Goal: Task Accomplishment & Management: Manage account settings

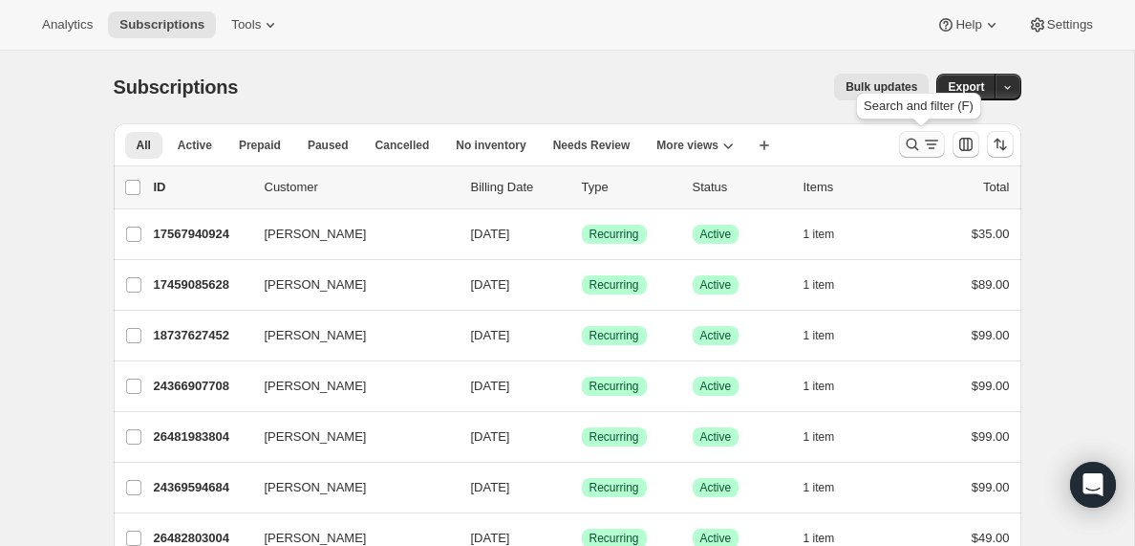
click at [930, 144] on icon "Search and filter results" at bounding box center [931, 144] width 11 height 2
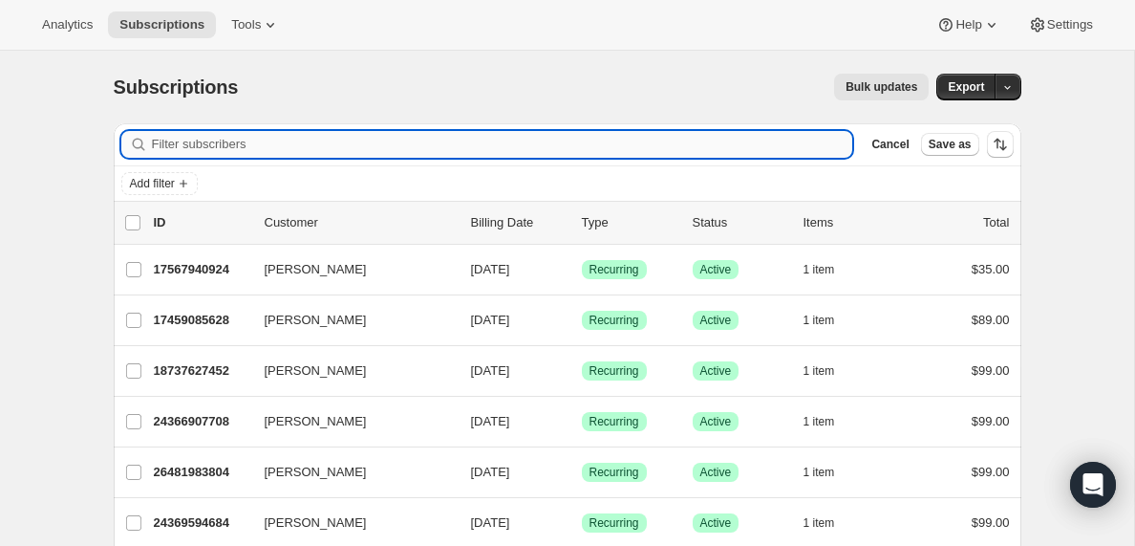
click at [170, 142] on input "Filter subscribers" at bounding box center [502, 144] width 701 height 27
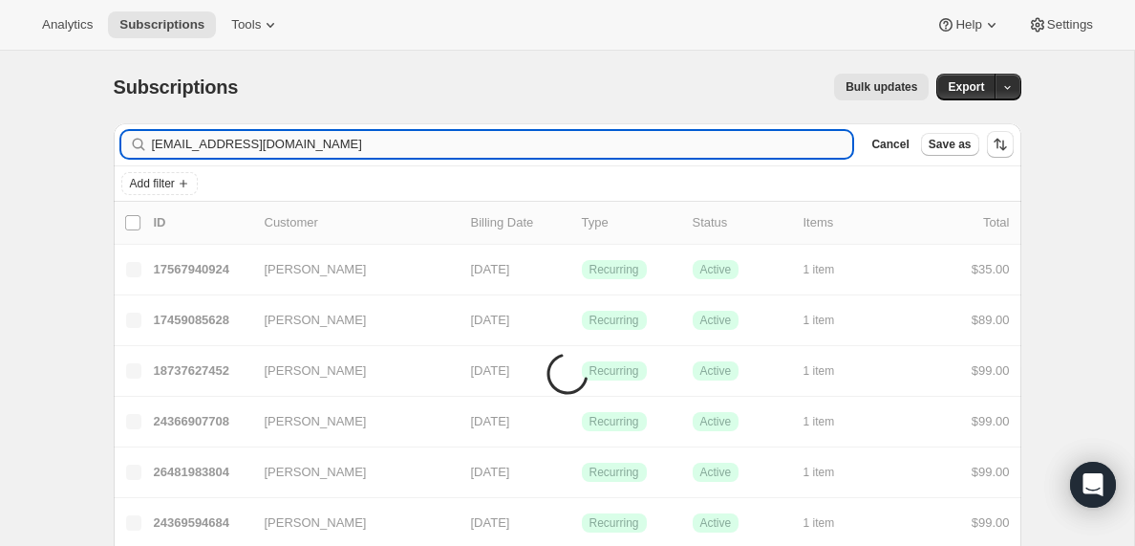
type input "[EMAIL_ADDRESS][DOMAIN_NAME]"
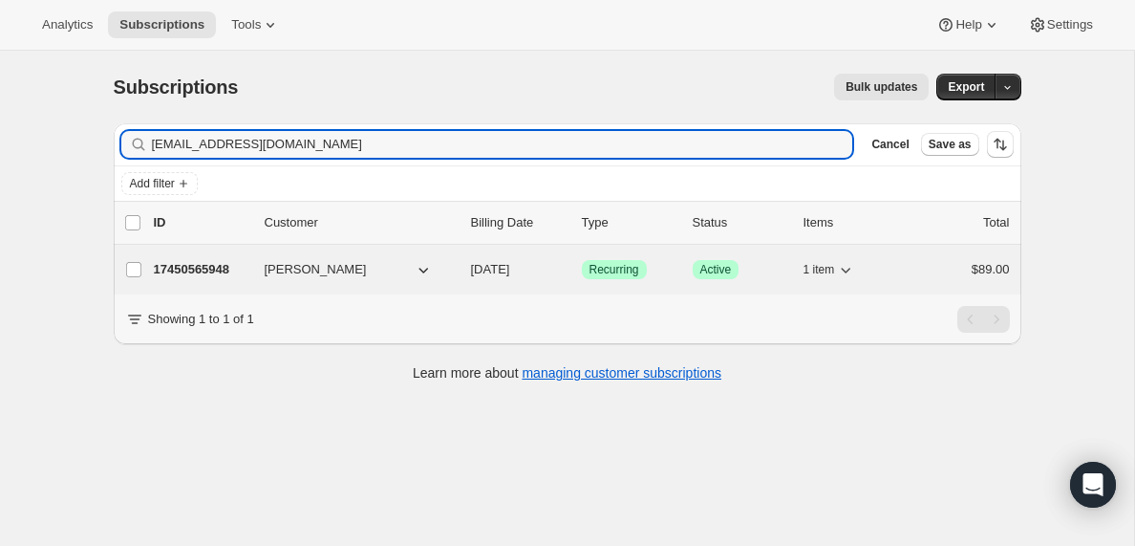
click at [178, 273] on p "17450565948" at bounding box center [202, 269] width 96 height 19
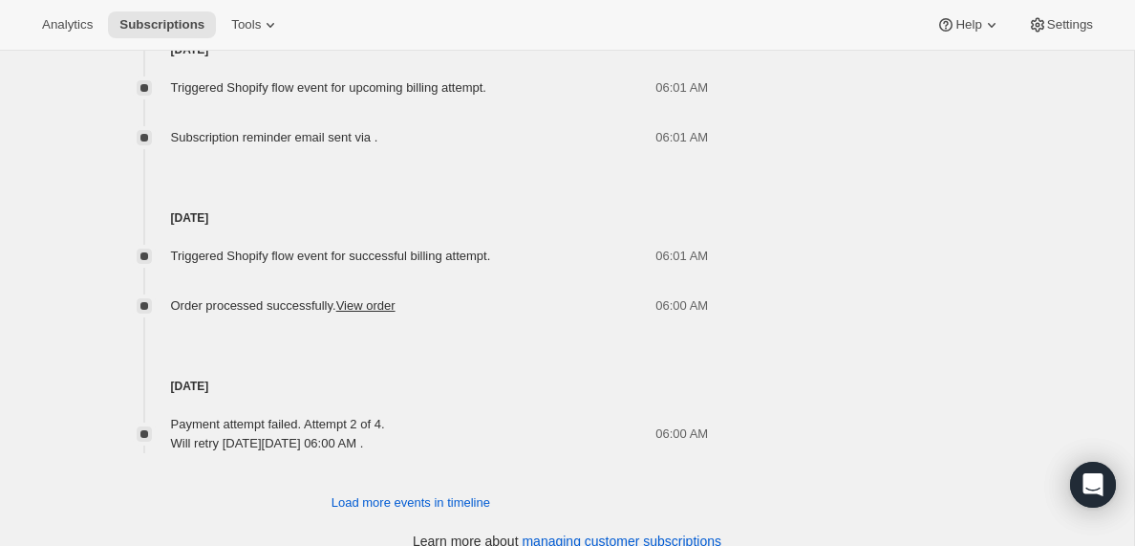
scroll to position [1388, 0]
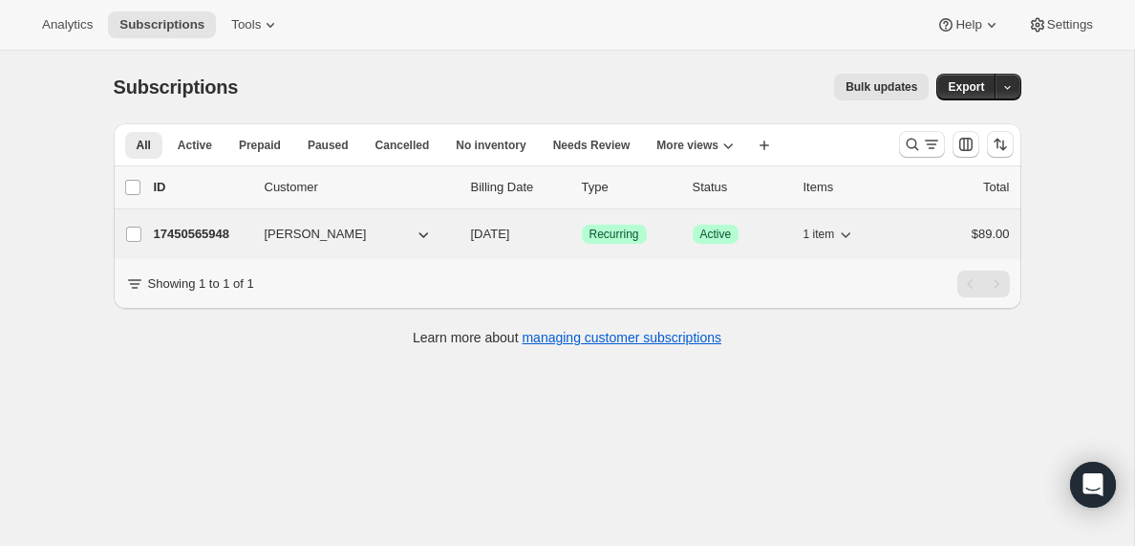
click at [216, 233] on p "17450565948" at bounding box center [202, 234] width 96 height 19
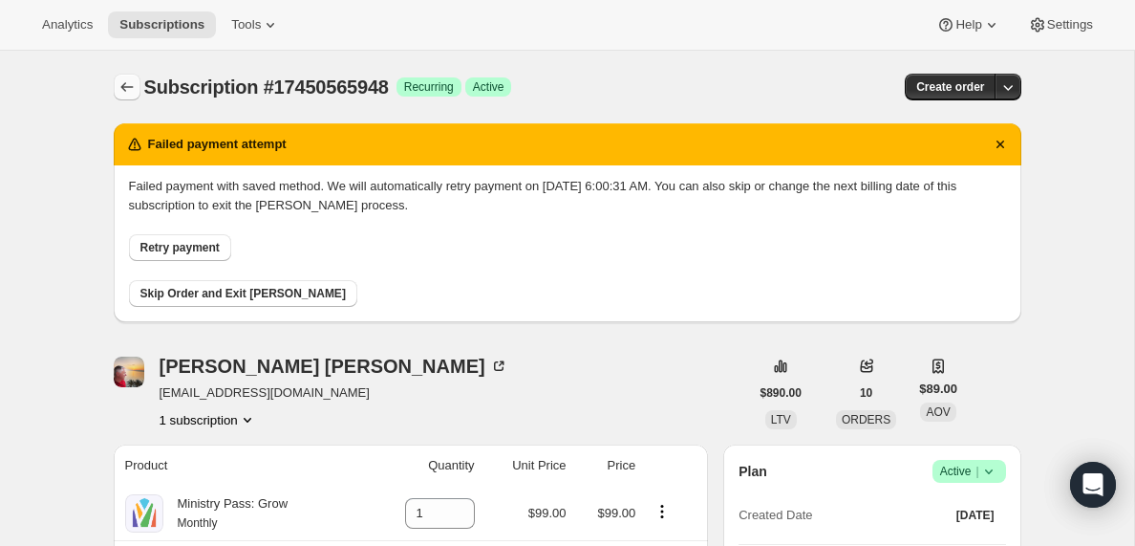
click at [127, 88] on icon "Subscriptions" at bounding box center [127, 86] width 19 height 19
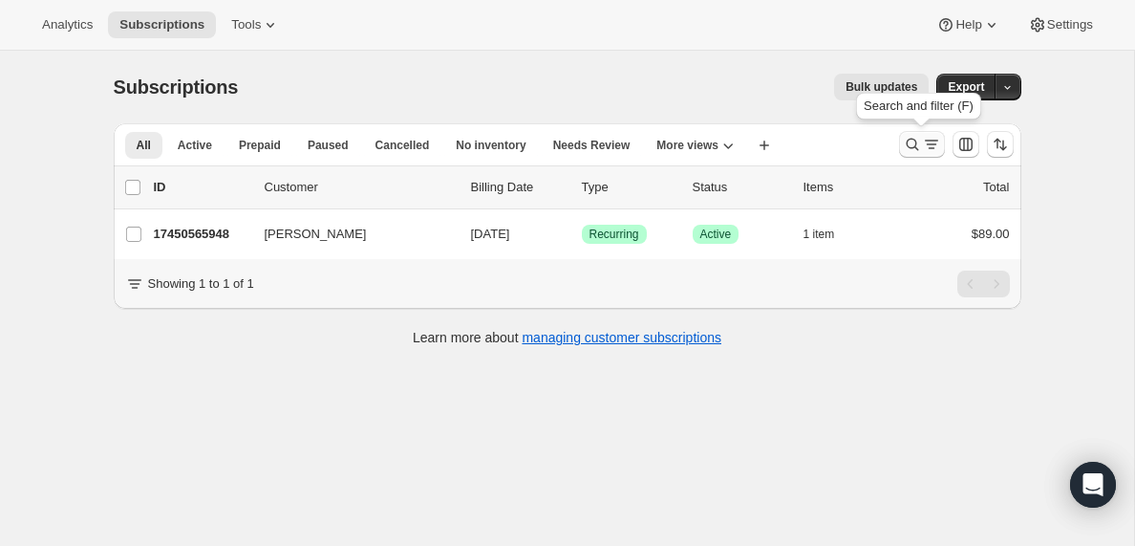
click at [935, 144] on icon "Search and filter results" at bounding box center [931, 144] width 19 height 19
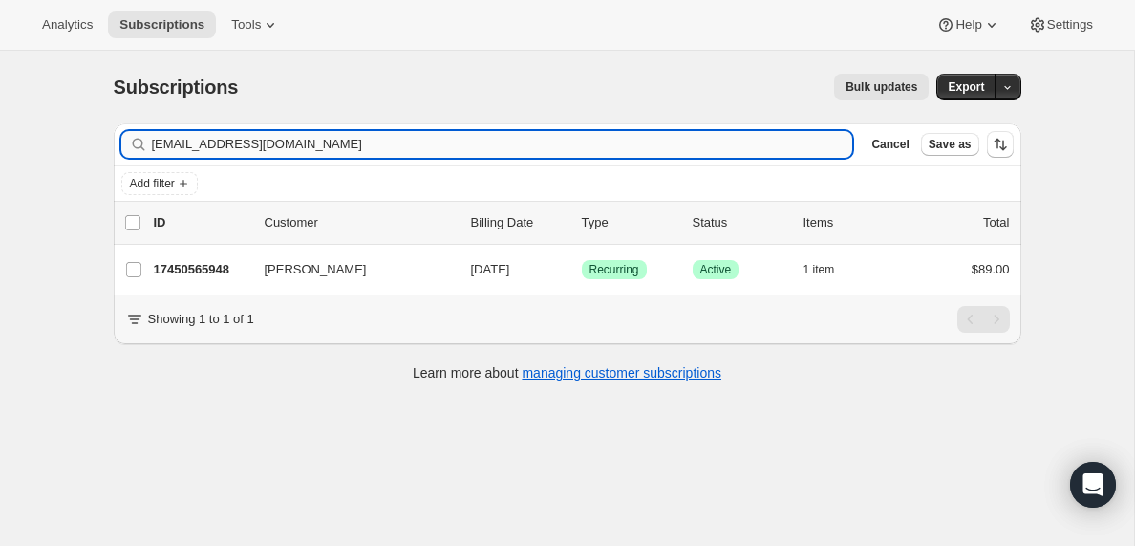
click at [323, 143] on input "[EMAIL_ADDRESS][DOMAIN_NAME]" at bounding box center [502, 144] width 701 height 27
type input "[PERSON_NAME][EMAIL_ADDRESS][DOMAIN_NAME]"
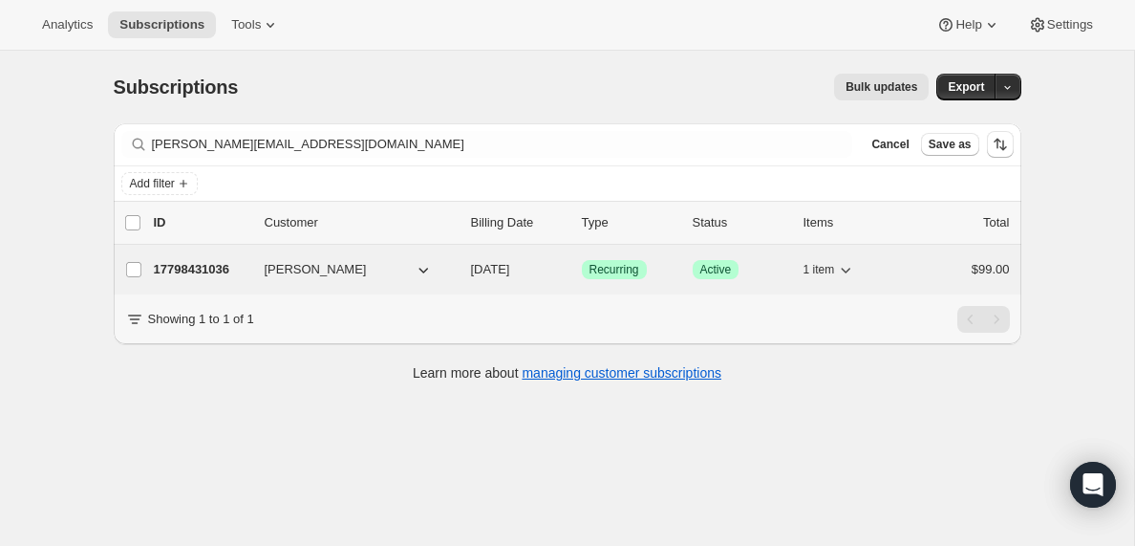
click at [210, 272] on p "17798431036" at bounding box center [202, 269] width 96 height 19
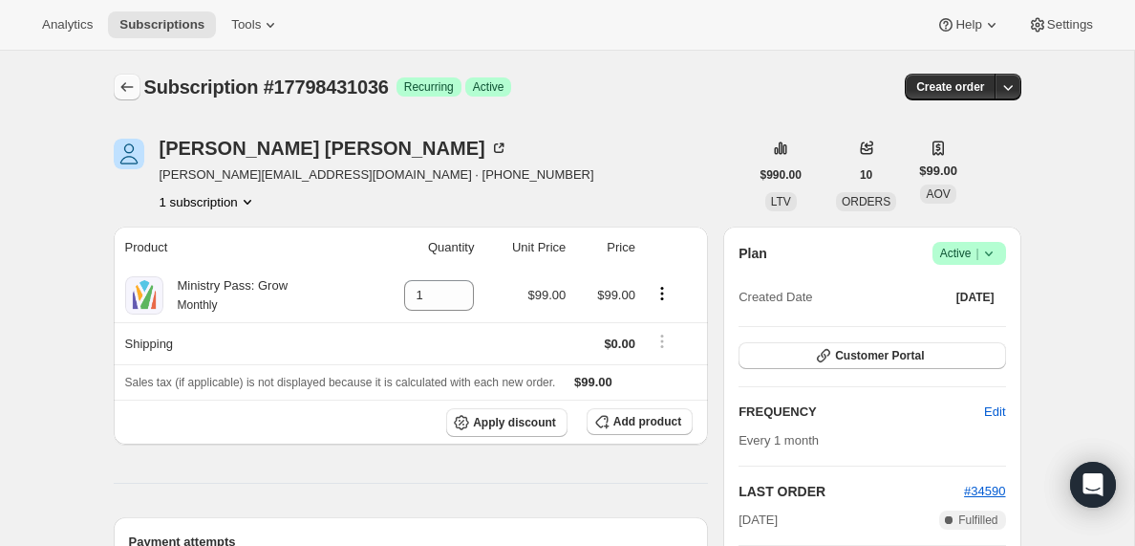
click at [127, 79] on icon "Subscriptions" at bounding box center [127, 86] width 19 height 19
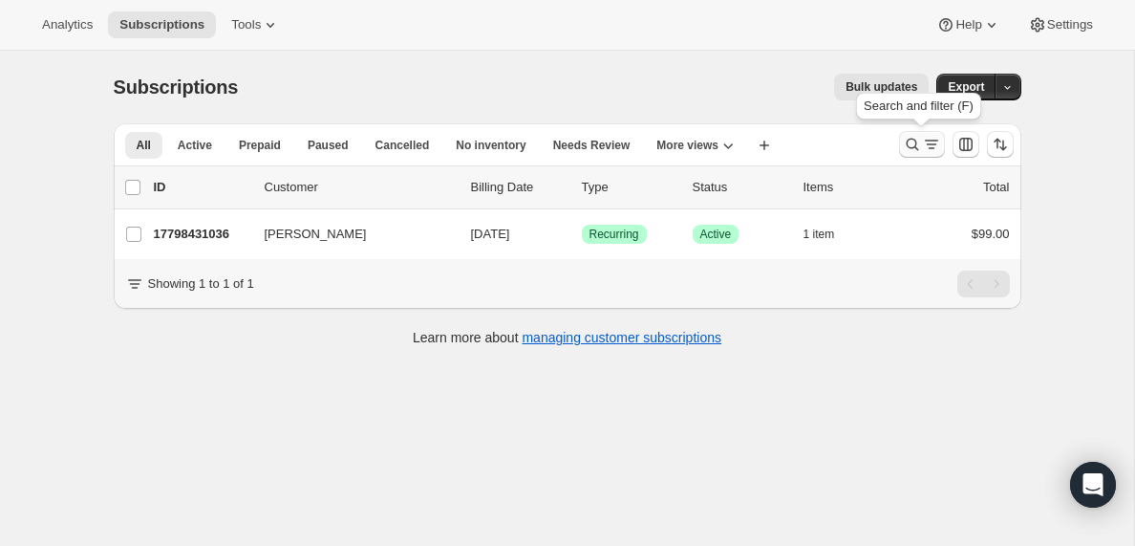
click at [930, 145] on icon "Search and filter results" at bounding box center [931, 144] width 19 height 19
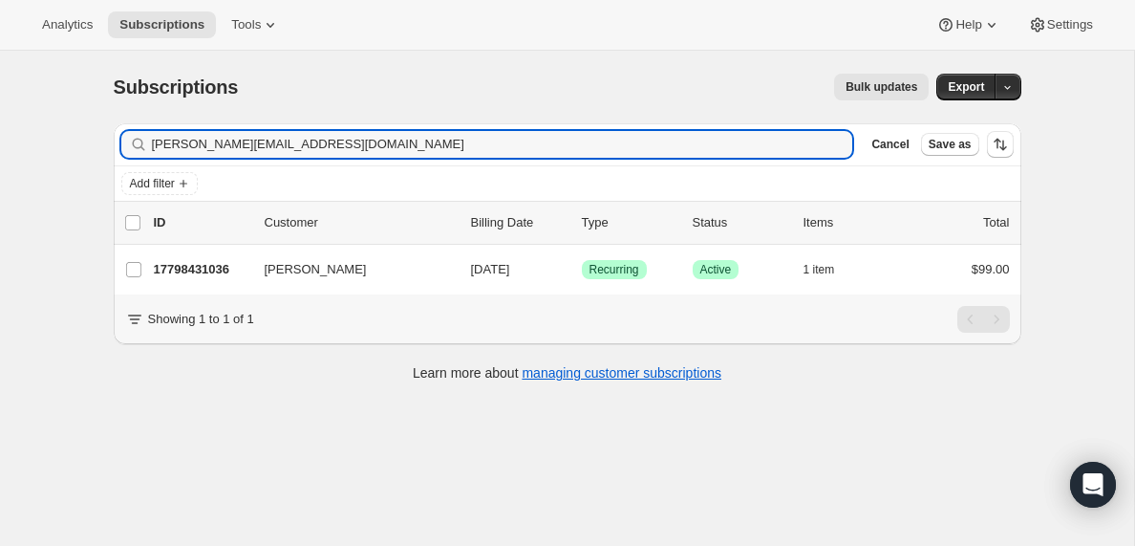
drag, startPoint x: 324, startPoint y: 149, endPoint x: 127, endPoint y: 143, distance: 196.9
click at [127, 143] on div "[PERSON_NAME][EMAIL_ADDRESS][DOMAIN_NAME] Clear" at bounding box center [487, 144] width 732 height 27
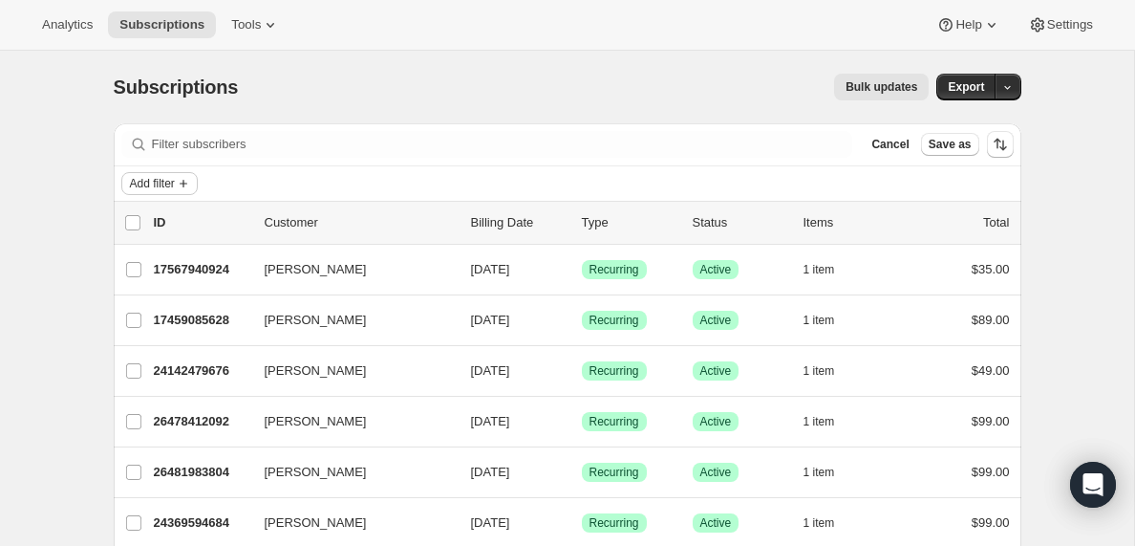
click at [167, 189] on span "Add filter" at bounding box center [152, 183] width 45 height 15
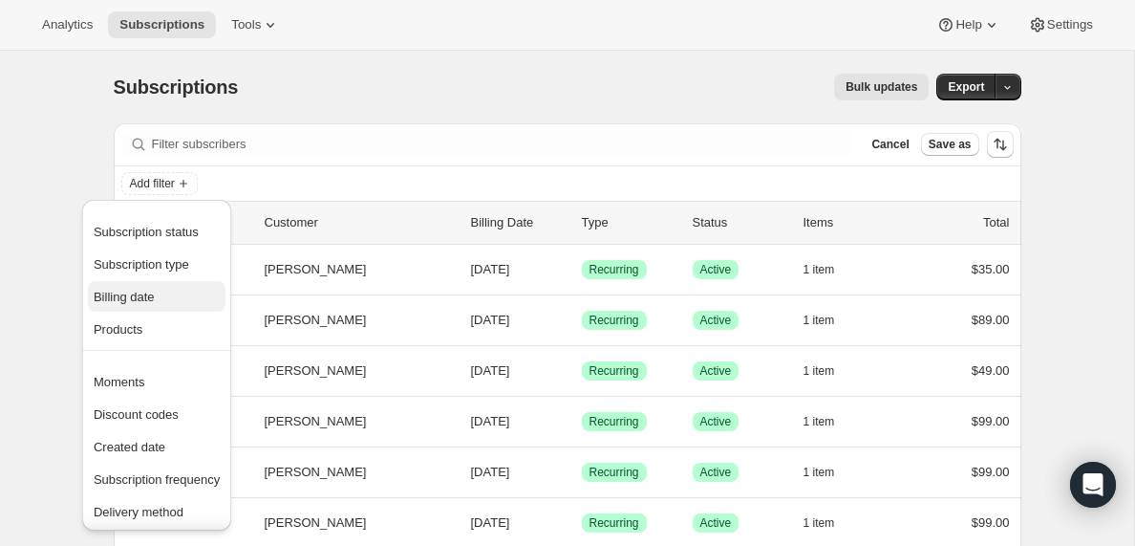
click at [140, 300] on span "Billing date" at bounding box center [124, 297] width 61 height 14
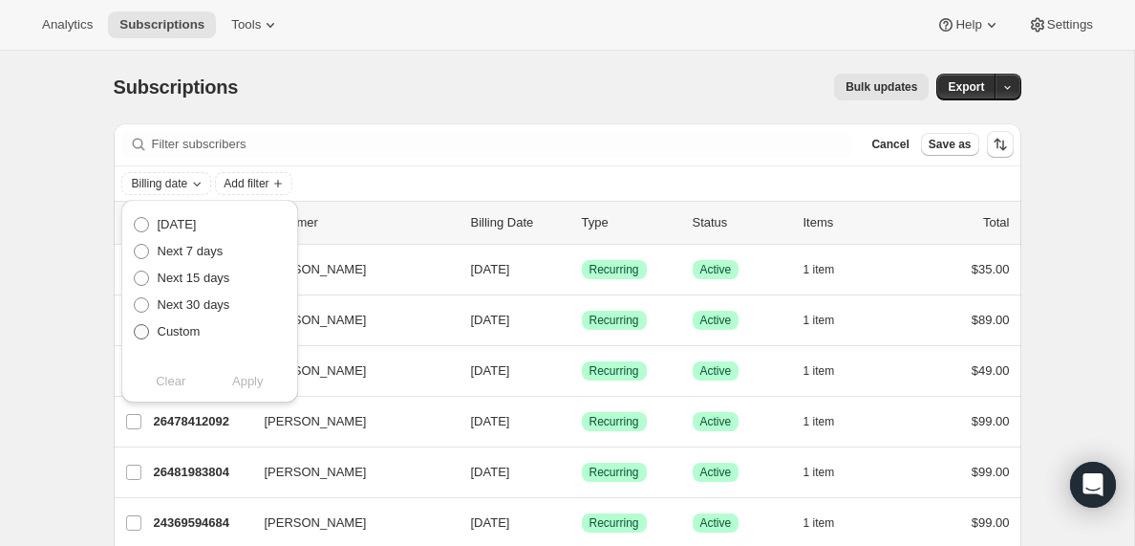
click at [144, 333] on span at bounding box center [141, 331] width 15 height 15
click at [135, 325] on input "Custom" at bounding box center [134, 324] width 1 height 1
radio input "true"
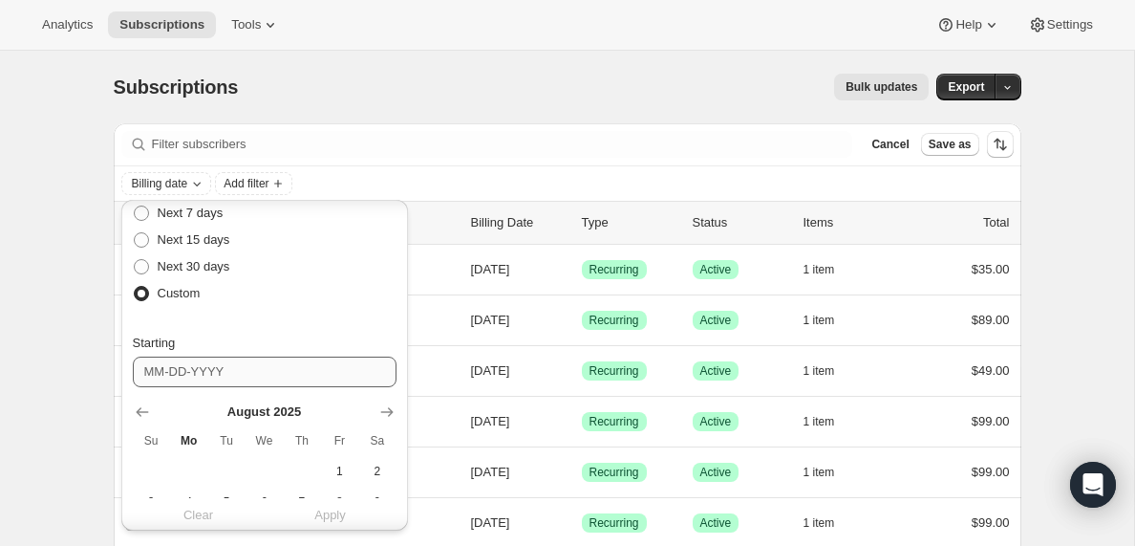
scroll to position [43, 0]
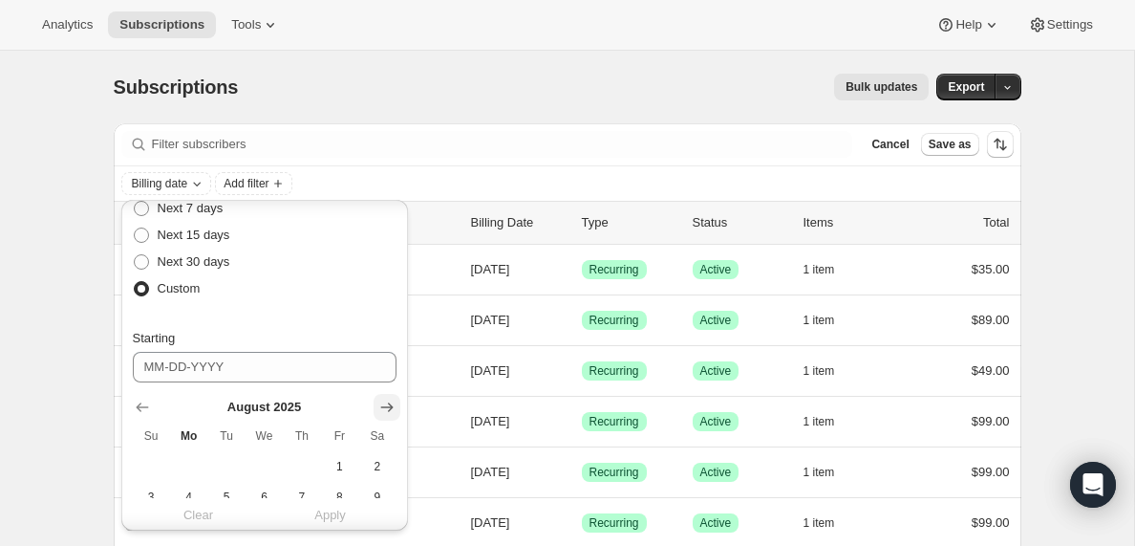
click at [388, 405] on icon "Show next month, September 2025" at bounding box center [386, 407] width 19 height 19
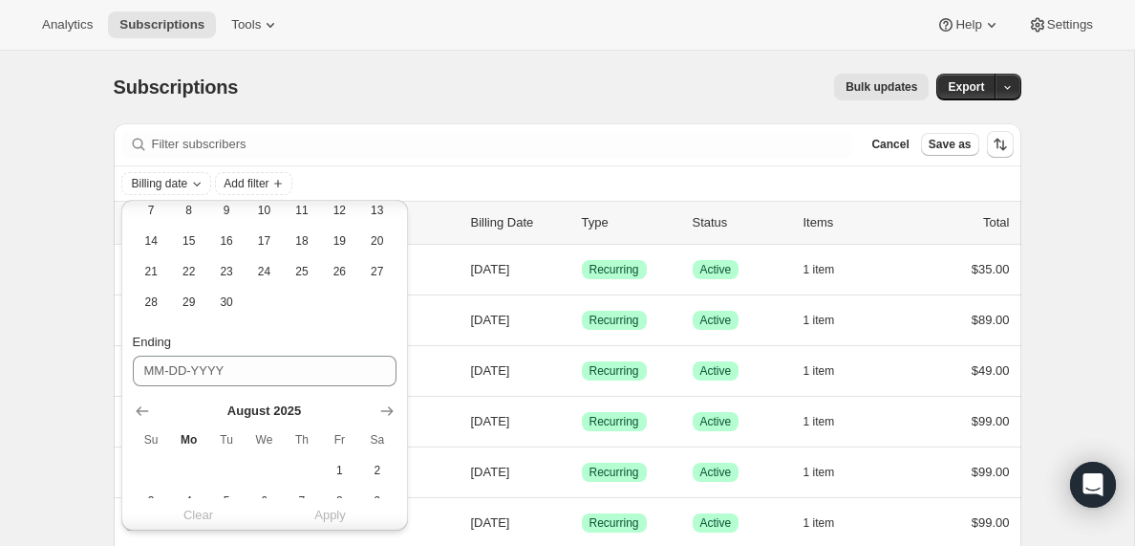
scroll to position [304, 0]
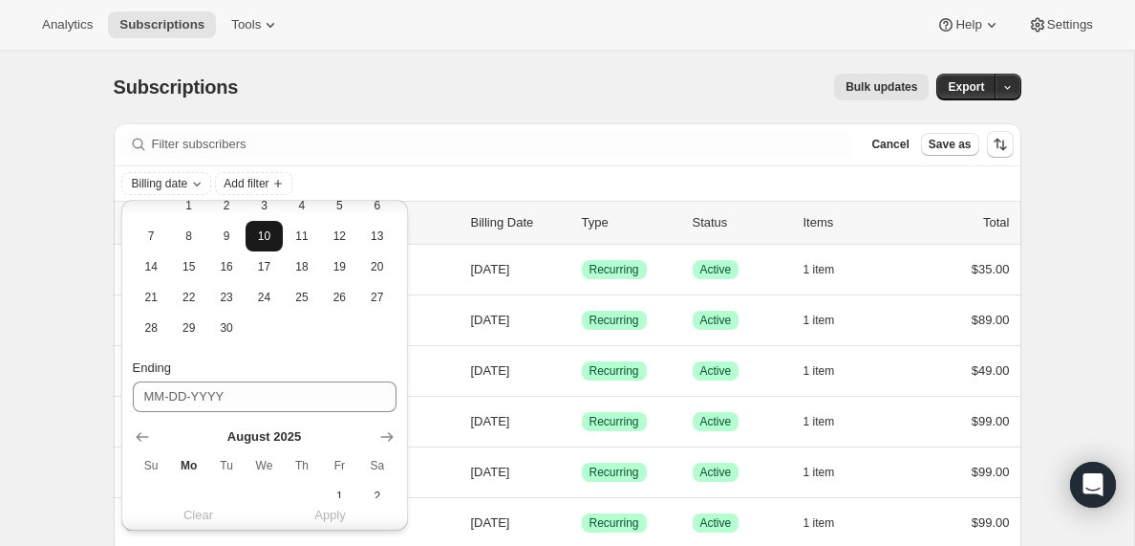
click at [266, 240] on span "10" at bounding box center [264, 235] width 22 height 15
type input "[DATE]"
click at [394, 435] on icon "Show next month, September 2025" at bounding box center [386, 436] width 19 height 19
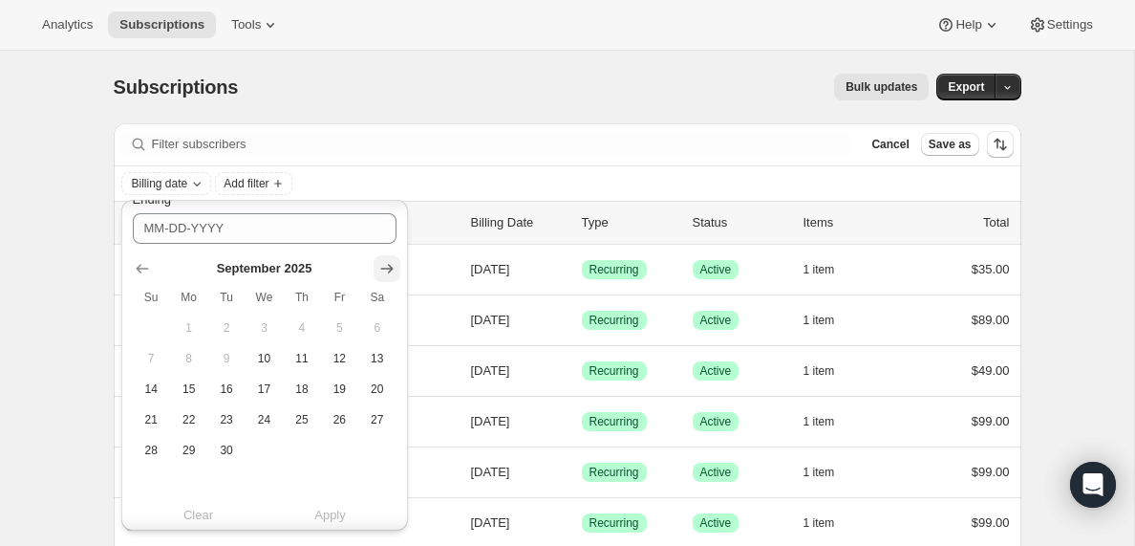
scroll to position [480, 0]
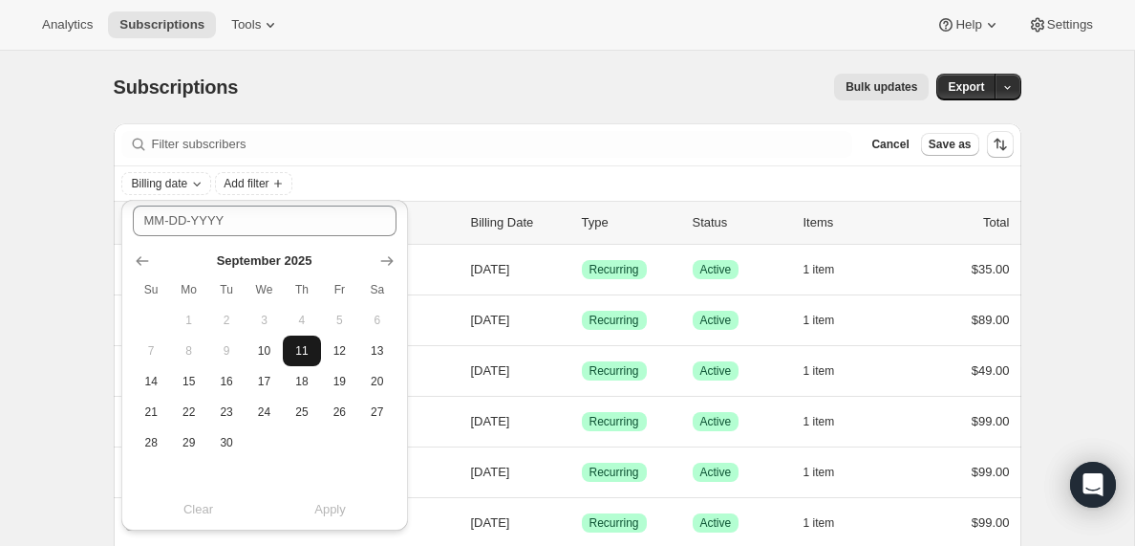
click at [306, 356] on span "11" at bounding box center [301, 350] width 22 height 15
type input "[DATE]"
click at [330, 508] on span "Apply" at bounding box center [330, 509] width 32 height 19
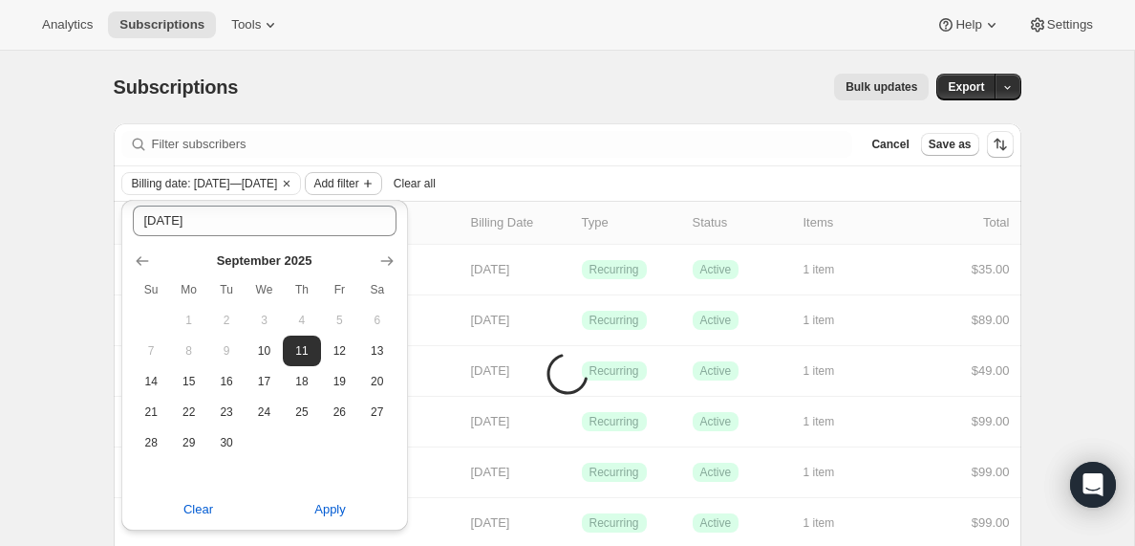
click at [376, 183] on icon "Add filter" at bounding box center [367, 183] width 15 height 15
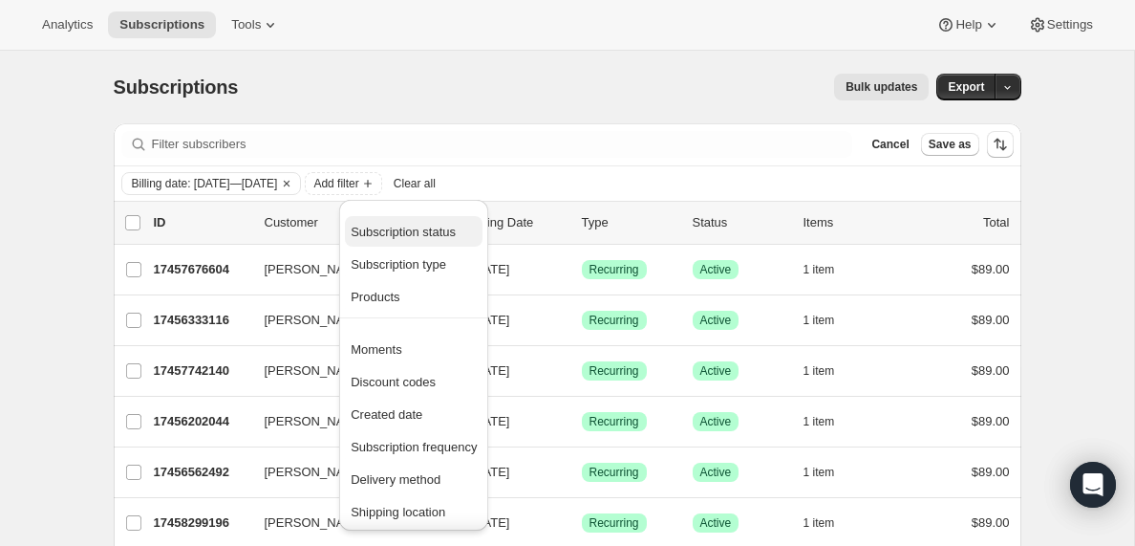
click at [384, 235] on span "Subscription status" at bounding box center [403, 232] width 105 height 14
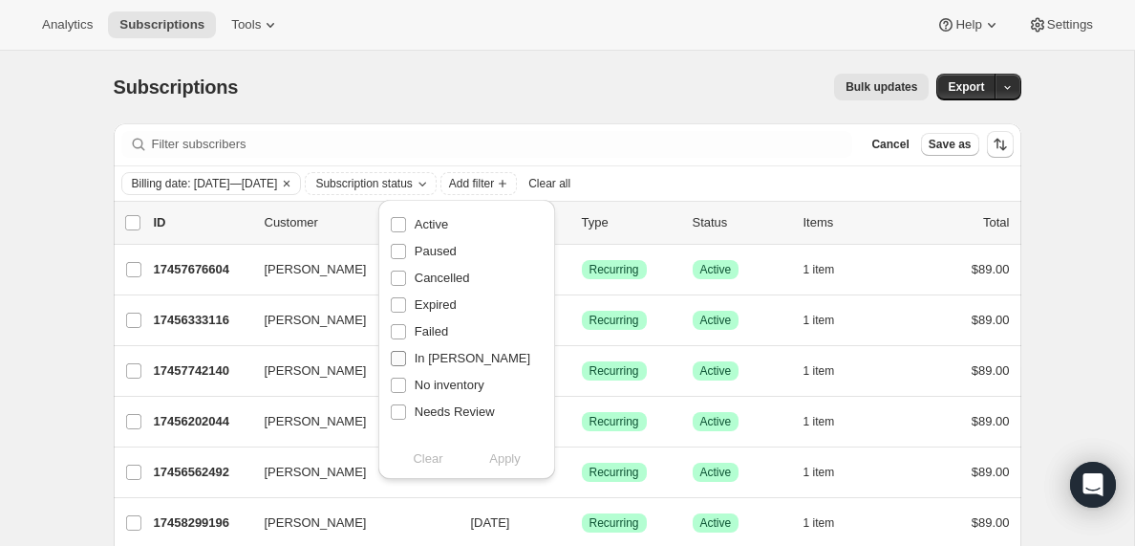
click at [396, 363] on input "In [PERSON_NAME]" at bounding box center [398, 358] width 15 height 15
checkbox input "true"
click at [506, 463] on span "Apply" at bounding box center [505, 458] width 32 height 19
click at [134, 223] on input "0 selected" at bounding box center [132, 222] width 15 height 15
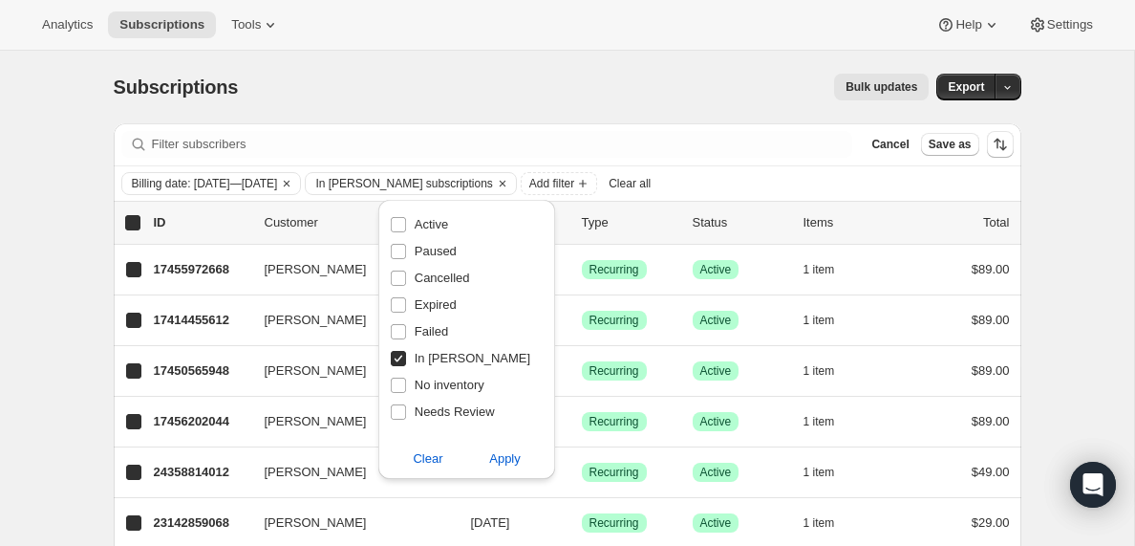
checkbox input "true"
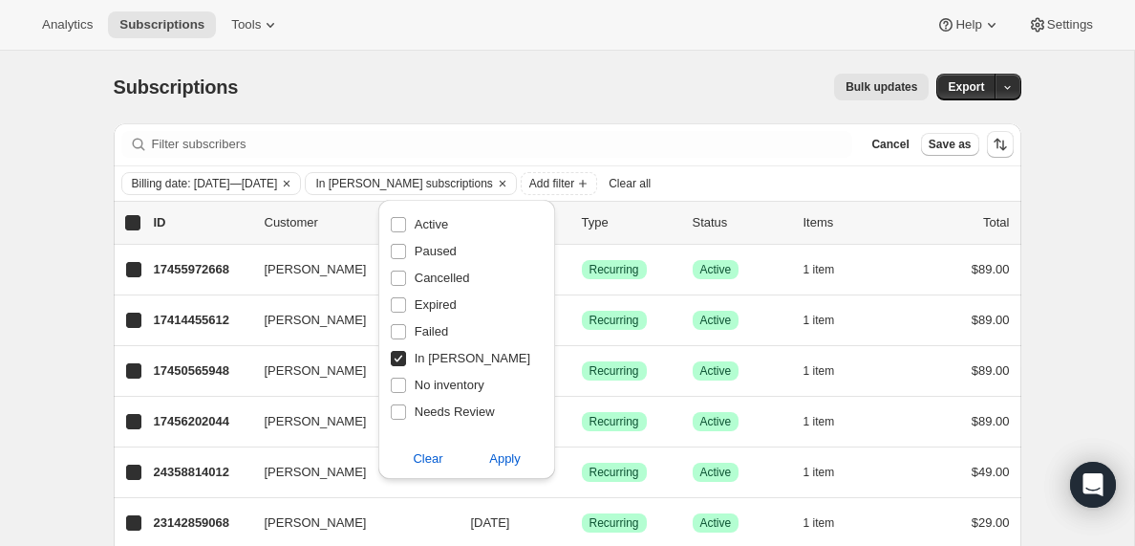
checkbox input "true"
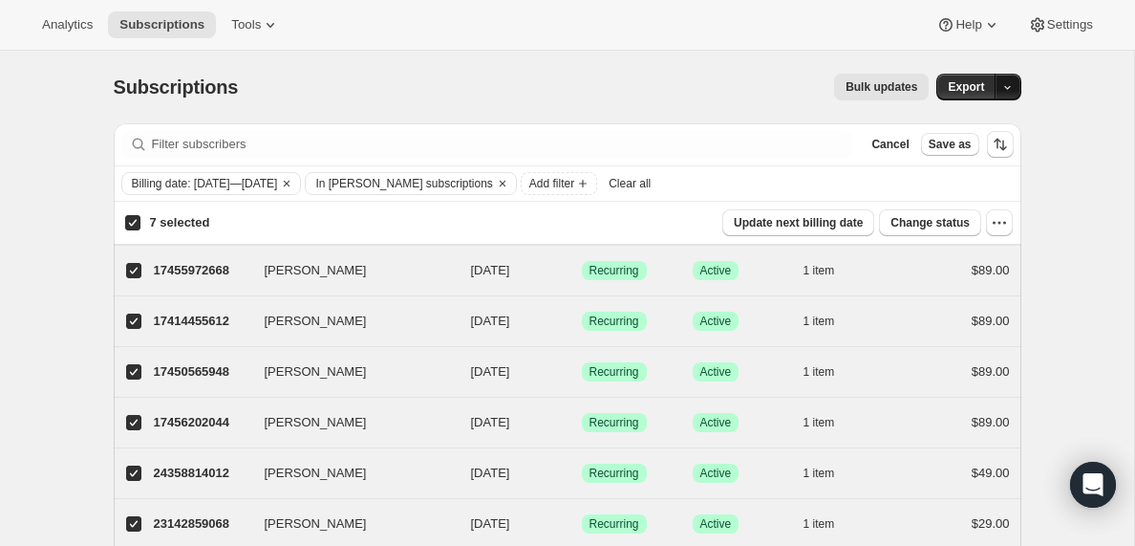
click at [1013, 85] on icon "button" at bounding box center [1007, 87] width 12 height 12
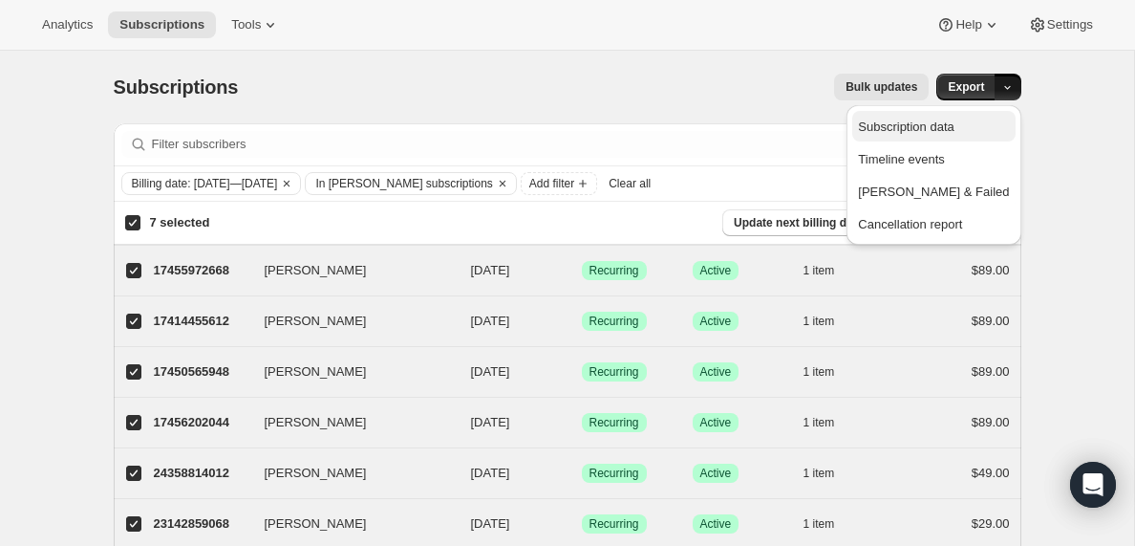
click at [954, 129] on span "Subscription data" at bounding box center [906, 126] width 96 height 14
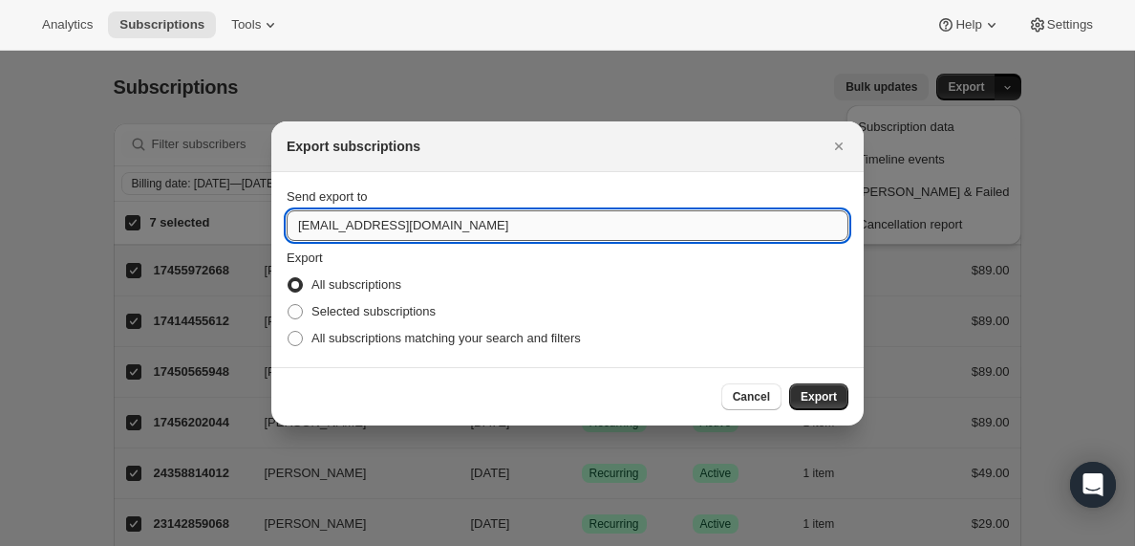
click at [345, 226] on input "[EMAIL_ADDRESS][DOMAIN_NAME]" at bounding box center [568, 225] width 562 height 31
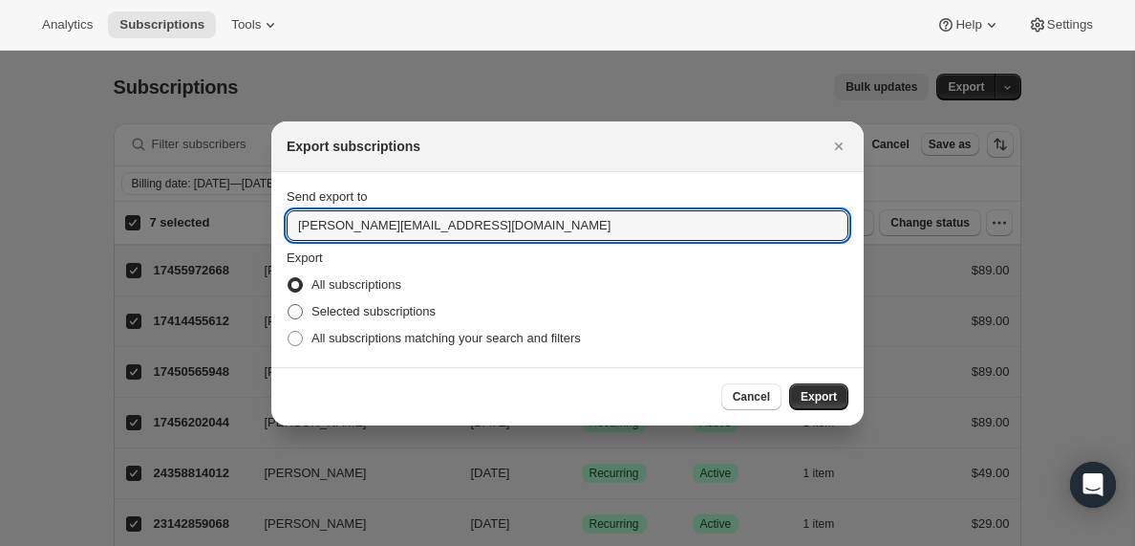
type input "[PERSON_NAME][EMAIL_ADDRESS][DOMAIN_NAME]"
click at [295, 312] on span ":rks:" at bounding box center [295, 311] width 15 height 15
click at [289, 305] on input "Selected subscriptions" at bounding box center [288, 304] width 1 height 1
radio input "true"
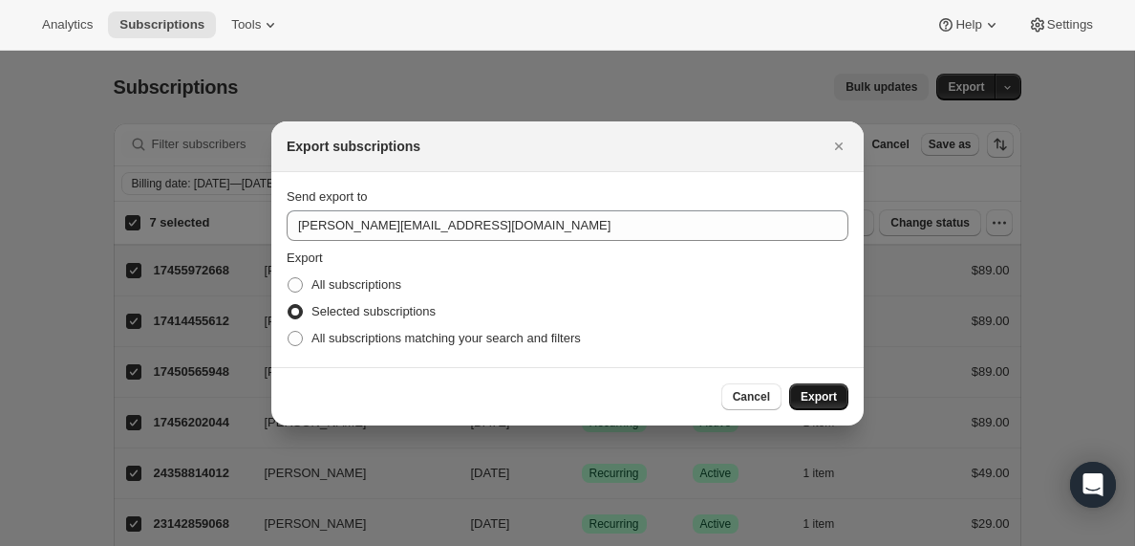
click at [820, 402] on span "Export" at bounding box center [819, 396] width 36 height 15
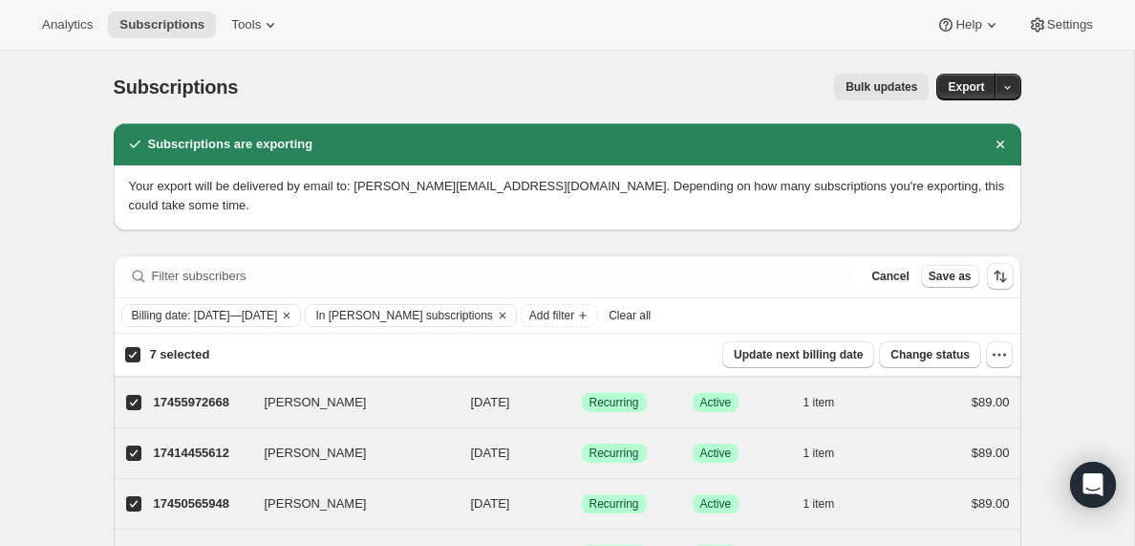
click at [651, 315] on span "Clear all" at bounding box center [630, 315] width 42 height 15
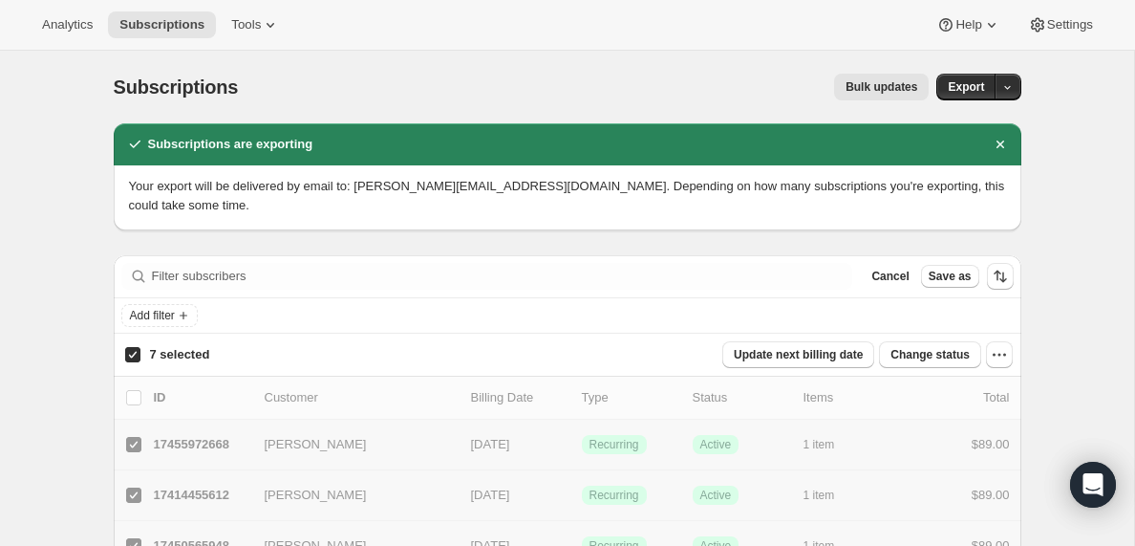
click at [127, 357] on input "7 selected" at bounding box center [132, 354] width 15 height 15
checkbox input "false"
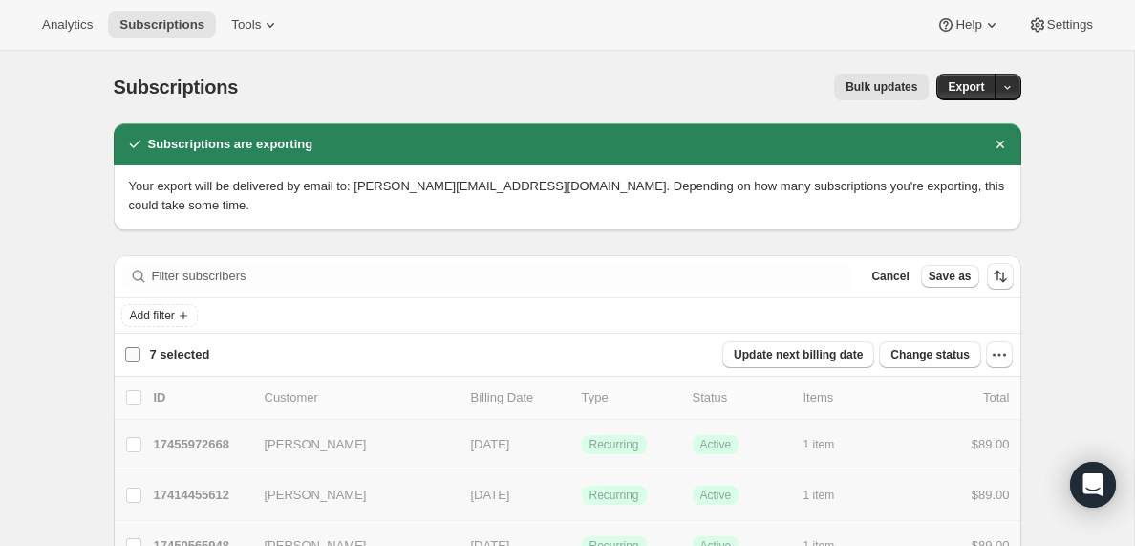
checkbox input "false"
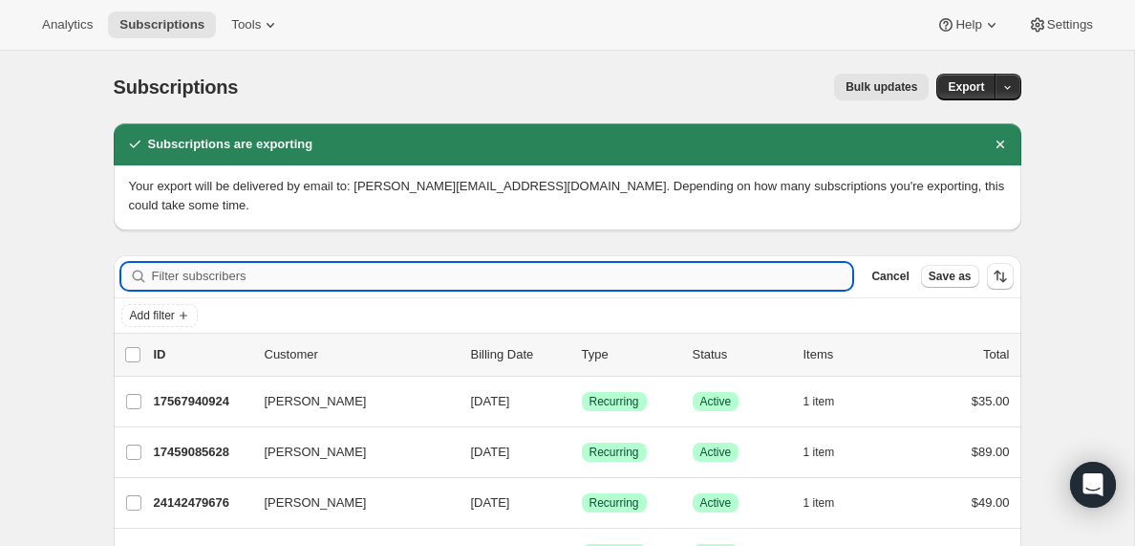
click at [219, 273] on input "Filter subscribers" at bounding box center [502, 276] width 701 height 27
paste input "[EMAIL_ADDRESS][DOMAIN_NAME]"
type input "[EMAIL_ADDRESS][DOMAIN_NAME]"
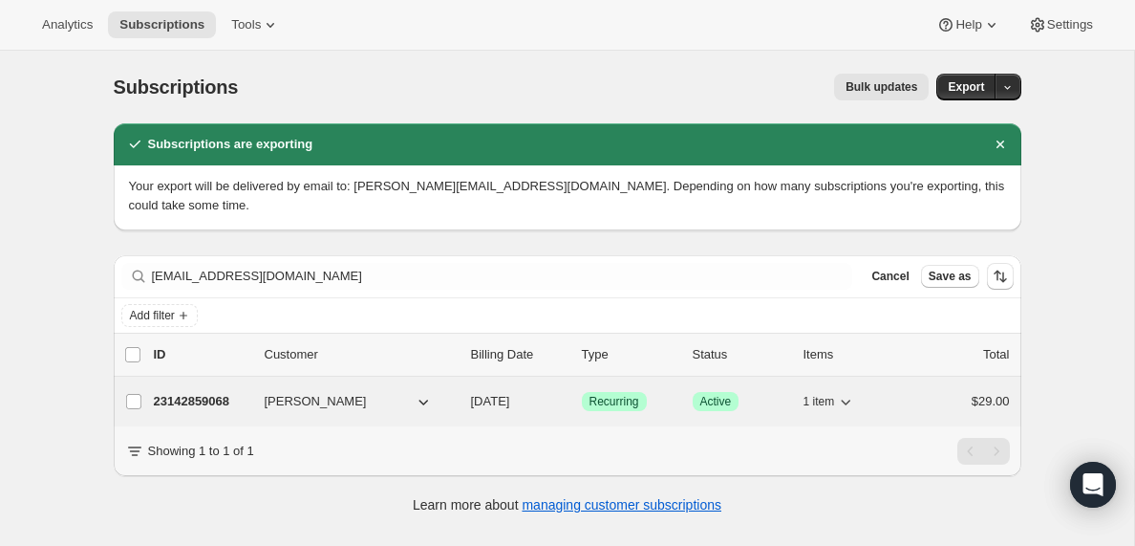
click at [298, 399] on span "[PERSON_NAME]" at bounding box center [316, 401] width 102 height 19
click at [189, 402] on p "23142859068" at bounding box center [202, 401] width 96 height 19
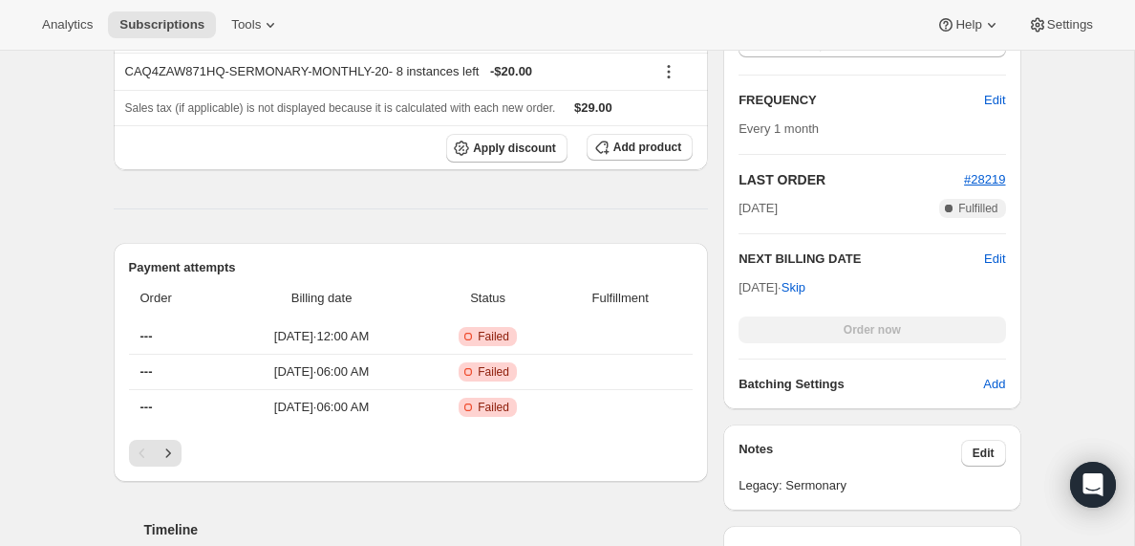
scroll to position [521, 0]
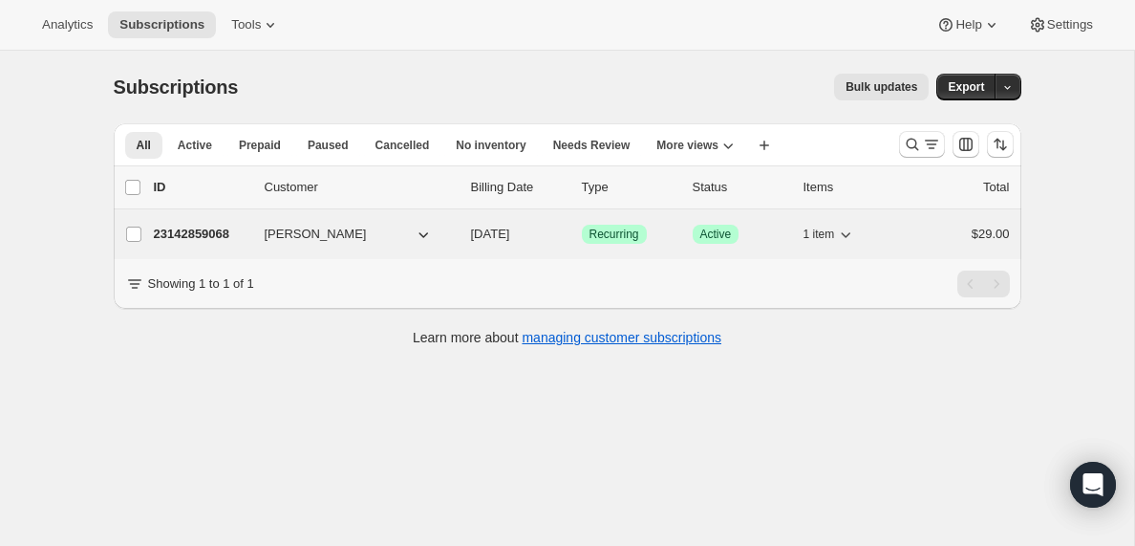
click at [197, 234] on p "23142859068" at bounding box center [202, 234] width 96 height 19
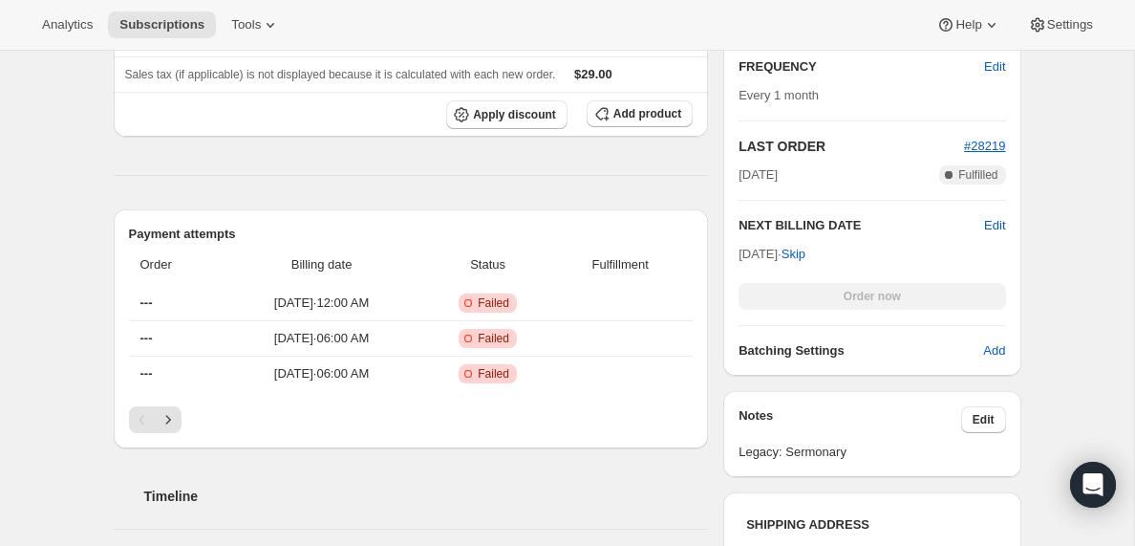
scroll to position [558, 0]
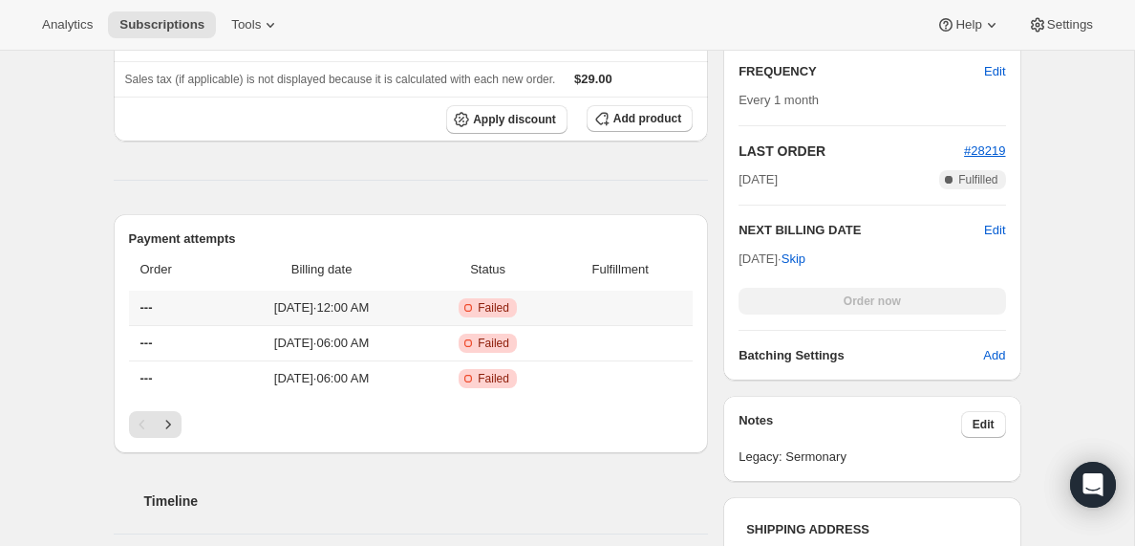
click at [149, 307] on span "---" at bounding box center [146, 307] width 12 height 14
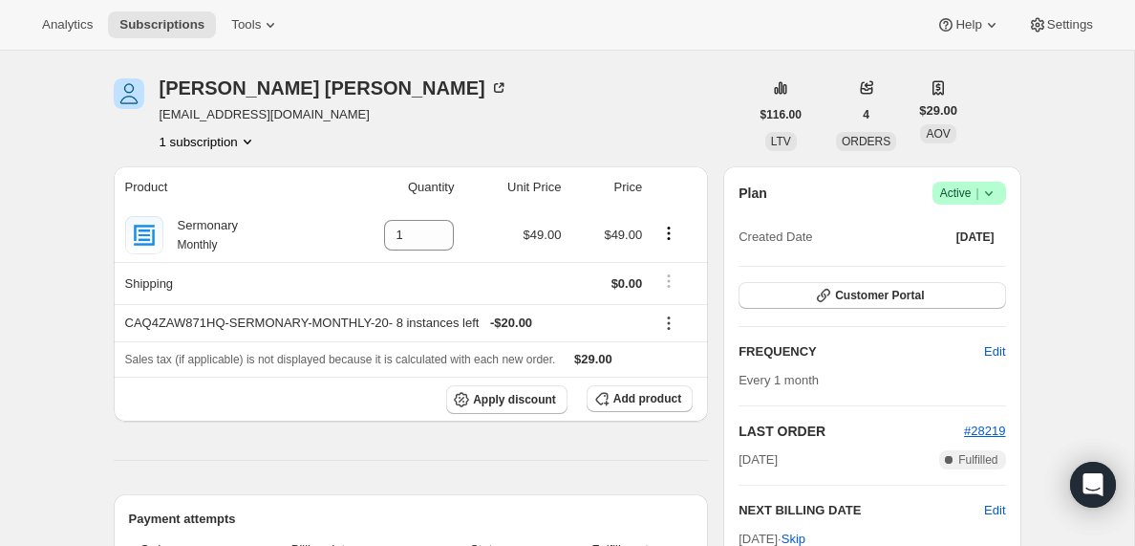
scroll to position [269, 0]
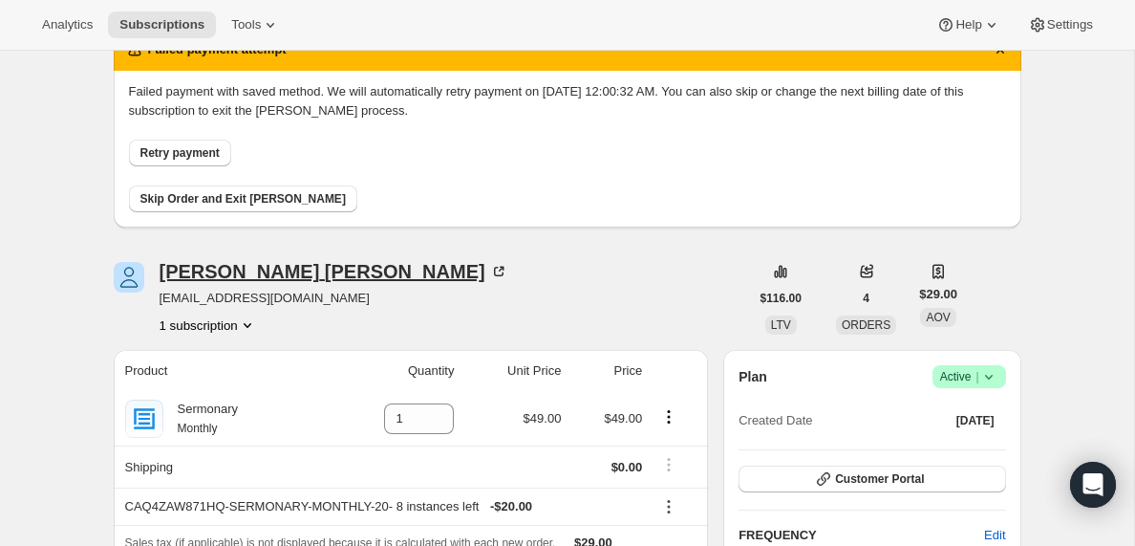
scroll to position [0, 0]
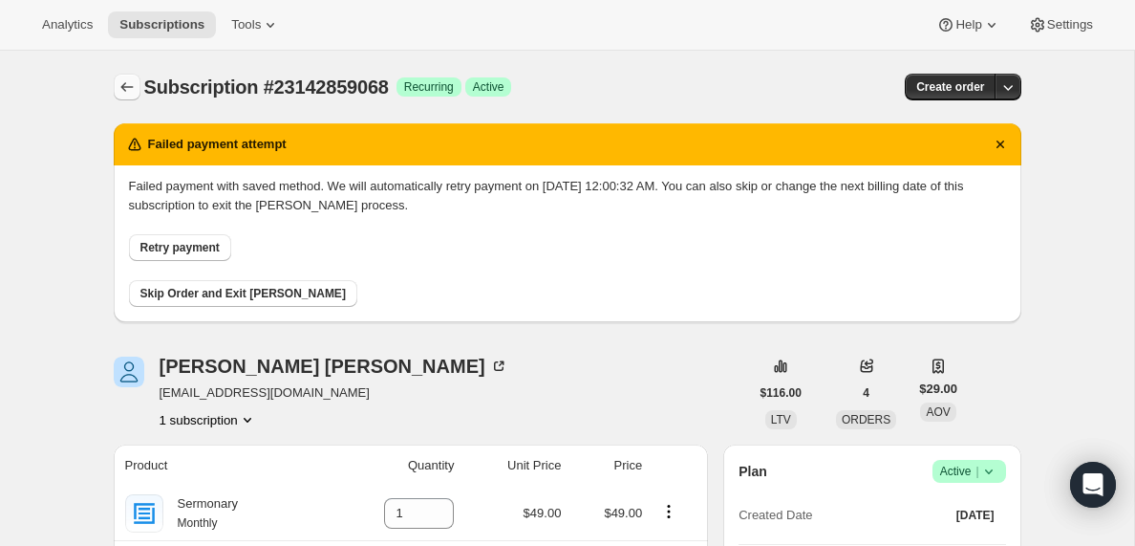
click at [132, 84] on icon "Subscriptions" at bounding box center [127, 86] width 19 height 19
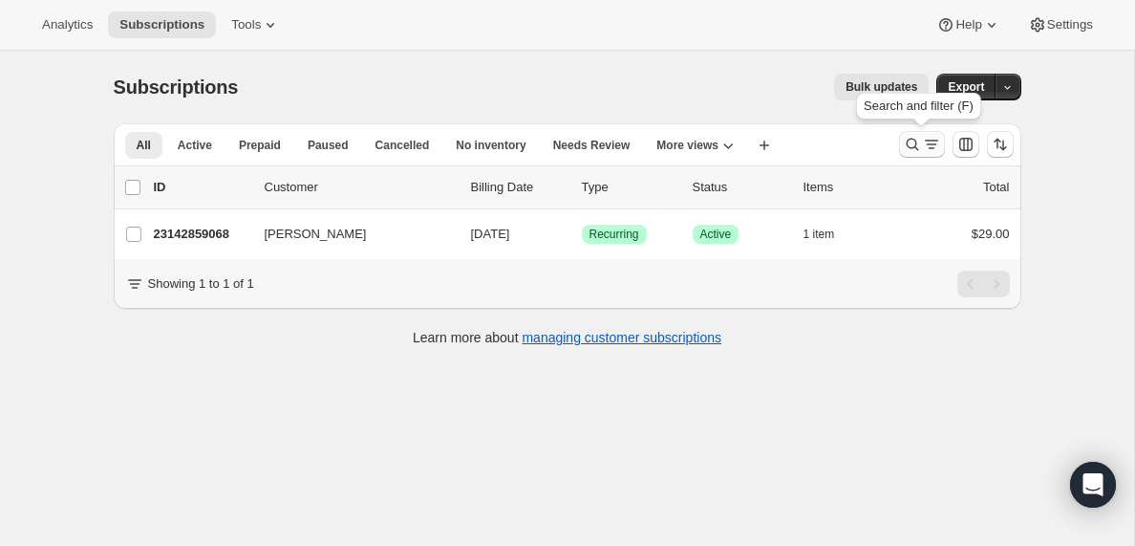
click at [923, 140] on icon "Search and filter results" at bounding box center [931, 144] width 19 height 19
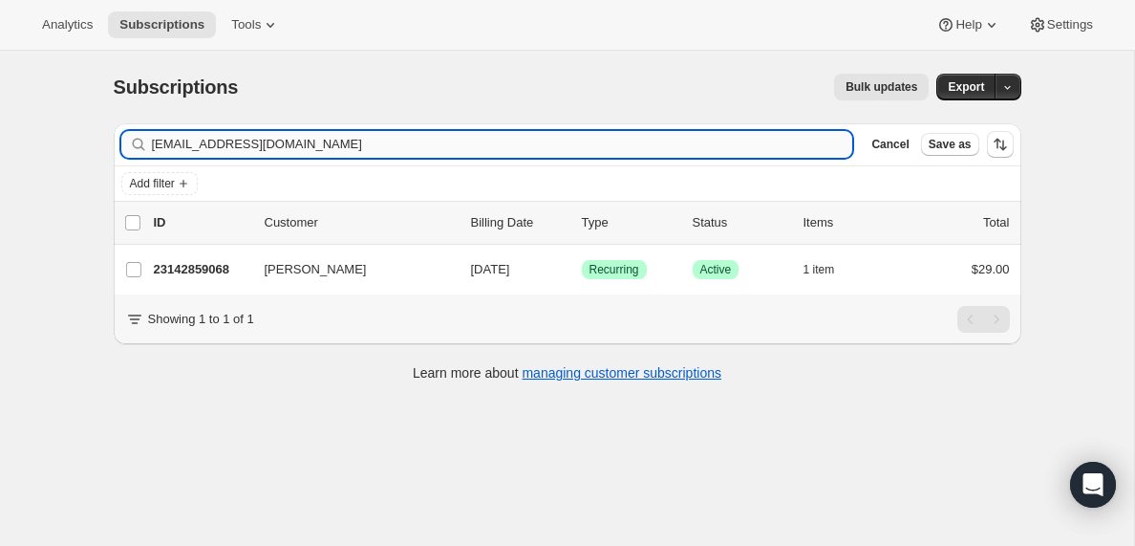
click at [279, 147] on input "[EMAIL_ADDRESS][DOMAIN_NAME]" at bounding box center [502, 144] width 701 height 27
click at [247, 150] on input "[EMAIL_ADDRESS][DOMAIN_NAME]" at bounding box center [485, 144] width 667 height 27
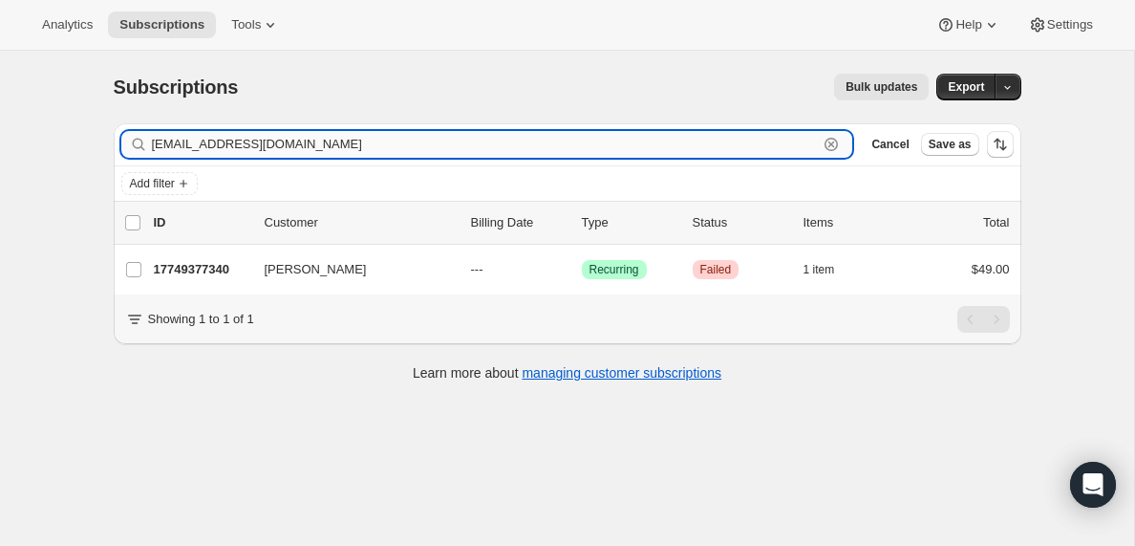
click at [247, 150] on input "[EMAIL_ADDRESS][DOMAIN_NAME]" at bounding box center [485, 144] width 667 height 27
paste input "[EMAIL_ADDRESS][PERSON_NAME][DOMAIN_NAME]"
click at [252, 156] on input "[PERSON_NAME][EMAIL_ADDRESS][PERSON_NAME][DOMAIN_NAME]" at bounding box center [485, 144] width 667 height 27
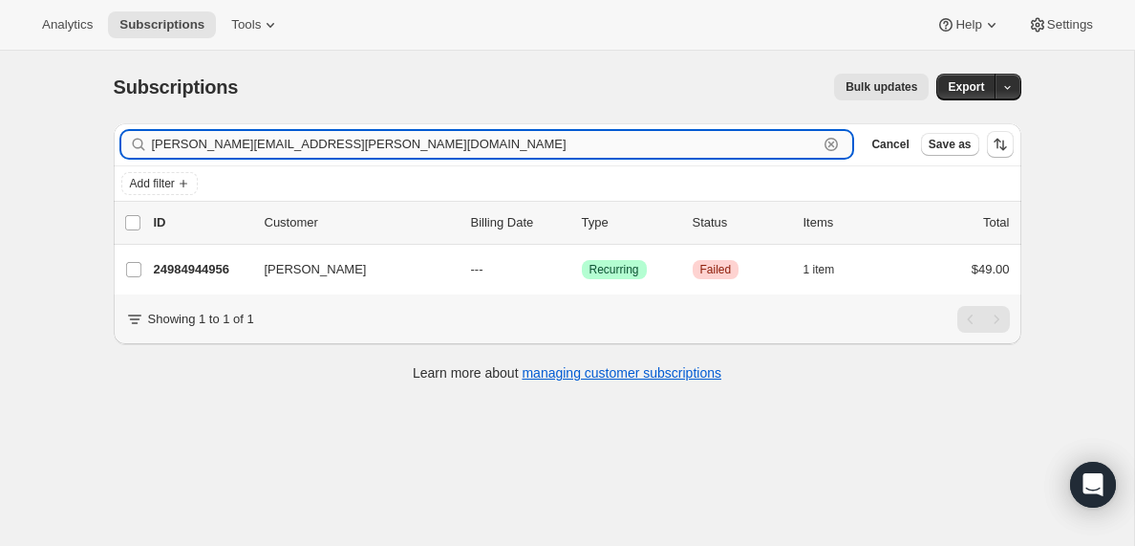
click at [252, 156] on input "[PERSON_NAME][EMAIL_ADDRESS][PERSON_NAME][DOMAIN_NAME]" at bounding box center [485, 144] width 667 height 27
paste input "[EMAIL_ADDRESS][DOMAIN_NAME]"
click at [284, 143] on input "[EMAIL_ADDRESS][DOMAIN_NAME]" at bounding box center [485, 144] width 667 height 27
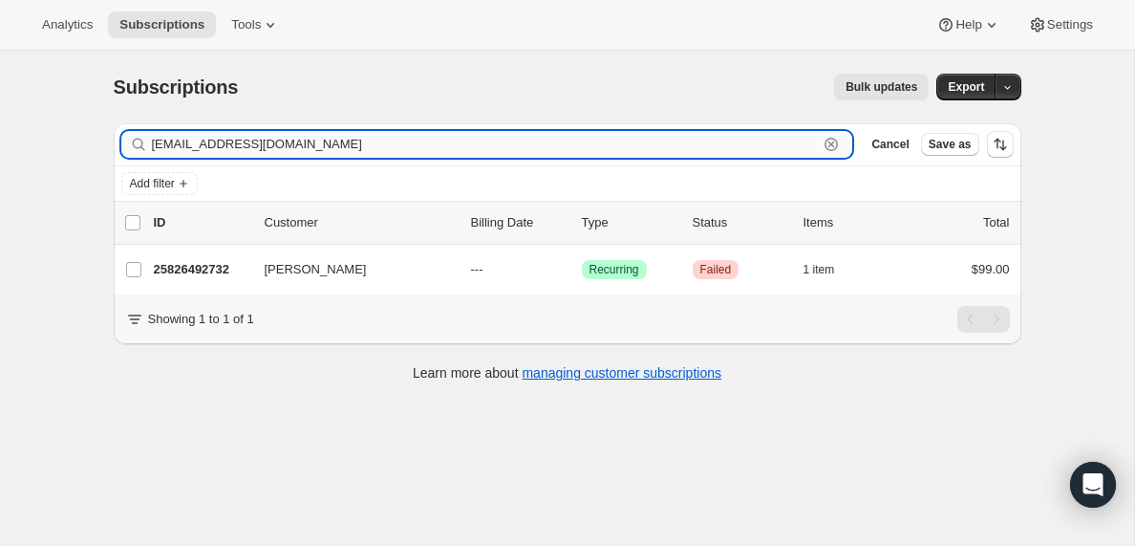
paste input "[EMAIL_ADDRESS][DOMAIN_NAME]"
click at [394, 147] on input "[EMAIL_ADDRESS][DOMAIN_NAME]" at bounding box center [485, 144] width 667 height 27
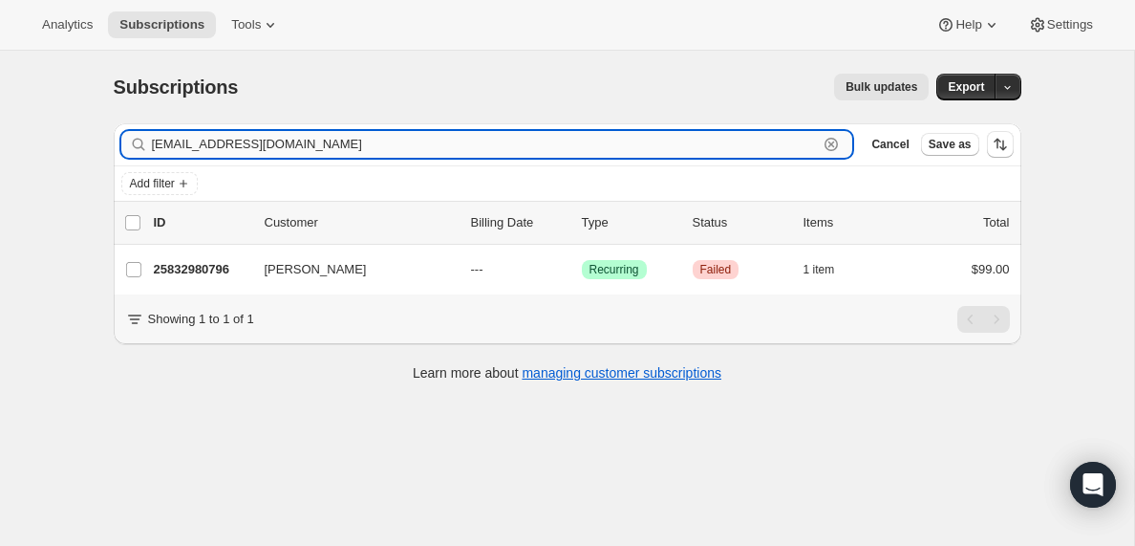
paste input "reecewatson27@hot"
type input "[EMAIL_ADDRESS][DOMAIN_NAME]"
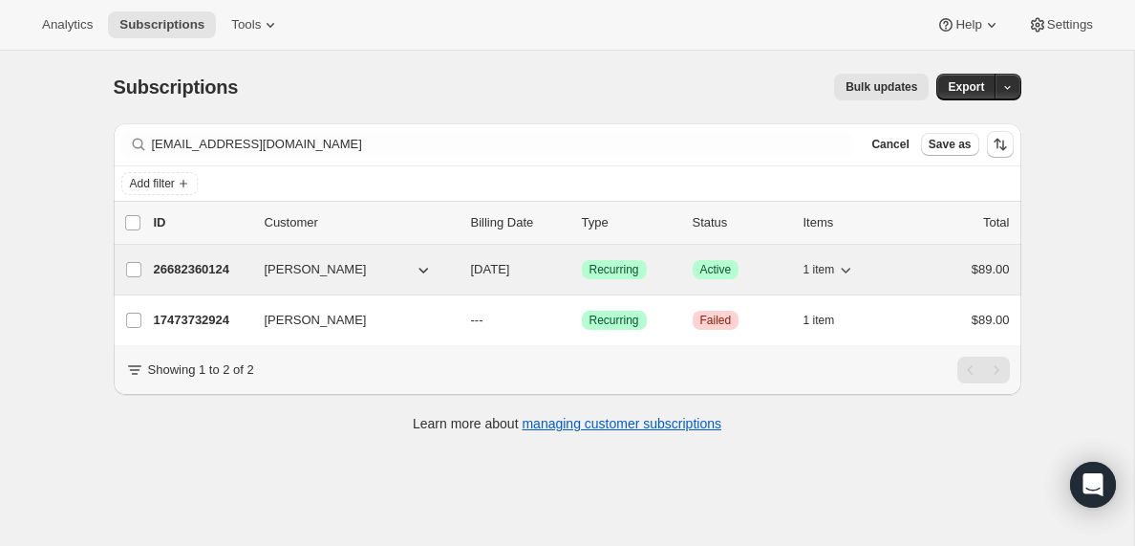
click at [287, 269] on span "[PERSON_NAME]" at bounding box center [316, 269] width 102 height 19
click at [213, 270] on p "26682360124" at bounding box center [202, 269] width 96 height 19
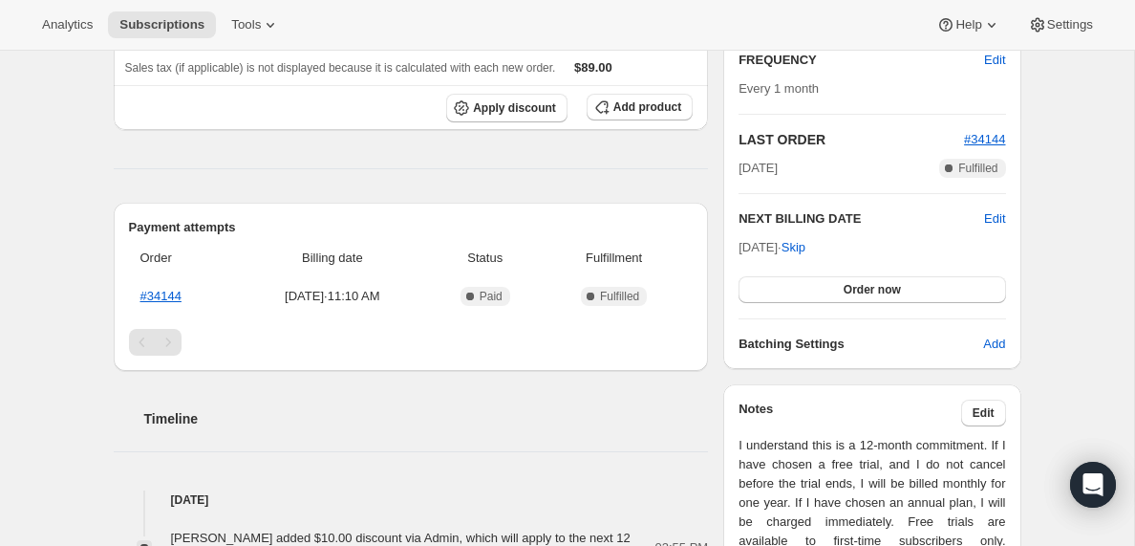
scroll to position [315, 0]
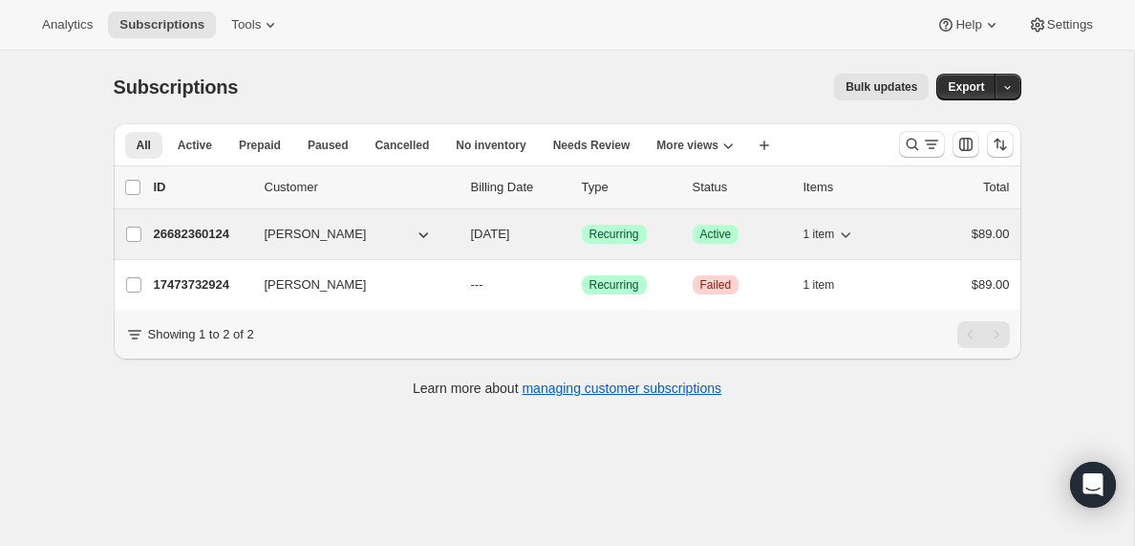
click at [200, 239] on p "26682360124" at bounding box center [202, 234] width 96 height 19
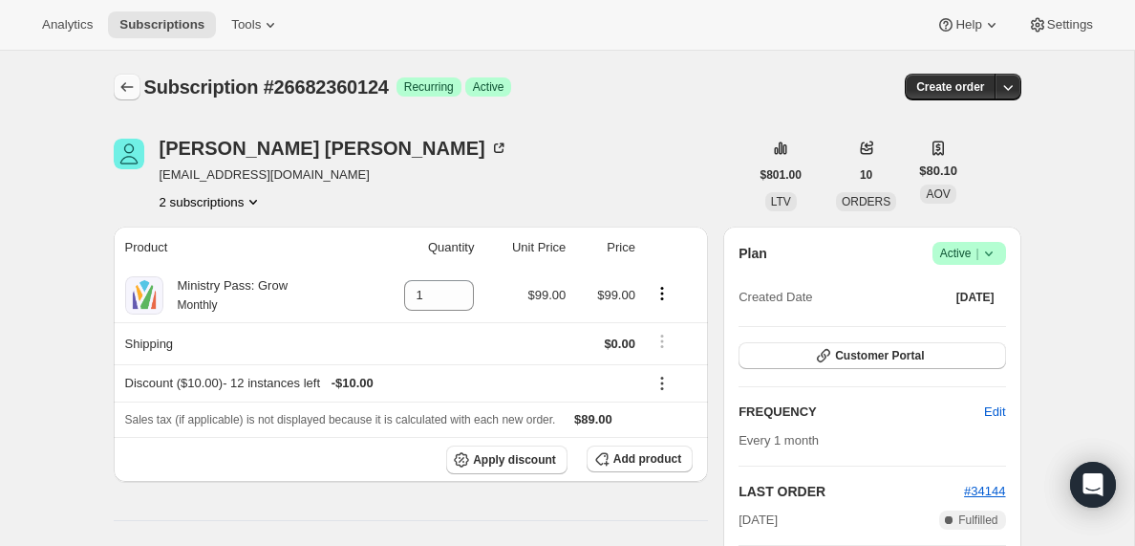
click at [125, 84] on icon "Subscriptions" at bounding box center [127, 86] width 19 height 19
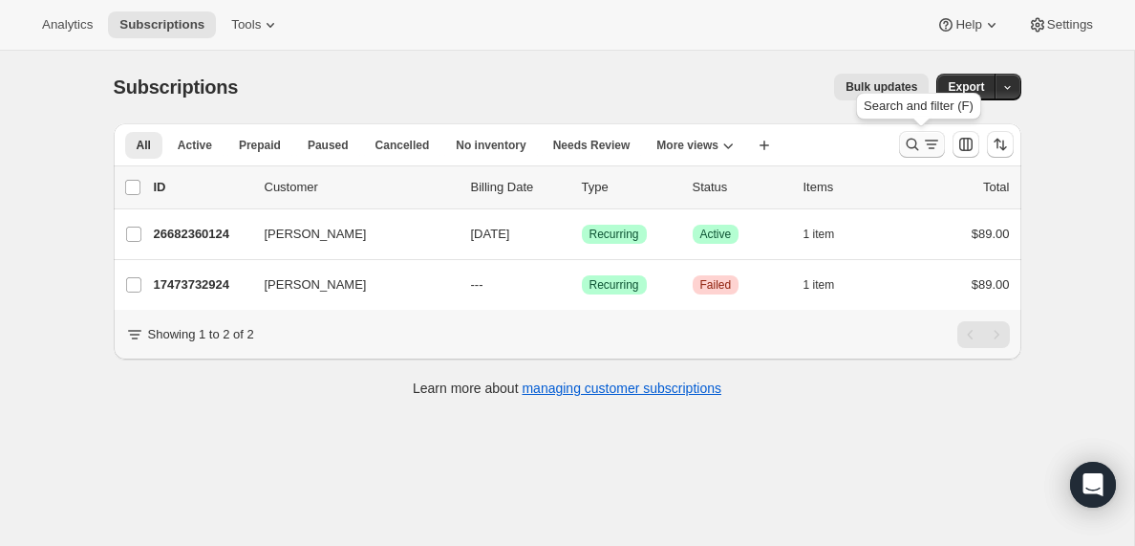
click at [931, 145] on icon "Search and filter results" at bounding box center [931, 144] width 19 height 19
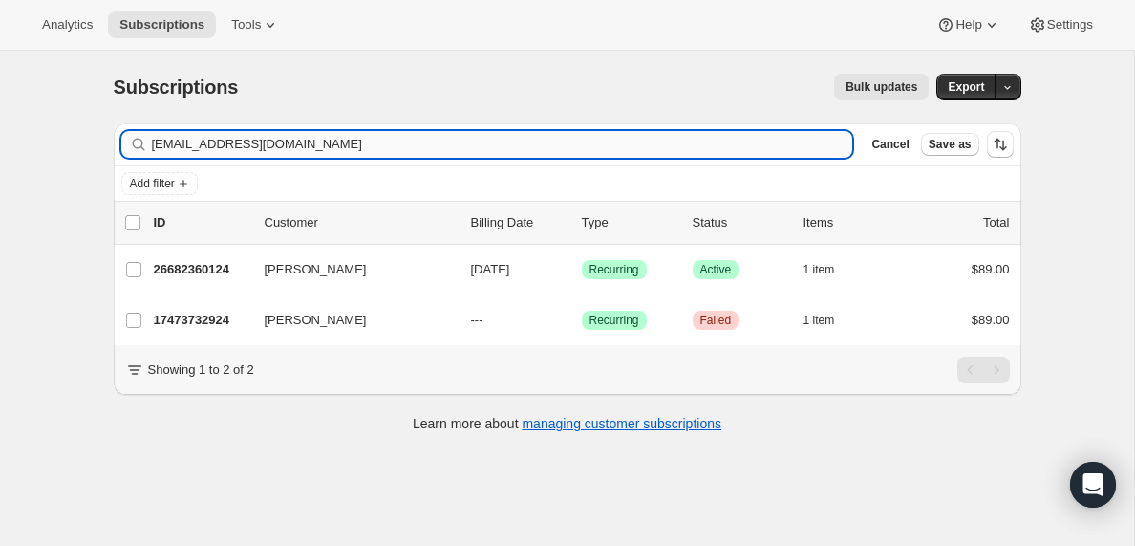
click at [234, 146] on input "[EMAIL_ADDRESS][DOMAIN_NAME]" at bounding box center [502, 144] width 701 height 27
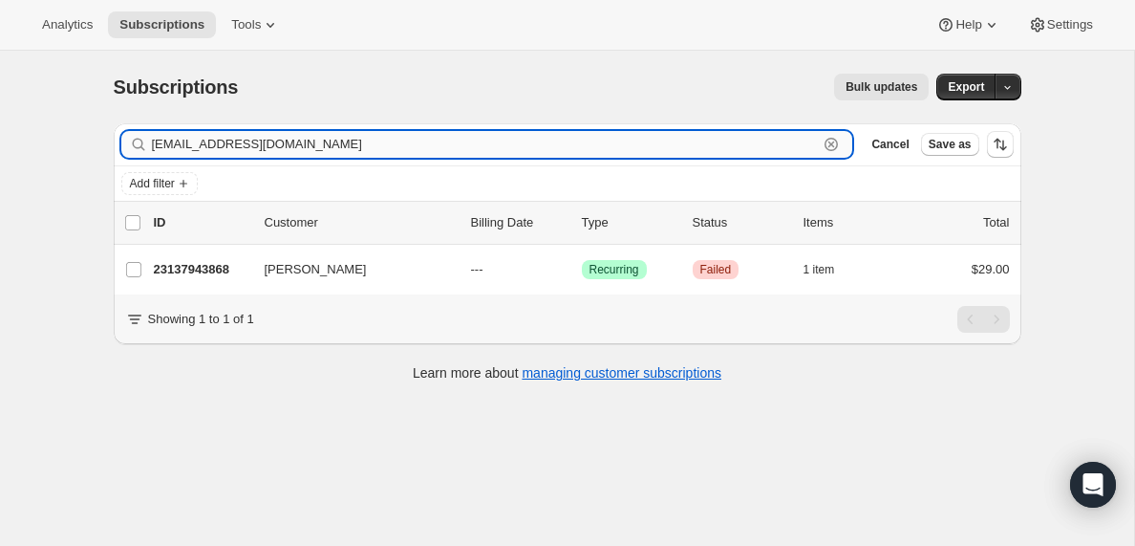
click at [281, 146] on input "[EMAIL_ADDRESS][DOMAIN_NAME]" at bounding box center [485, 144] width 667 height 27
paste input "[EMAIL_ADDRESS][DOMAIN_NAME]"
click at [258, 146] on input "[EMAIL_ADDRESS][DOMAIN_NAME]" at bounding box center [485, 144] width 667 height 27
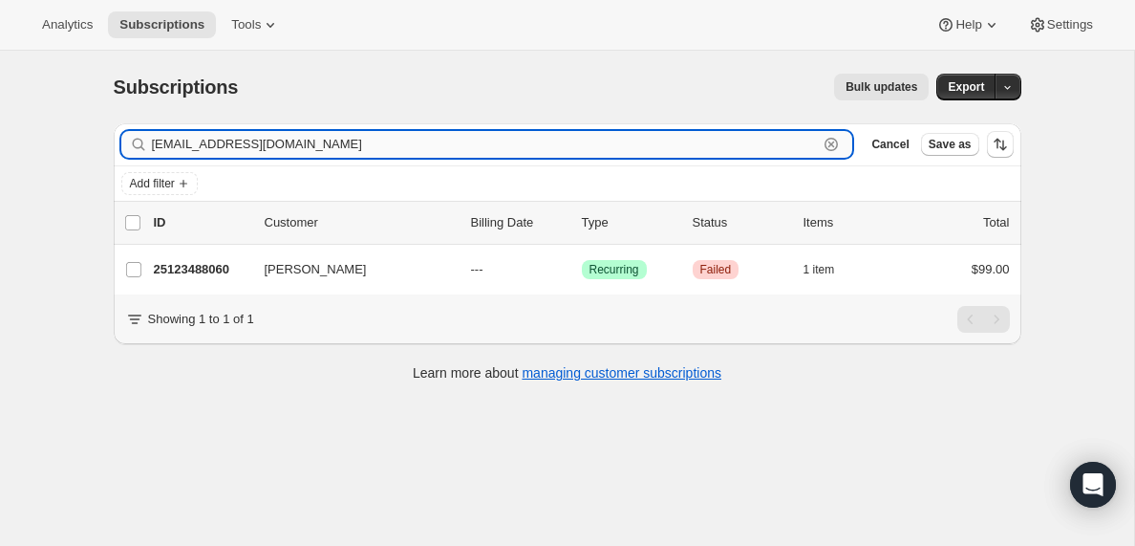
click at [258, 146] on input "[EMAIL_ADDRESS][DOMAIN_NAME]" at bounding box center [485, 144] width 667 height 27
paste input "[EMAIL_ADDRESS][DOMAIN_NAME]"
click at [288, 140] on input "[EMAIL_ADDRESS][DOMAIN_NAME]" at bounding box center [485, 144] width 667 height 27
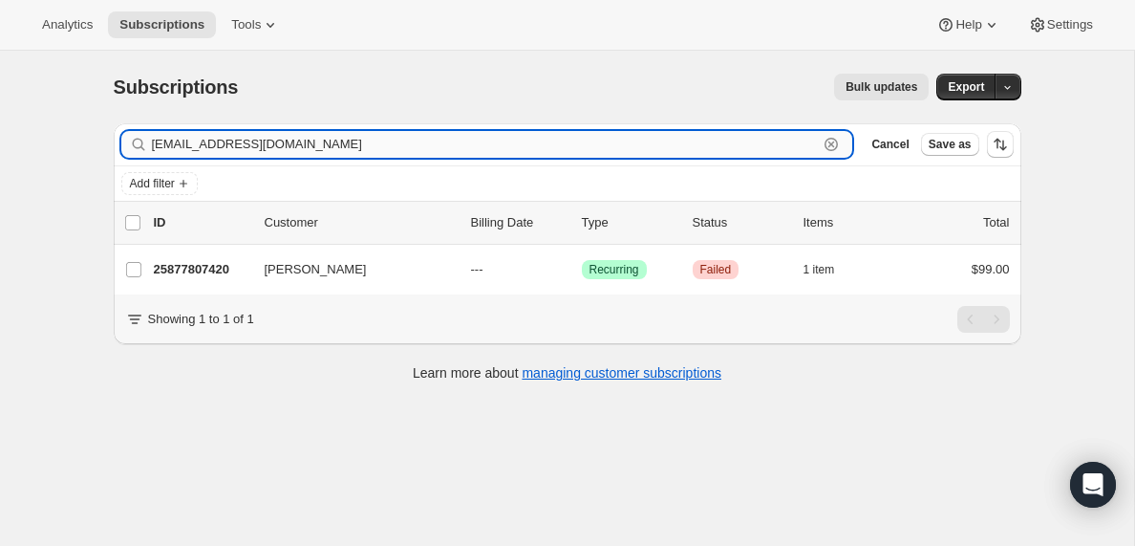
click at [288, 140] on input "[EMAIL_ADDRESS][DOMAIN_NAME]" at bounding box center [485, 144] width 667 height 27
paste input "[EMAIL_ADDRESS]"
click at [231, 142] on input "[EMAIL_ADDRESS][DOMAIN_NAME]" at bounding box center [485, 144] width 667 height 27
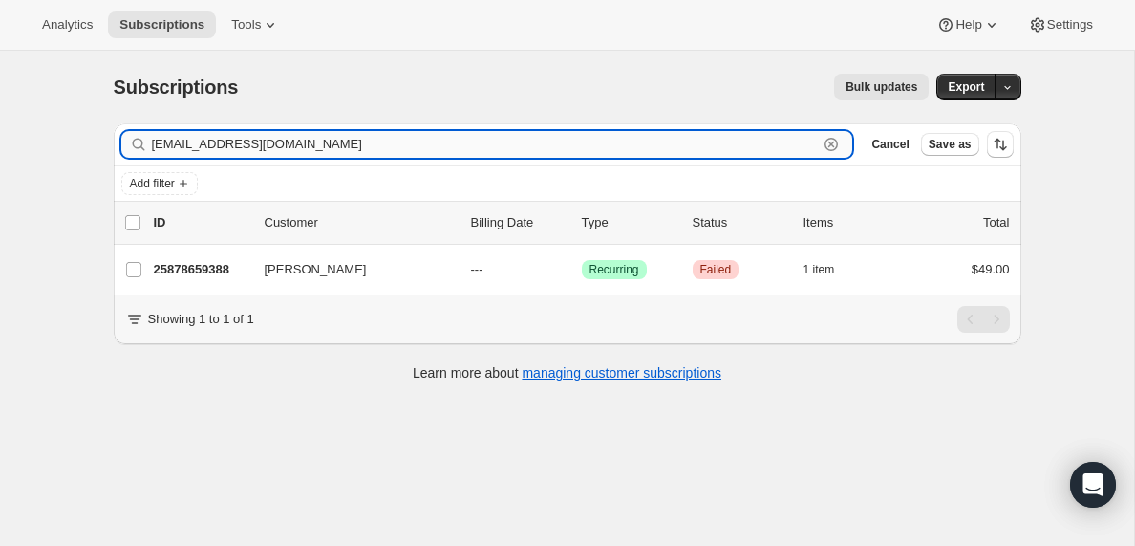
click at [231, 142] on input "[EMAIL_ADDRESS][DOMAIN_NAME]" at bounding box center [485, 144] width 667 height 27
paste input "jowens36@"
click at [203, 151] on input "[EMAIL_ADDRESS][DOMAIN_NAME]" at bounding box center [485, 144] width 667 height 27
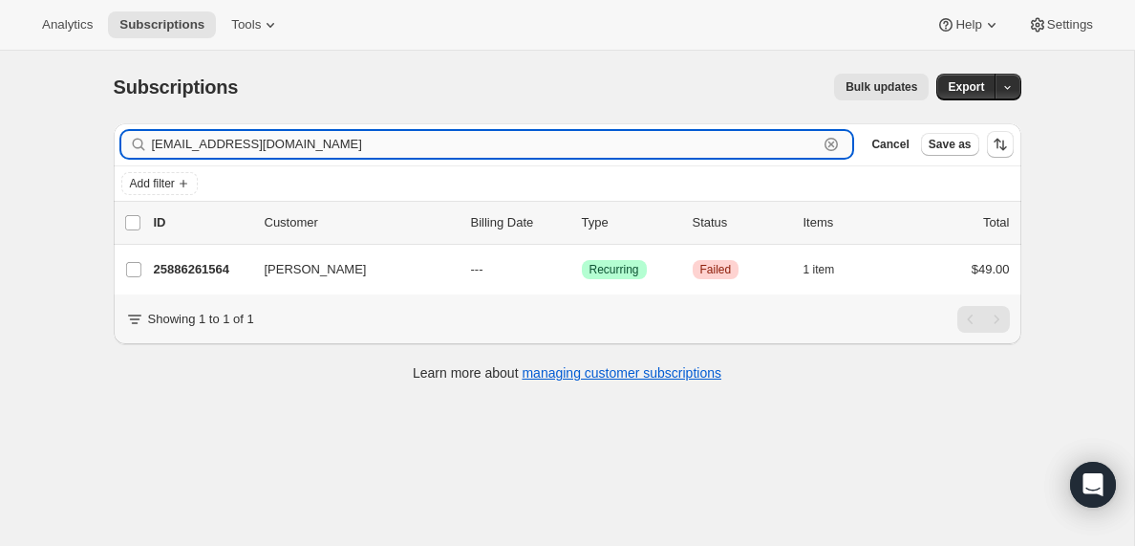
paste input "[EMAIL_ADDRESS][DOMAIN_NAME]"
click at [249, 152] on input "[EMAIL_ADDRESS][DOMAIN_NAME]" at bounding box center [485, 144] width 667 height 27
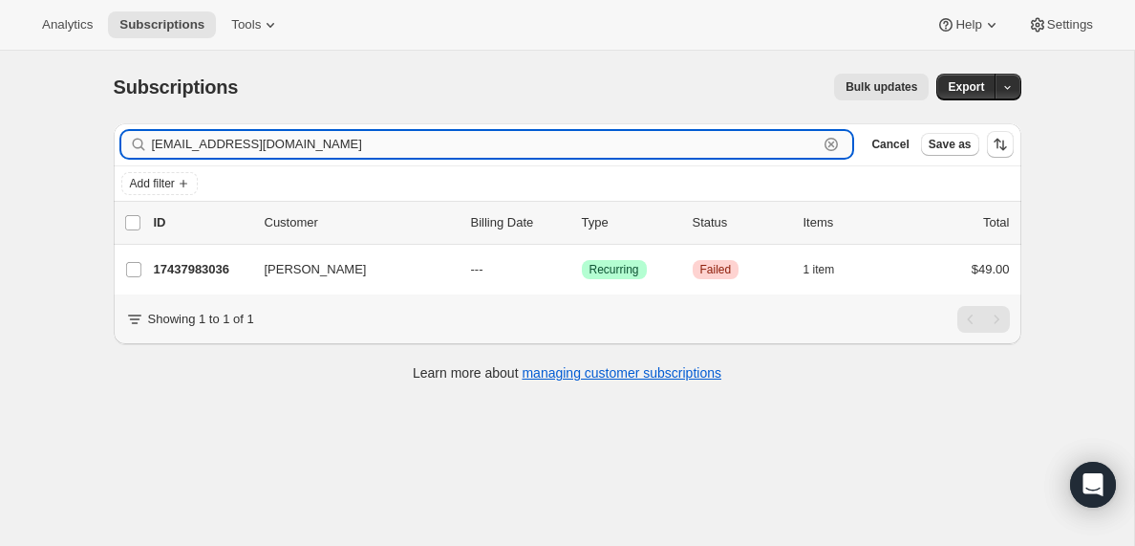
paste input "[EMAIL_ADDRESS][DOMAIN_NAME]"
type input "[EMAIL_ADDRESS][DOMAIN_NAME]"
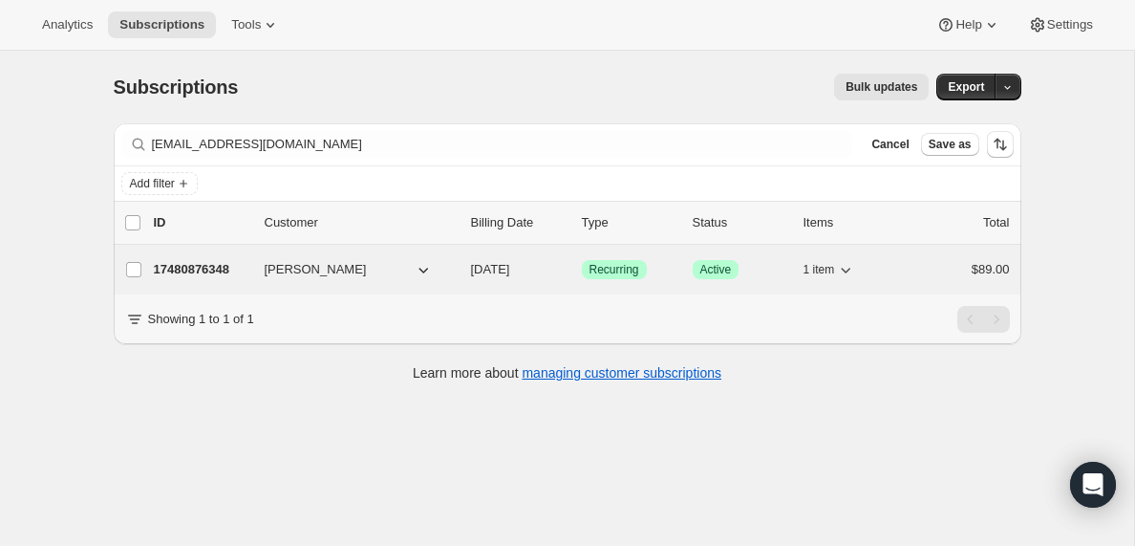
click at [215, 271] on p "17480876348" at bounding box center [202, 269] width 96 height 19
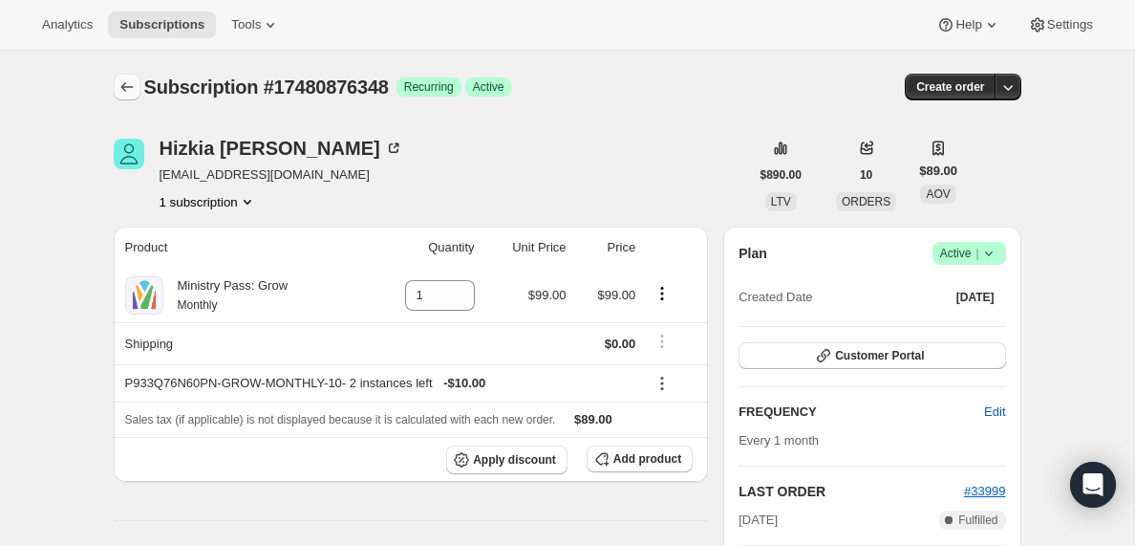
click at [121, 81] on icon "Subscriptions" at bounding box center [127, 86] width 19 height 19
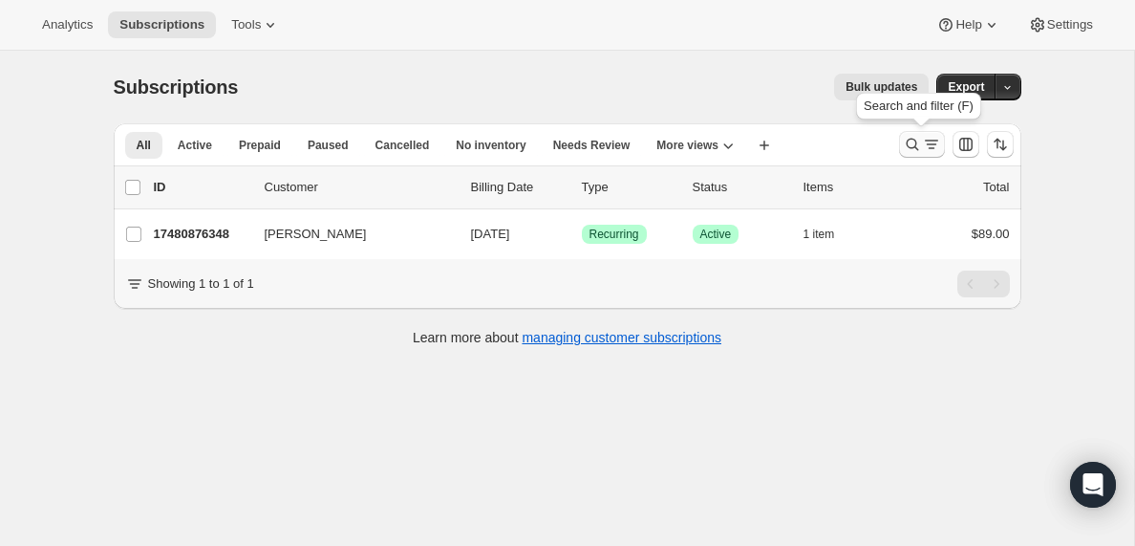
click at [922, 147] on icon "Search and filter results" at bounding box center [931, 144] width 19 height 19
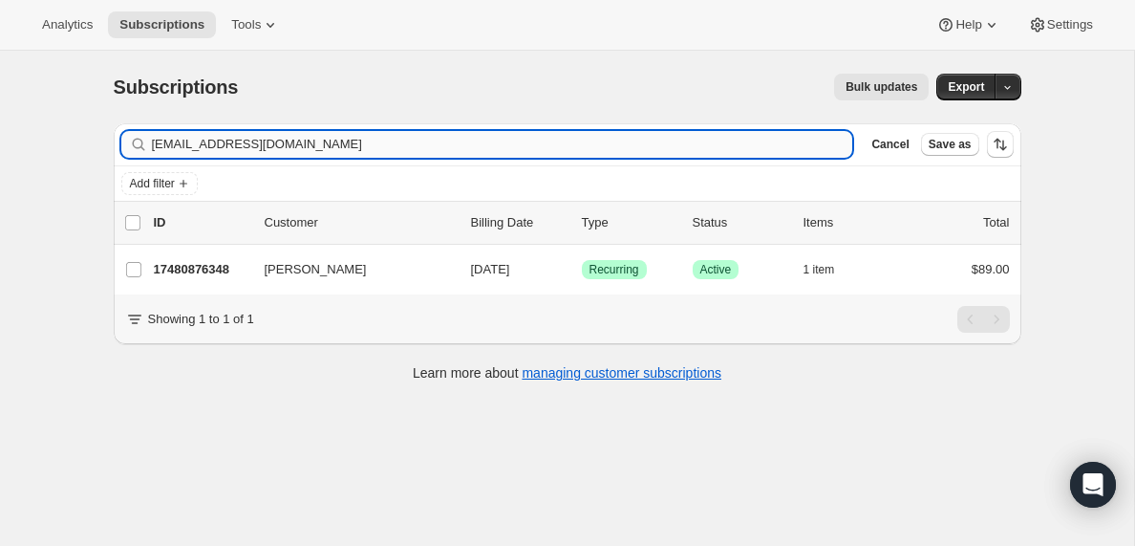
click at [406, 140] on input "[EMAIL_ADDRESS][DOMAIN_NAME]" at bounding box center [502, 144] width 701 height 27
click at [284, 147] on input "[EMAIL_ADDRESS][DOMAIN_NAME]" at bounding box center [485, 144] width 667 height 27
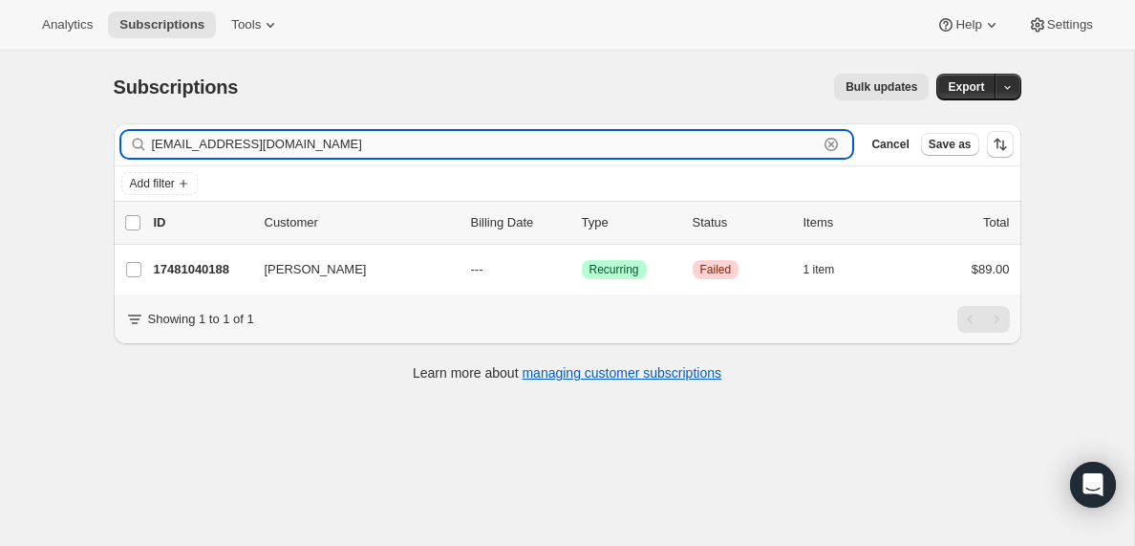
click at [284, 147] on input "[EMAIL_ADDRESS][DOMAIN_NAME]" at bounding box center [485, 144] width 667 height 27
paste input "[EMAIL_ADDRESS]"
click at [268, 148] on input "[EMAIL_ADDRESS][DOMAIN_NAME]" at bounding box center [485, 144] width 667 height 27
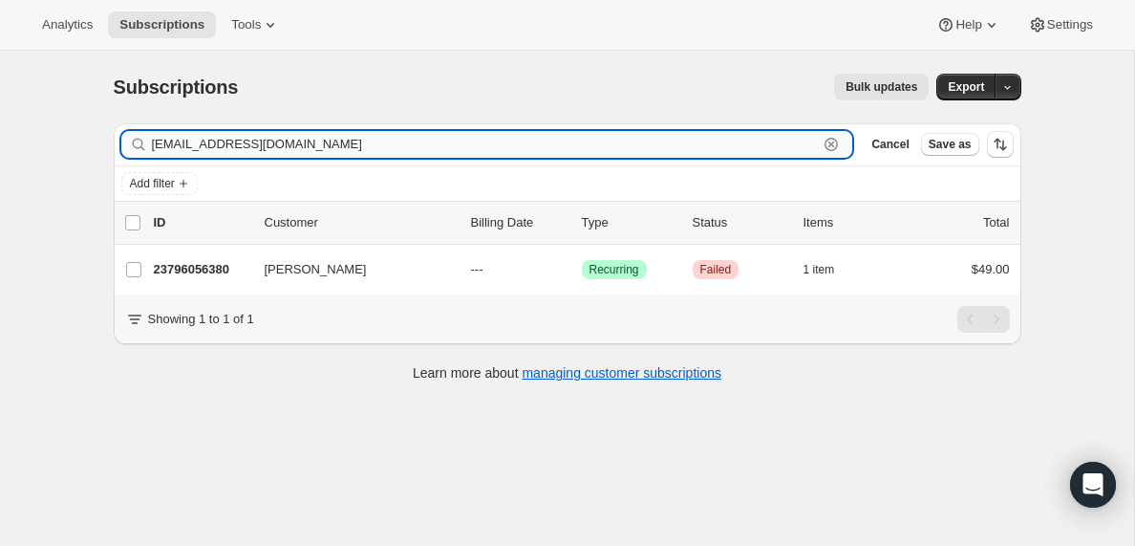
click at [268, 148] on input "[EMAIL_ADDRESS][DOMAIN_NAME]" at bounding box center [485, 144] width 667 height 27
paste input "ew1parnell"
click at [257, 146] on input "[EMAIL_ADDRESS][DOMAIN_NAME]" at bounding box center [485, 144] width 667 height 27
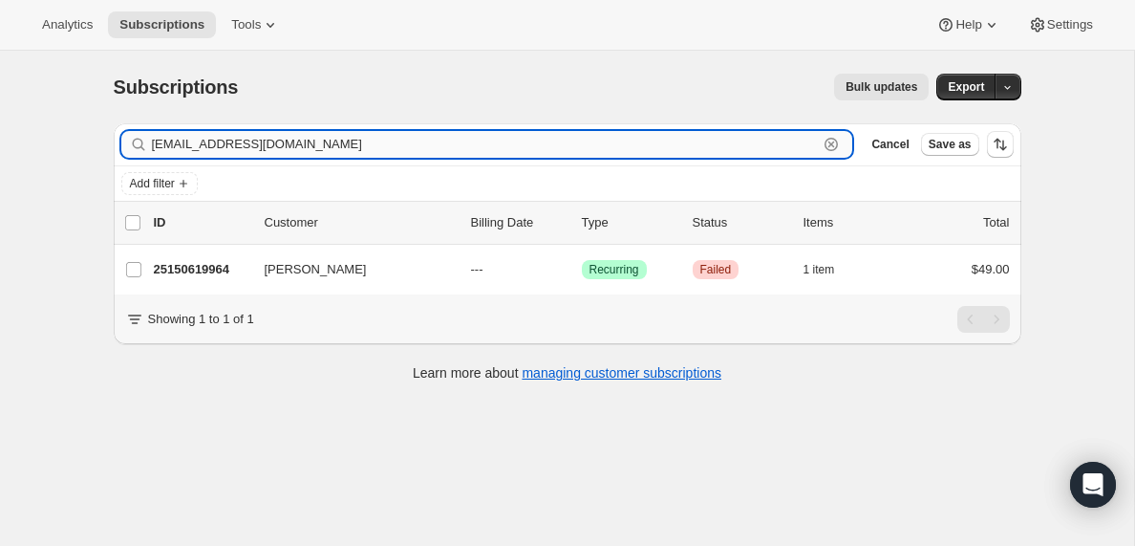
click at [257, 146] on input "[EMAIL_ADDRESS][DOMAIN_NAME]" at bounding box center [485, 144] width 667 height 27
paste input "[EMAIL_ADDRESS]"
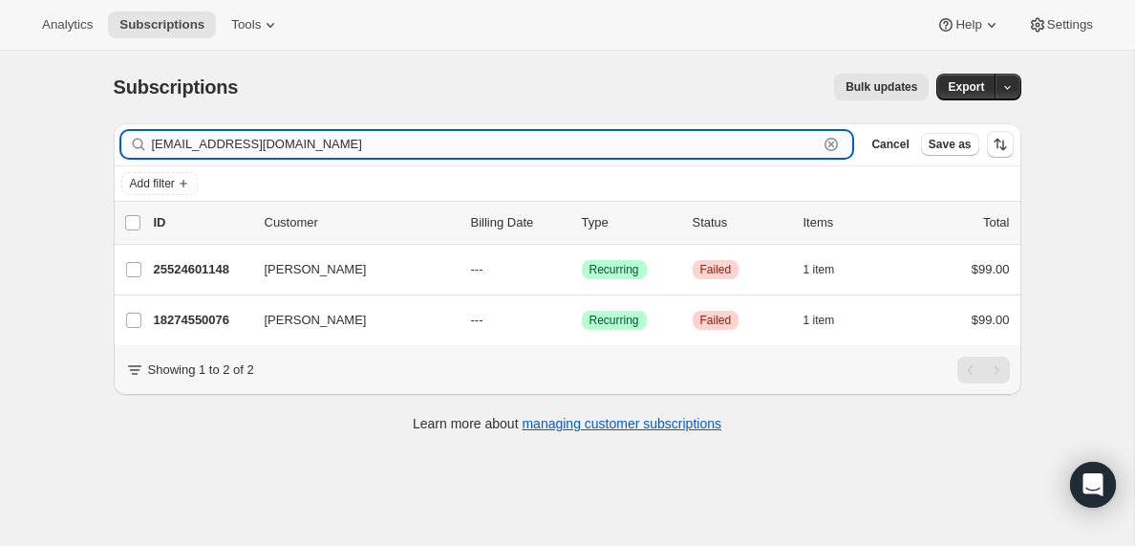
click at [267, 147] on input "[EMAIL_ADDRESS][DOMAIN_NAME]" at bounding box center [485, 144] width 667 height 27
paste input "[EMAIL_ADDRESS]"
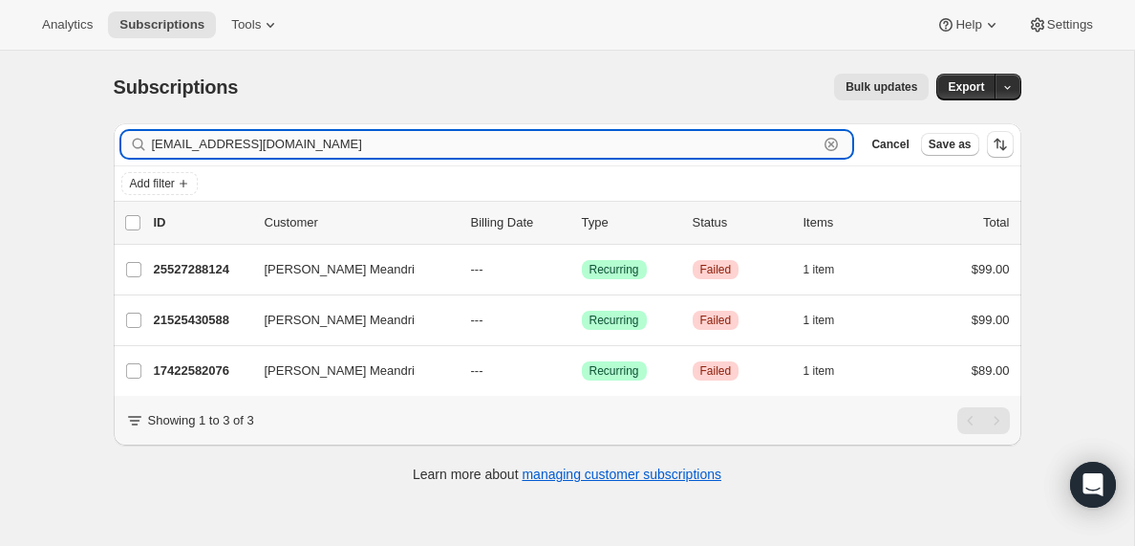
click at [299, 148] on input "[EMAIL_ADDRESS][DOMAIN_NAME]" at bounding box center [485, 144] width 667 height 27
paste input "[EMAIL_ADDRESS]"
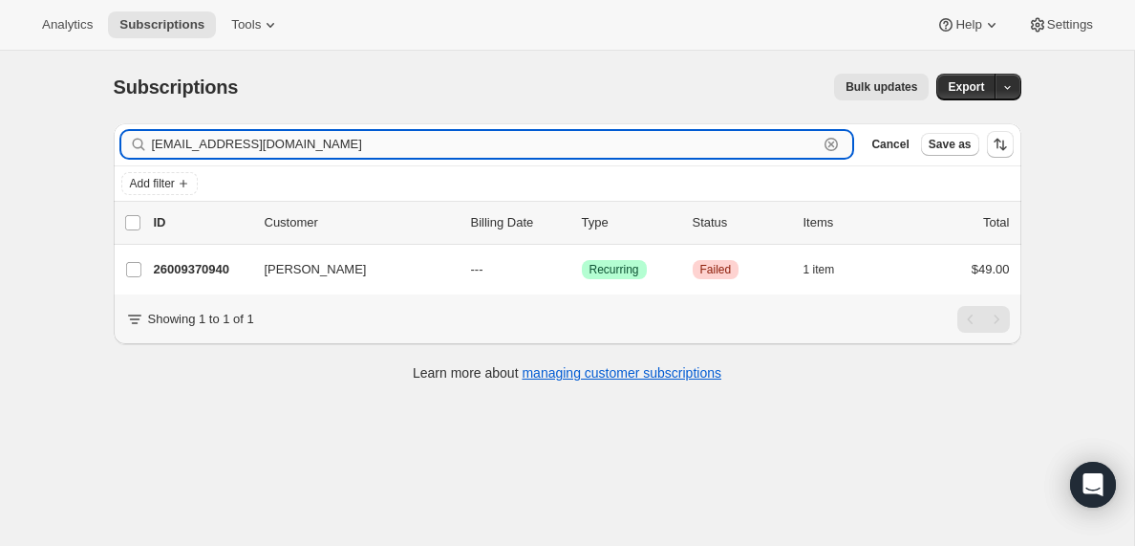
click at [258, 143] on input "[EMAIL_ADDRESS][DOMAIN_NAME]" at bounding box center [485, 144] width 667 height 27
paste input "[EMAIL_ADDRESS]"
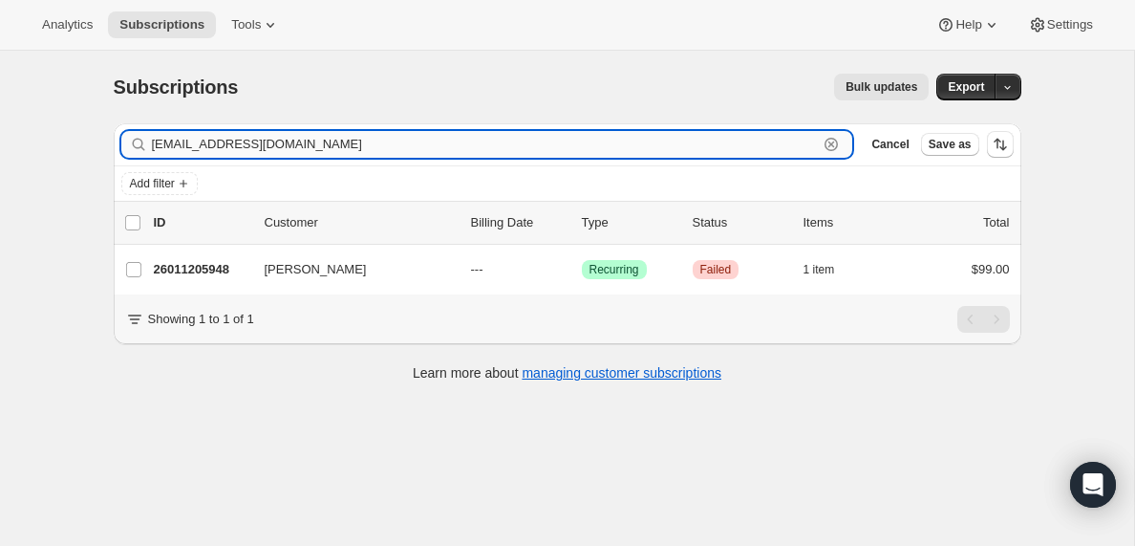
click at [296, 142] on input "[EMAIL_ADDRESS][DOMAIN_NAME]" at bounding box center [485, 144] width 667 height 27
paste input "rubensads@live"
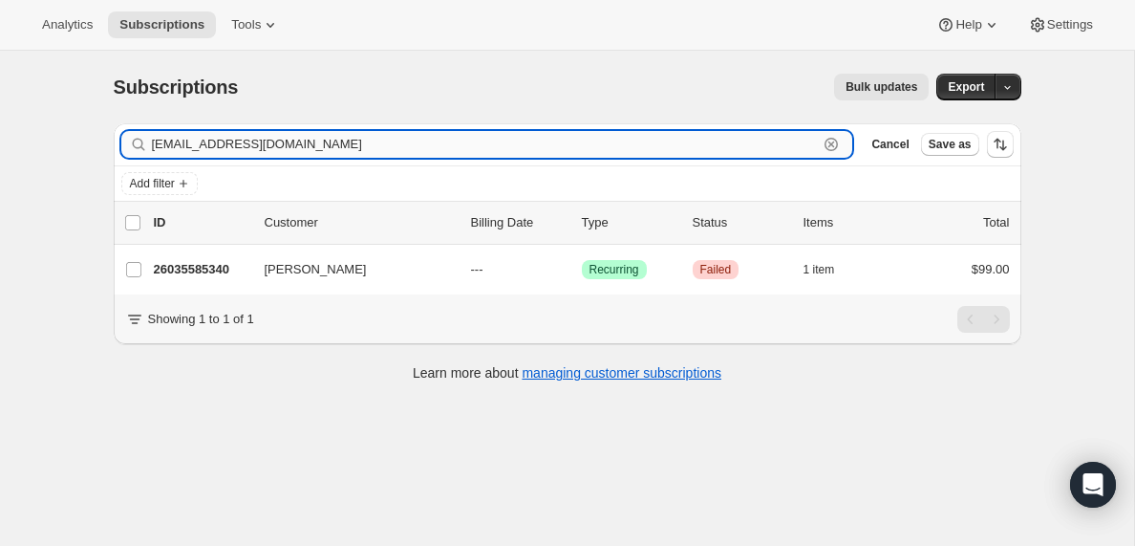
click at [281, 138] on input "[EMAIL_ADDRESS][DOMAIN_NAME]" at bounding box center [485, 144] width 667 height 27
paste input "[DEMOGRAPHIC_DATA]"
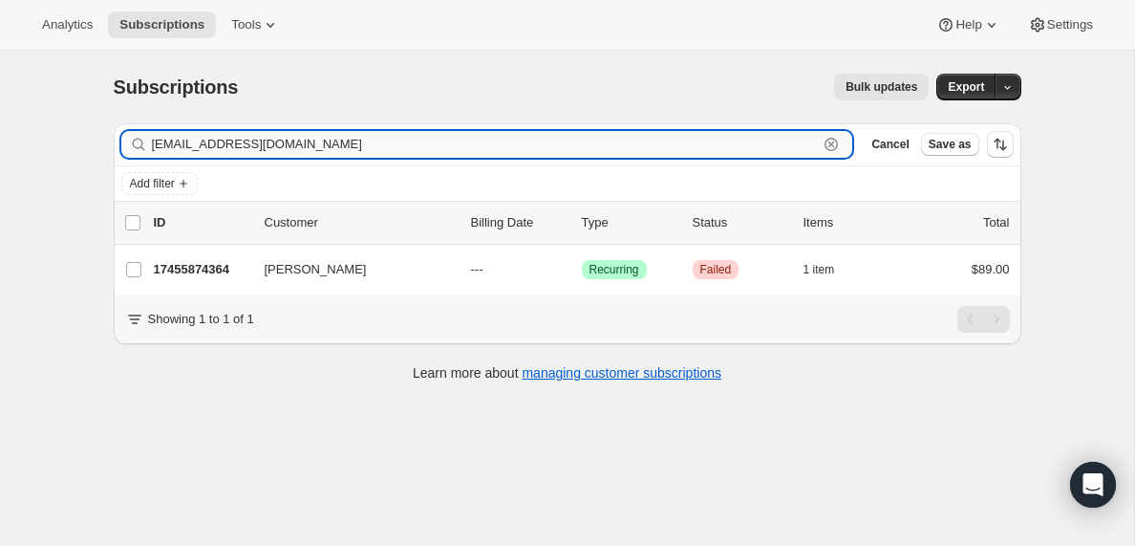
click at [313, 148] on input "[EMAIL_ADDRESS][DOMAIN_NAME]" at bounding box center [485, 144] width 667 height 27
paste input "[EMAIL_ADDRESS]"
click at [298, 150] on input "[EMAIL_ADDRESS][DOMAIN_NAME]" at bounding box center [485, 144] width 667 height 27
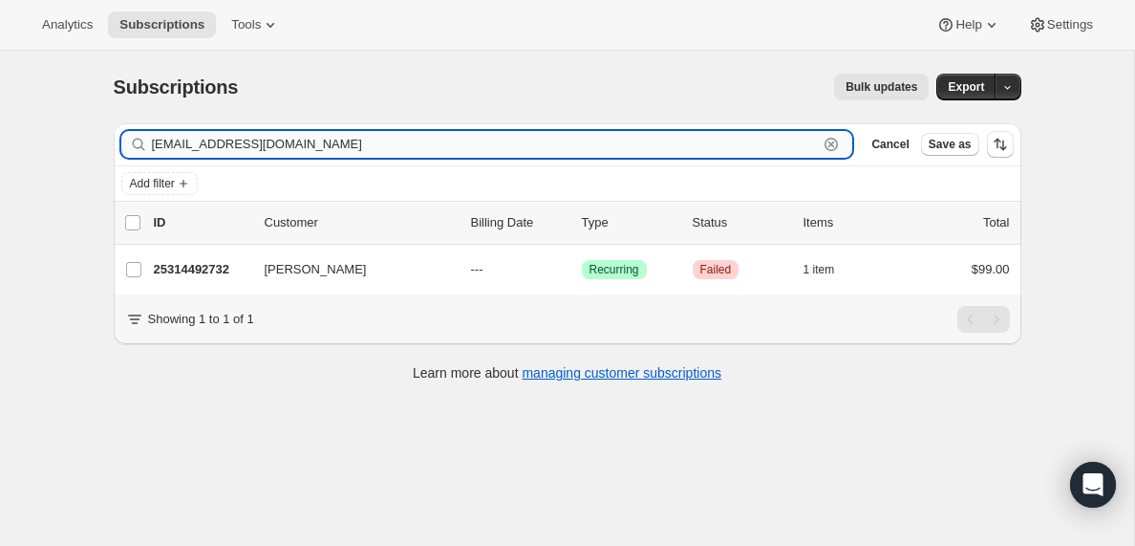
click at [298, 150] on input "[EMAIL_ADDRESS][DOMAIN_NAME]" at bounding box center [485, 144] width 667 height 27
paste input "revbeaux@g"
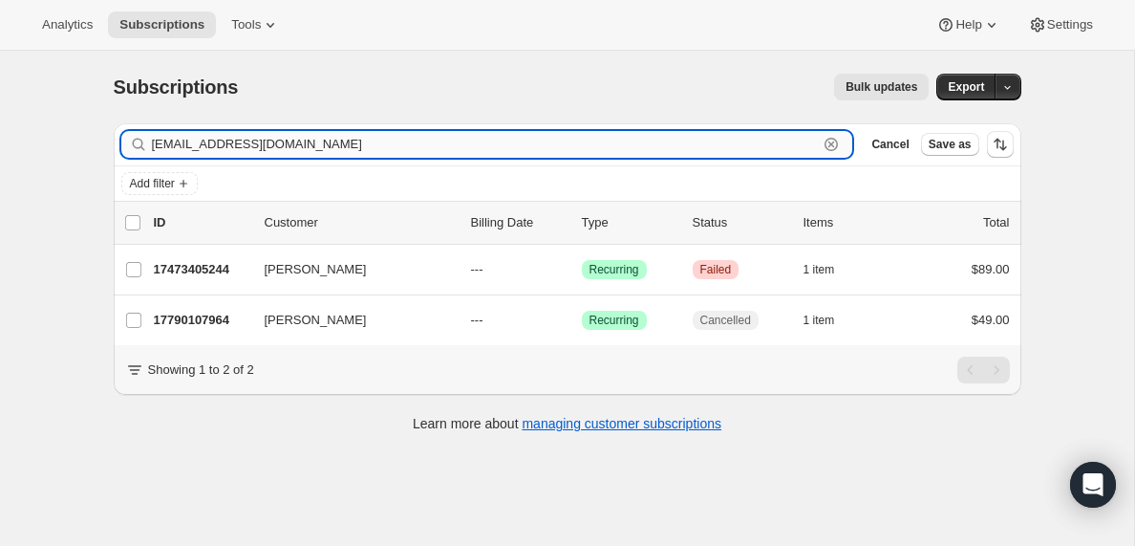
click at [293, 140] on input "[EMAIL_ADDRESS][DOMAIN_NAME]" at bounding box center [485, 144] width 667 height 27
paste input "[EMAIL_ADDRESS]"
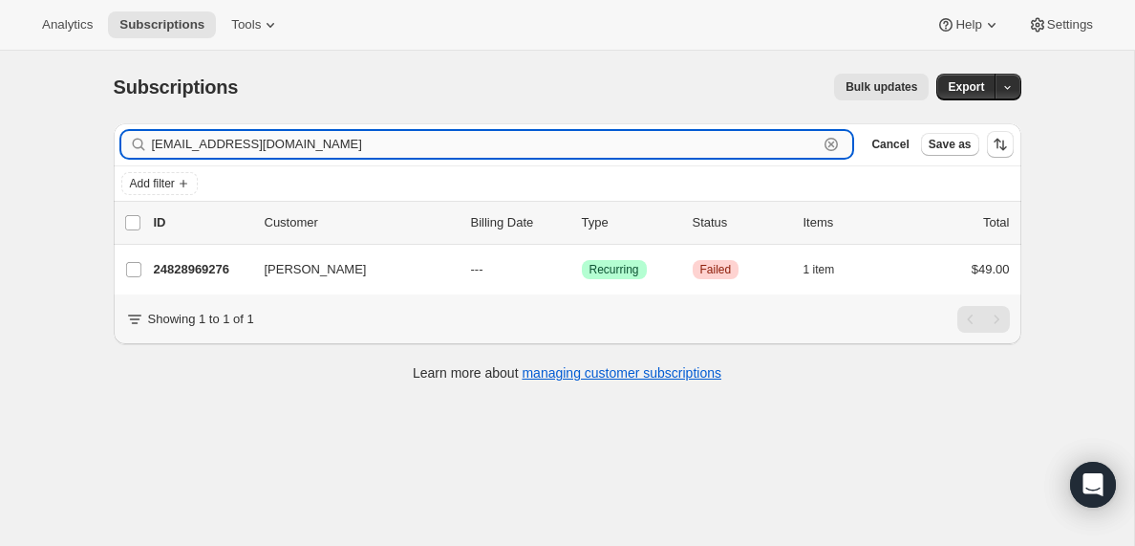
click at [328, 134] on input "[EMAIL_ADDRESS][DOMAIN_NAME]" at bounding box center [485, 144] width 667 height 27
click at [318, 144] on input "[EMAIL_ADDRESS][DOMAIN_NAME]" at bounding box center [485, 144] width 667 height 27
paste input "[EMAIL_ADDRESS]"
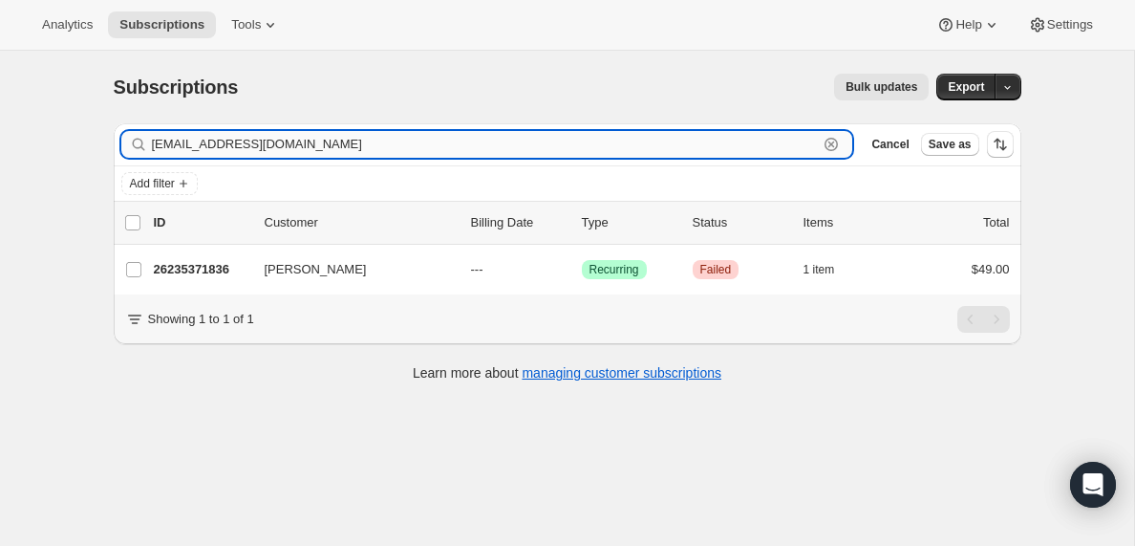
click at [280, 151] on input "[EMAIL_ADDRESS][DOMAIN_NAME]" at bounding box center [485, 144] width 667 height 27
paste input "[EMAIL_ADDRESS][DOMAIN_NAME]"
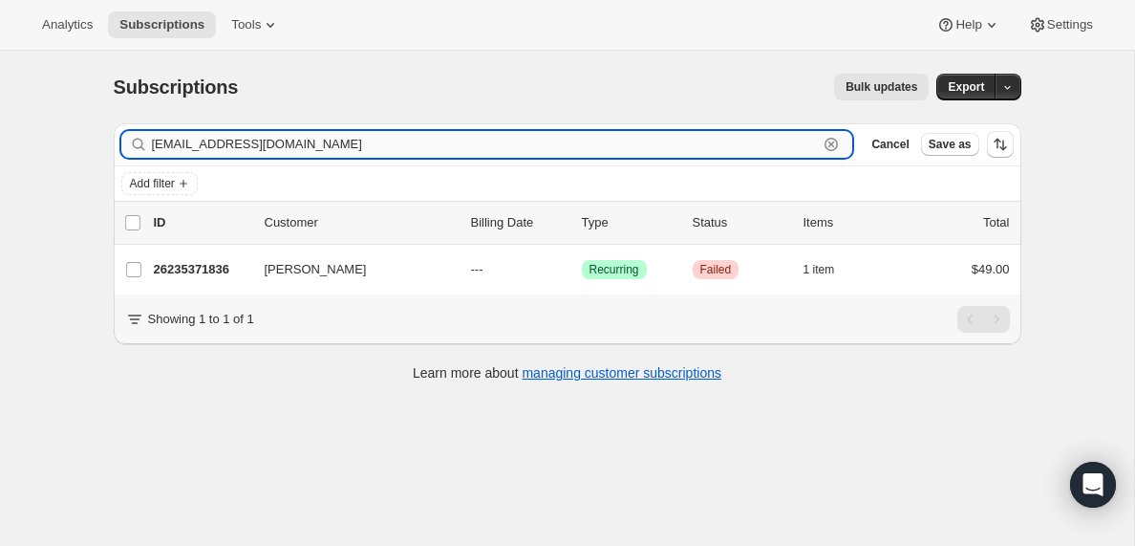
type input "[EMAIL_ADDRESS][DOMAIN_NAME]"
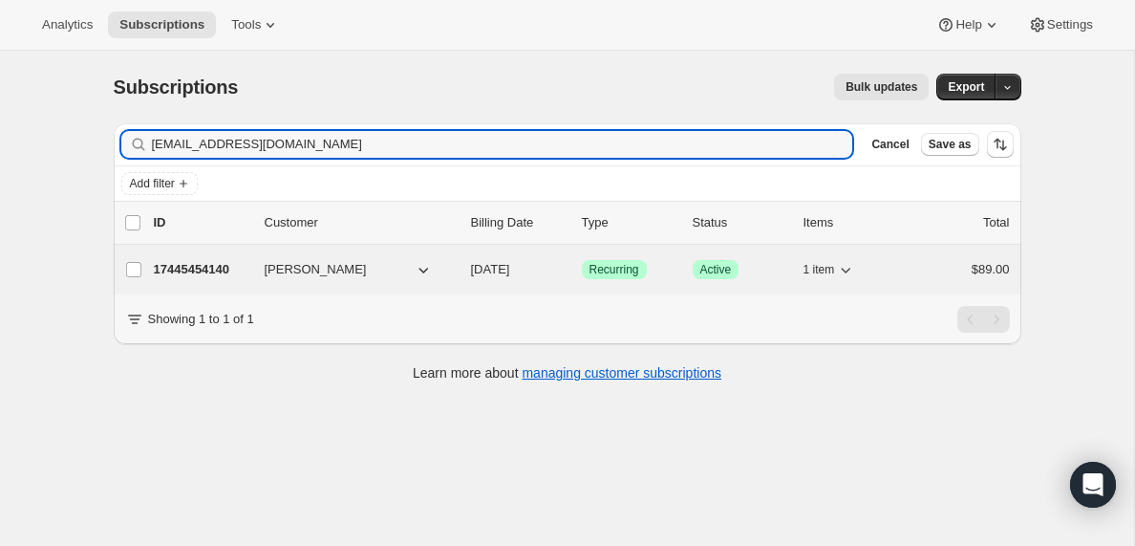
click at [195, 269] on p "17445454140" at bounding box center [202, 269] width 96 height 19
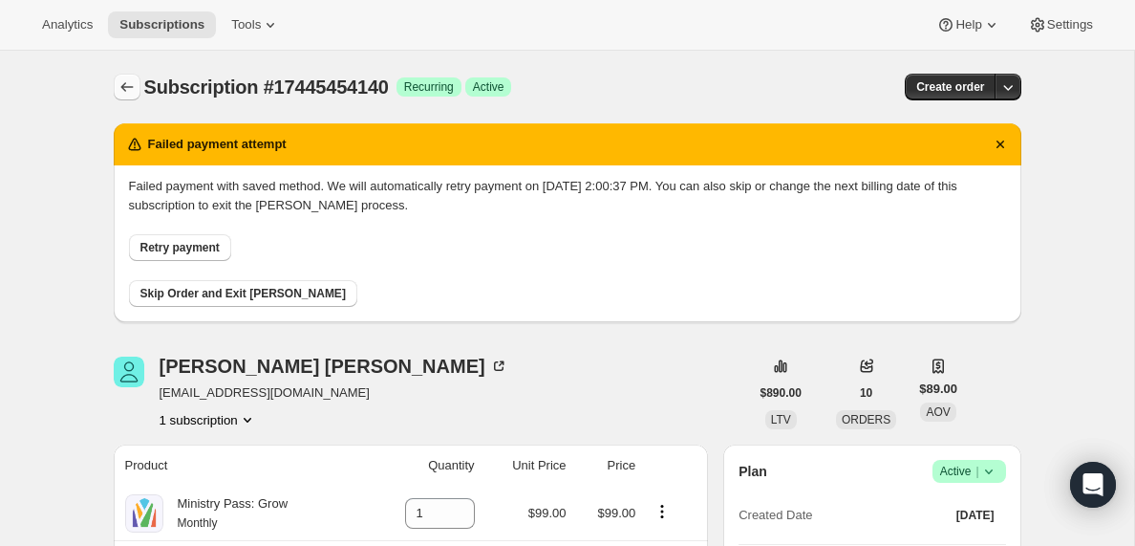
click at [124, 88] on icon "Subscriptions" at bounding box center [127, 86] width 19 height 19
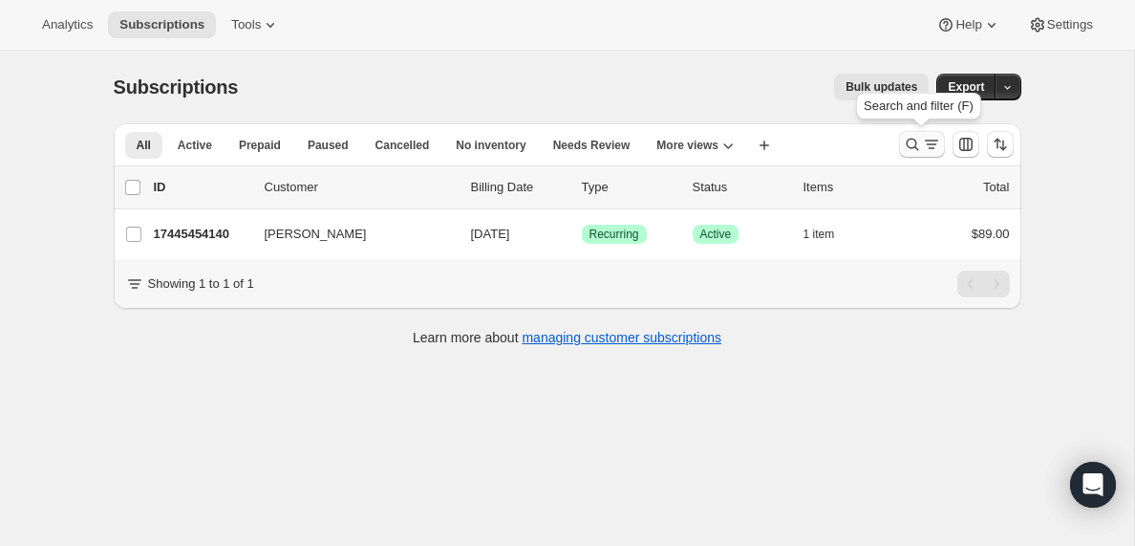
click at [930, 144] on icon "Search and filter results" at bounding box center [931, 144] width 11 height 2
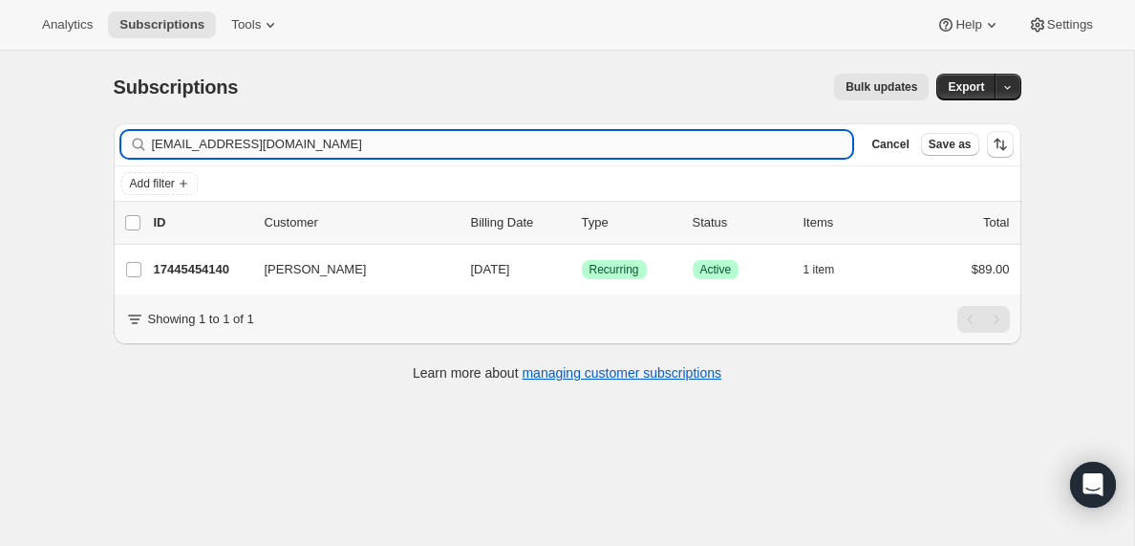
click at [219, 145] on input "[EMAIL_ADDRESS][DOMAIN_NAME]" at bounding box center [502, 144] width 701 height 27
type input "[EMAIL_ADDRESS][DOMAIN_NAME]"
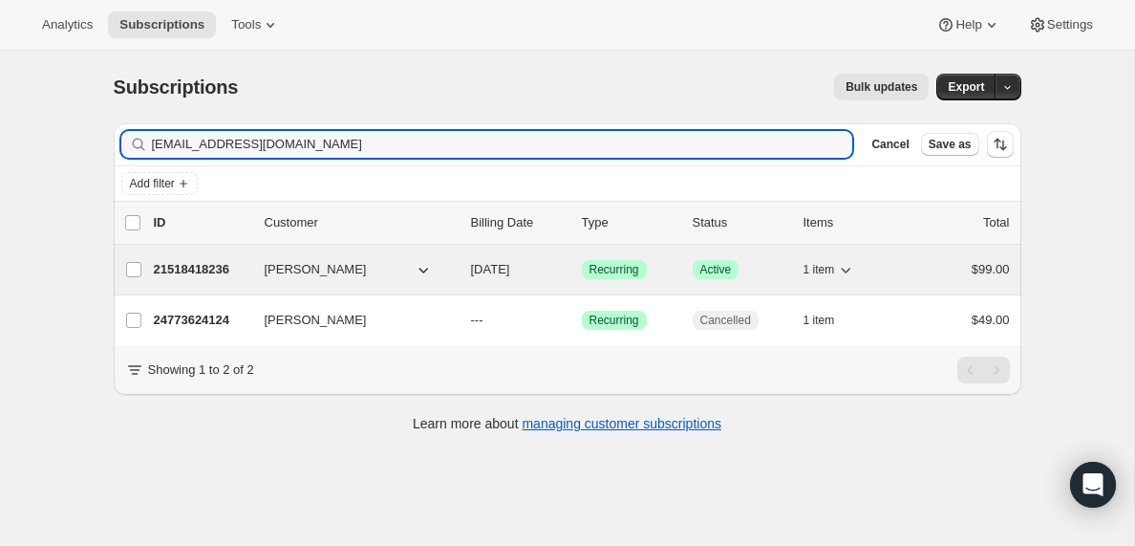
click at [185, 272] on p "21518418236" at bounding box center [202, 269] width 96 height 19
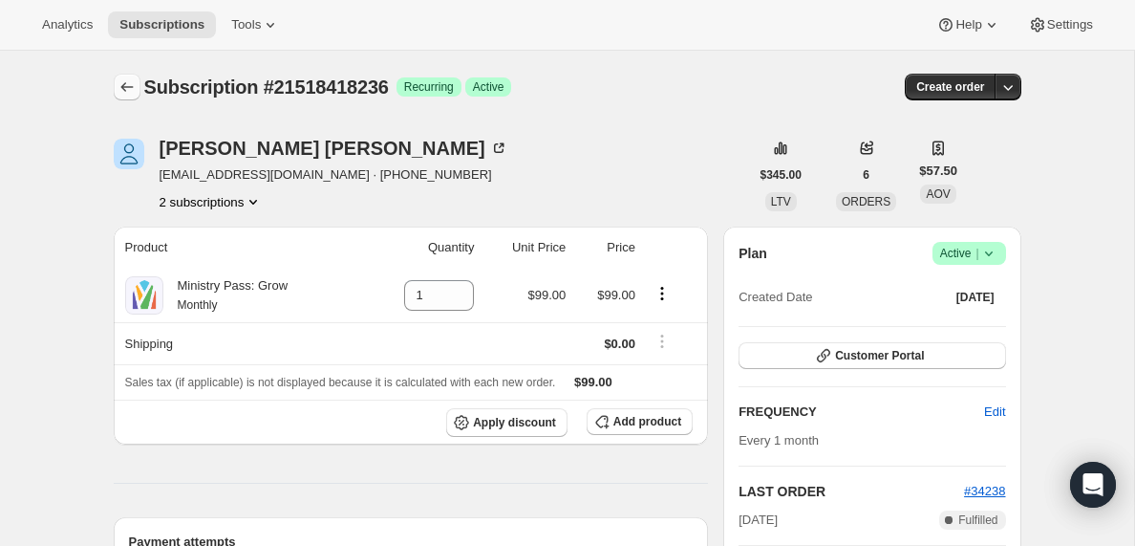
click at [127, 90] on icon "Subscriptions" at bounding box center [127, 86] width 19 height 19
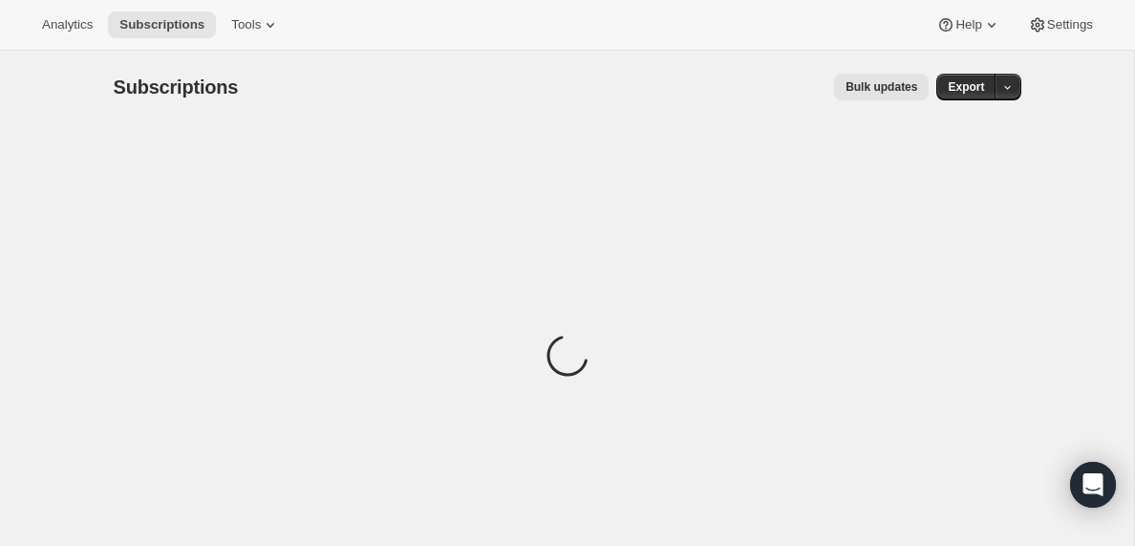
click at [127, 90] on span "Subscriptions" at bounding box center [176, 86] width 125 height 21
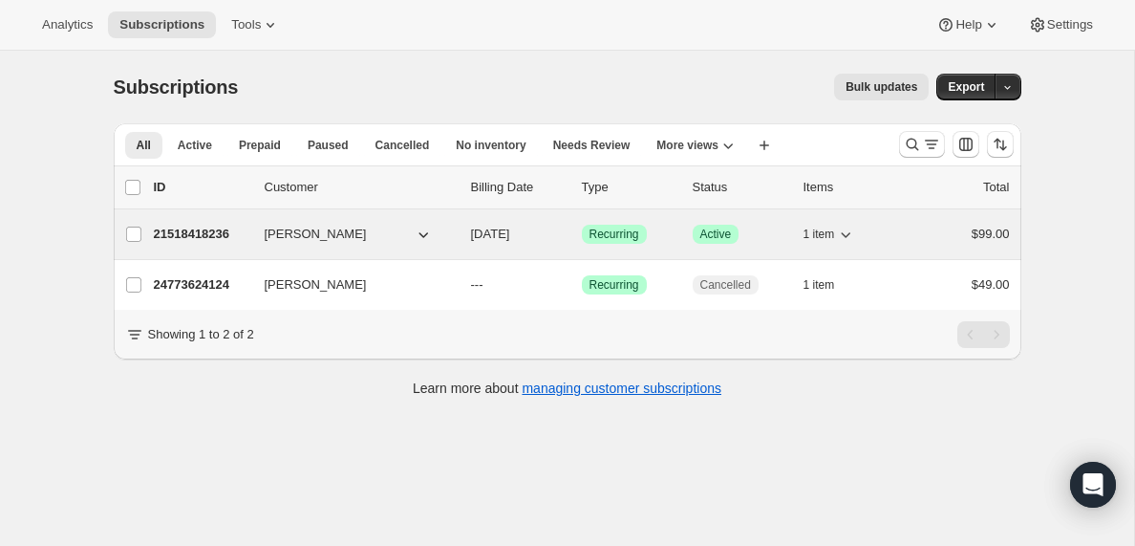
click at [203, 234] on p "21518418236" at bounding box center [202, 234] width 96 height 19
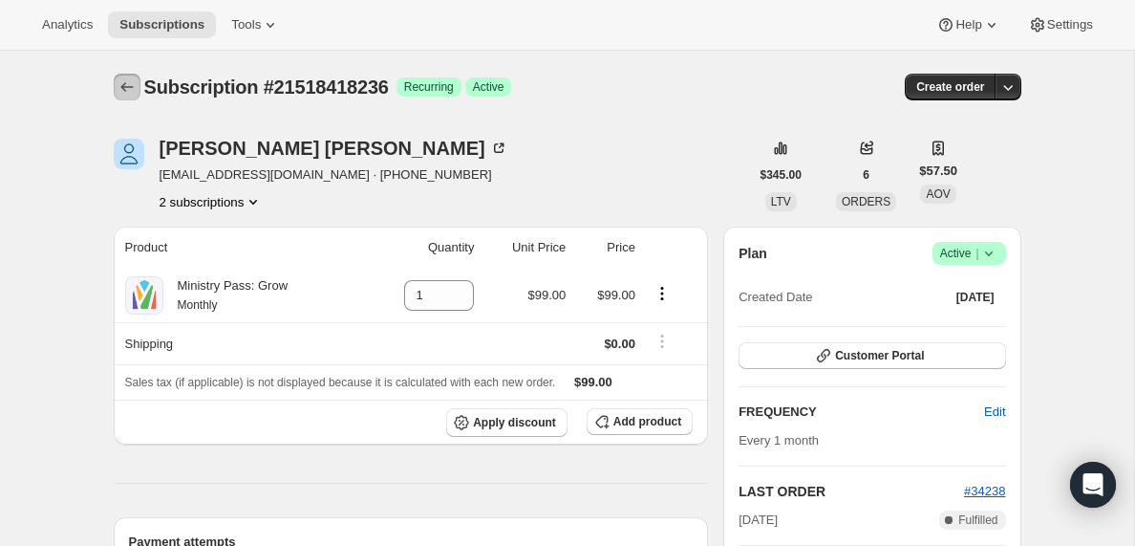
click at [123, 86] on icon "Subscriptions" at bounding box center [127, 86] width 19 height 19
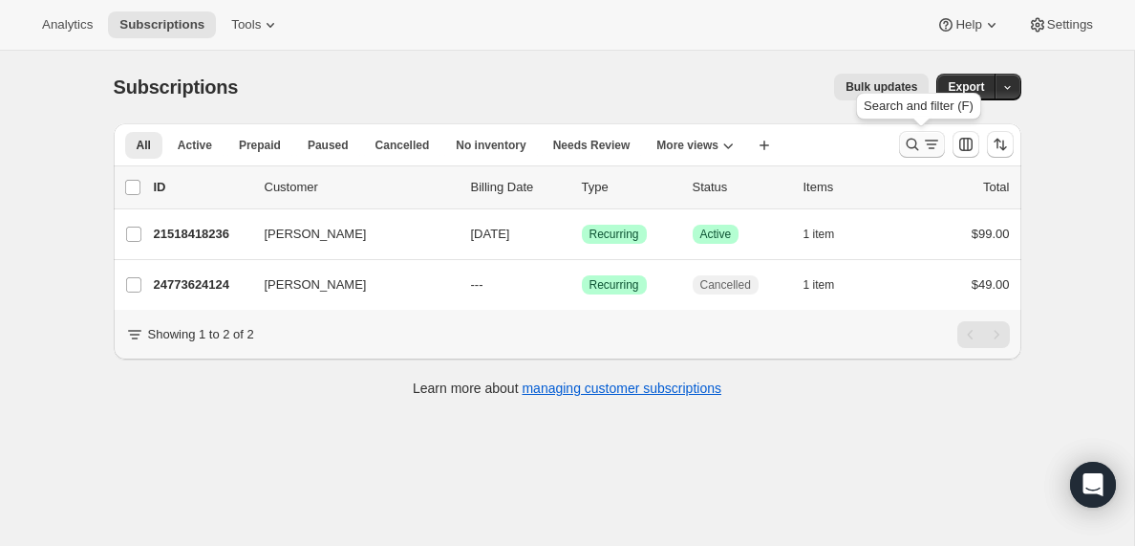
click at [922, 146] on icon "Search and filter results" at bounding box center [931, 144] width 19 height 19
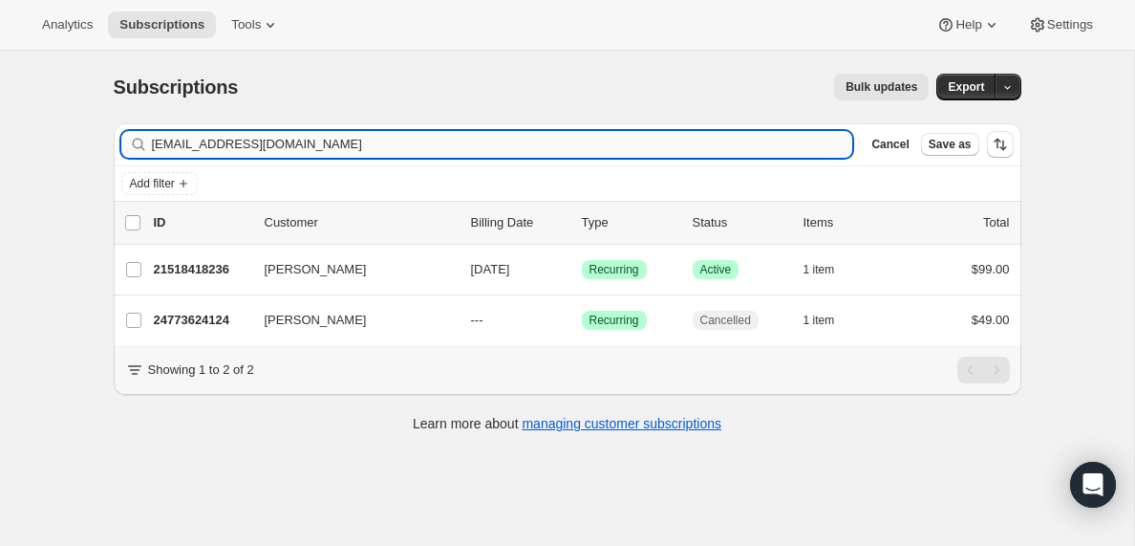
click at [220, 144] on input "[EMAIL_ADDRESS][DOMAIN_NAME]" at bounding box center [502, 144] width 701 height 27
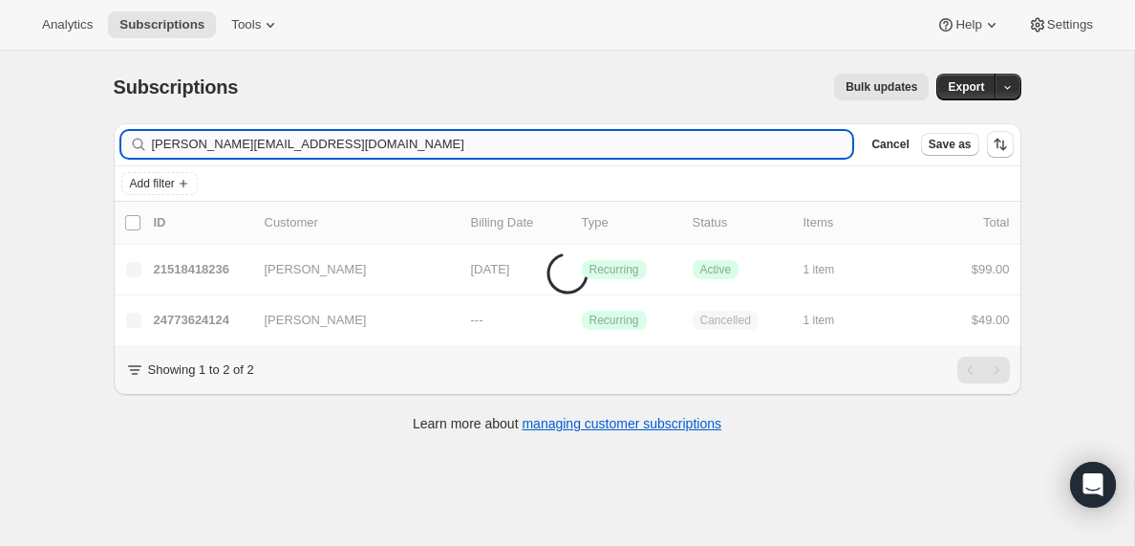
type input "[PERSON_NAME][EMAIL_ADDRESS][DOMAIN_NAME]"
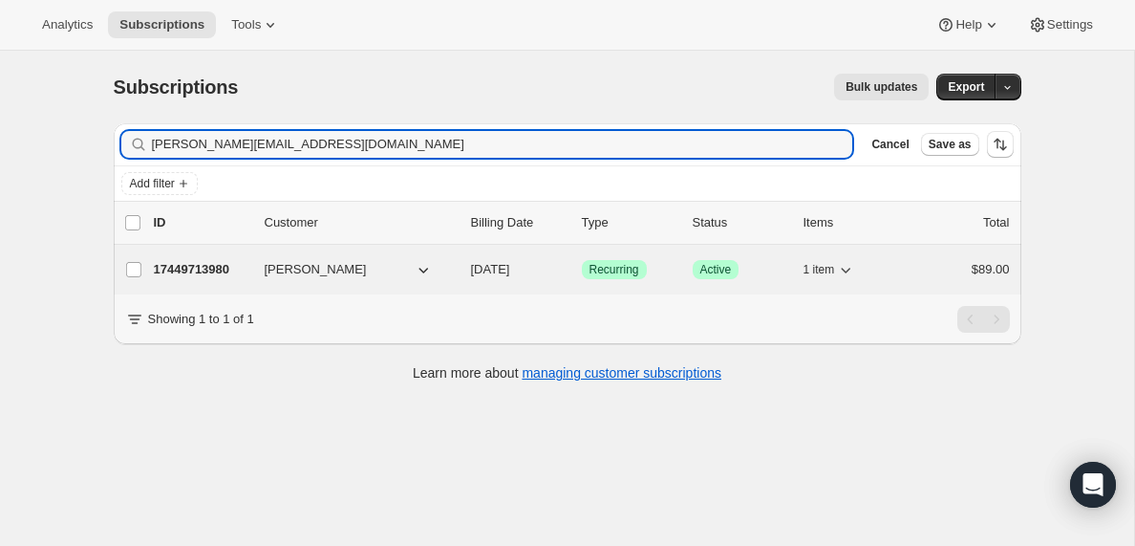
click at [210, 267] on p "17449713980" at bounding box center [202, 269] width 96 height 19
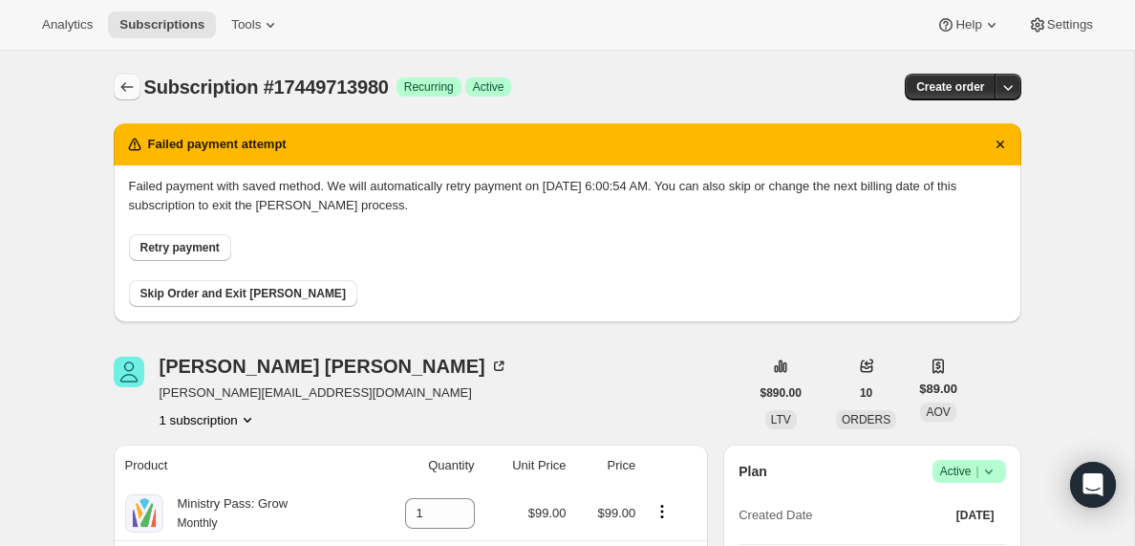
click at [123, 84] on icon "Subscriptions" at bounding box center [126, 87] width 12 height 10
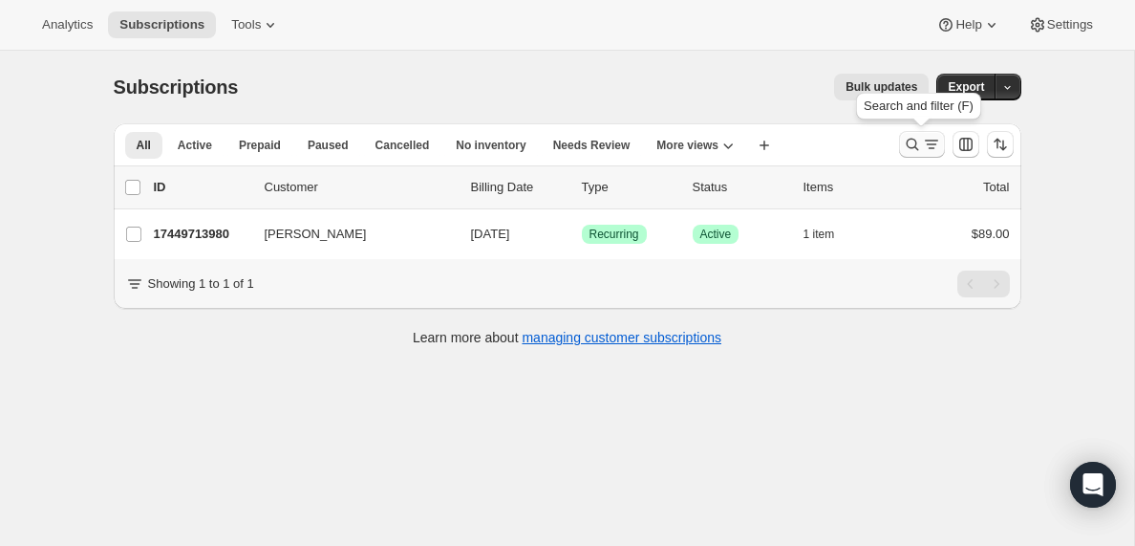
click at [928, 139] on icon "Search and filter results" at bounding box center [931, 144] width 19 height 19
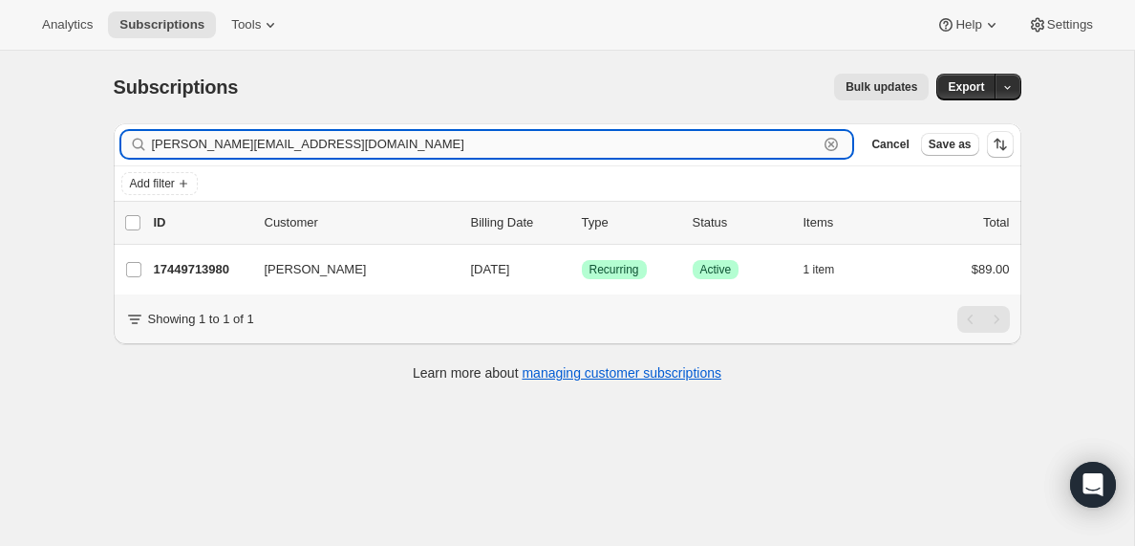
click at [268, 143] on input "[PERSON_NAME][EMAIL_ADDRESS][DOMAIN_NAME]" at bounding box center [485, 144] width 667 height 27
paste input "[EMAIL_ADDRESS][DOMAIN_NAME]"
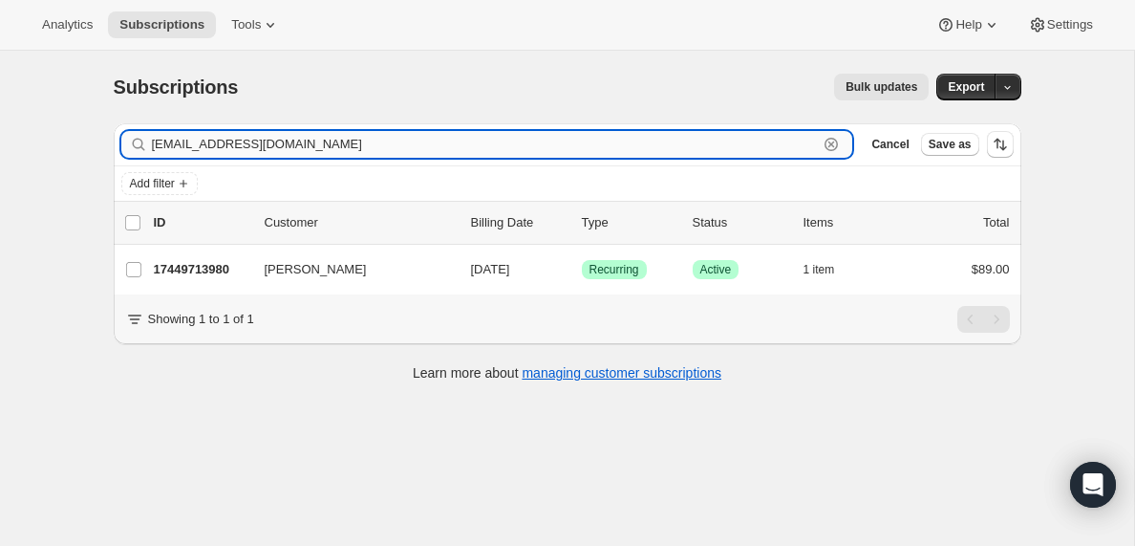
type input "[EMAIL_ADDRESS][DOMAIN_NAME]"
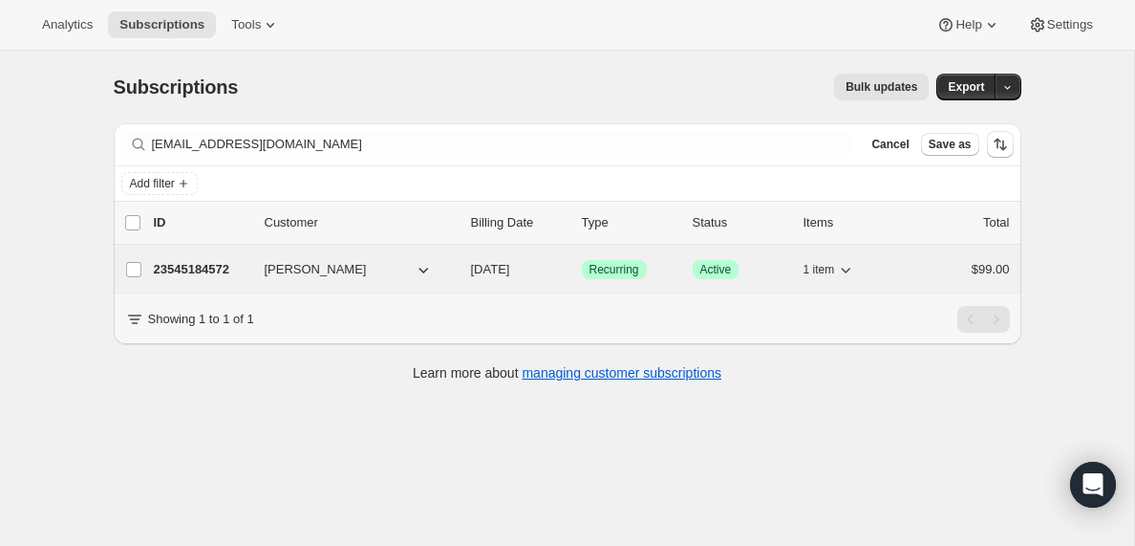
click at [191, 268] on p "23545184572" at bounding box center [202, 269] width 96 height 19
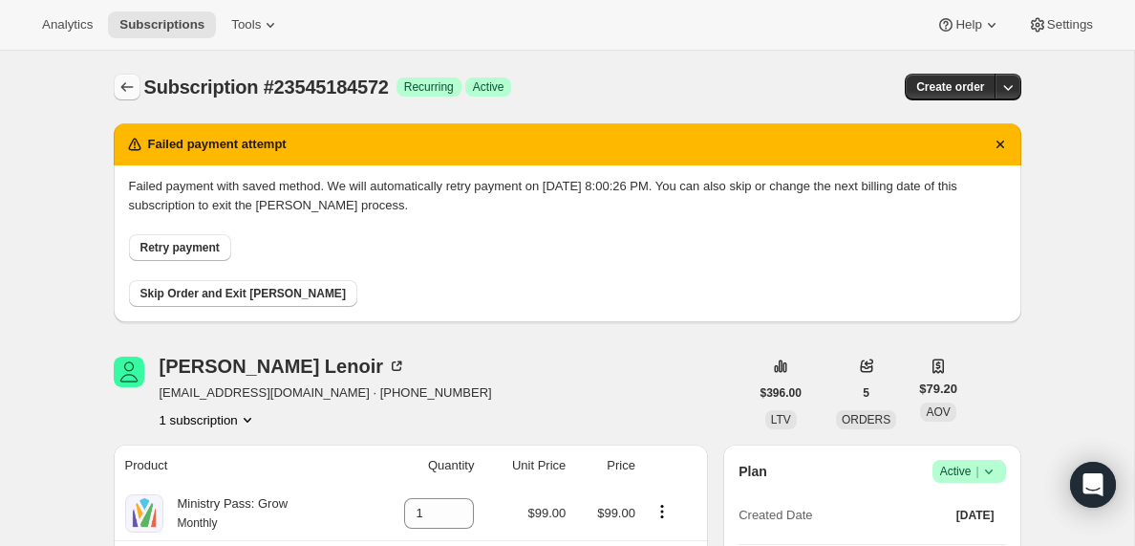
click at [128, 83] on icon "Subscriptions" at bounding box center [127, 86] width 19 height 19
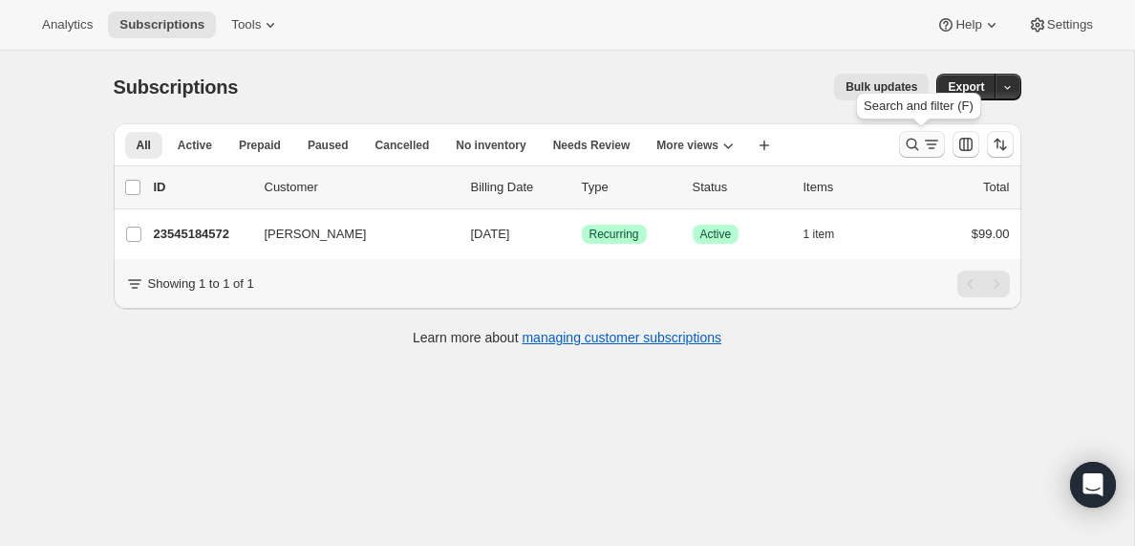
click at [932, 143] on icon "Search and filter results" at bounding box center [931, 144] width 19 height 19
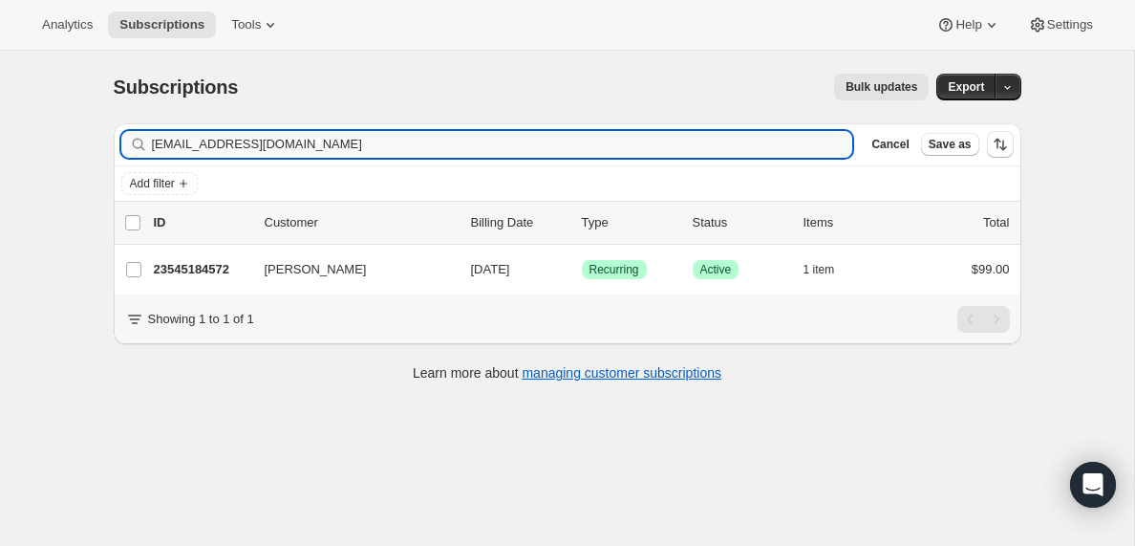
click at [324, 141] on input "[EMAIL_ADDRESS][DOMAIN_NAME]" at bounding box center [502, 144] width 701 height 27
type input "[EMAIL_ADDRESS][DOMAIN_NAME]"
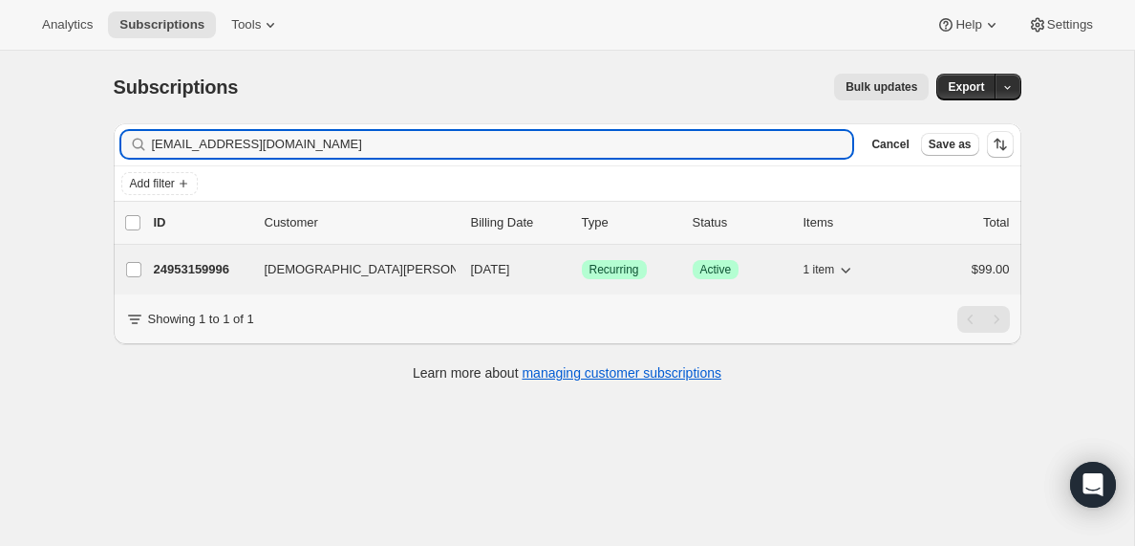
click at [192, 270] on p "24953159996" at bounding box center [202, 269] width 96 height 19
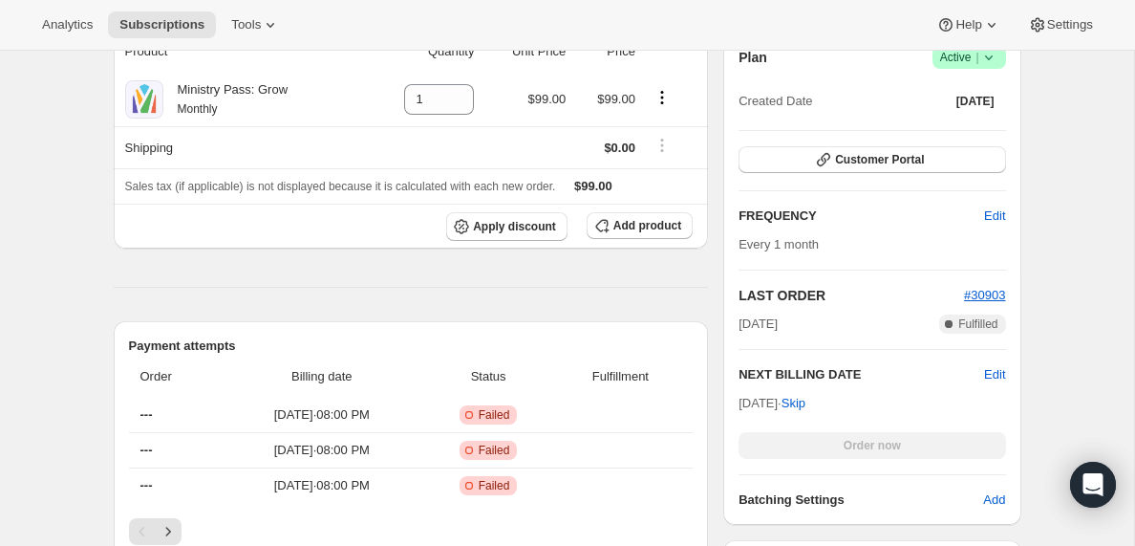
scroll to position [410, 0]
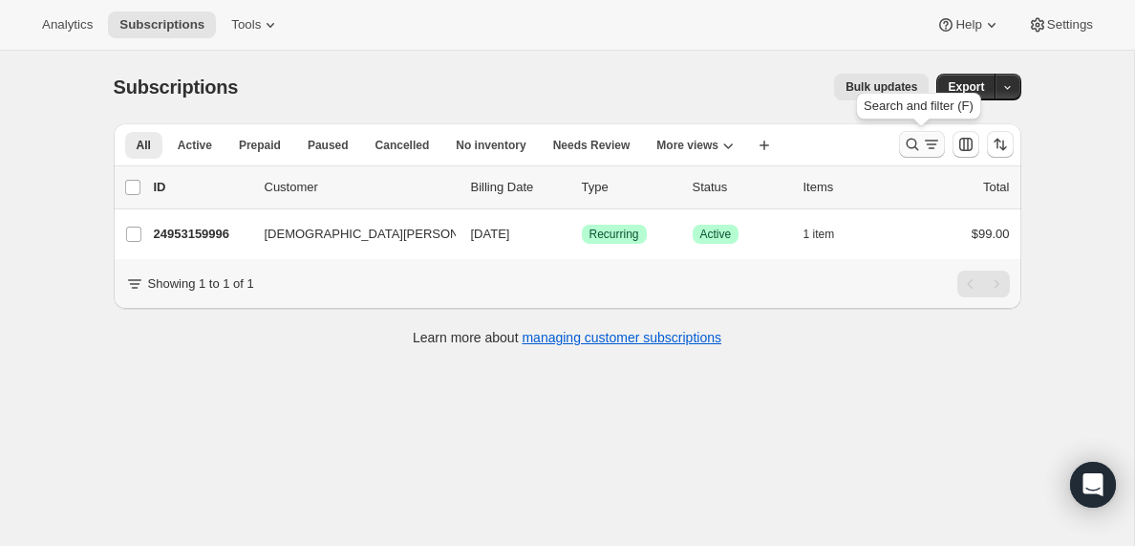
click at [929, 145] on icon "Search and filter results" at bounding box center [931, 144] width 19 height 19
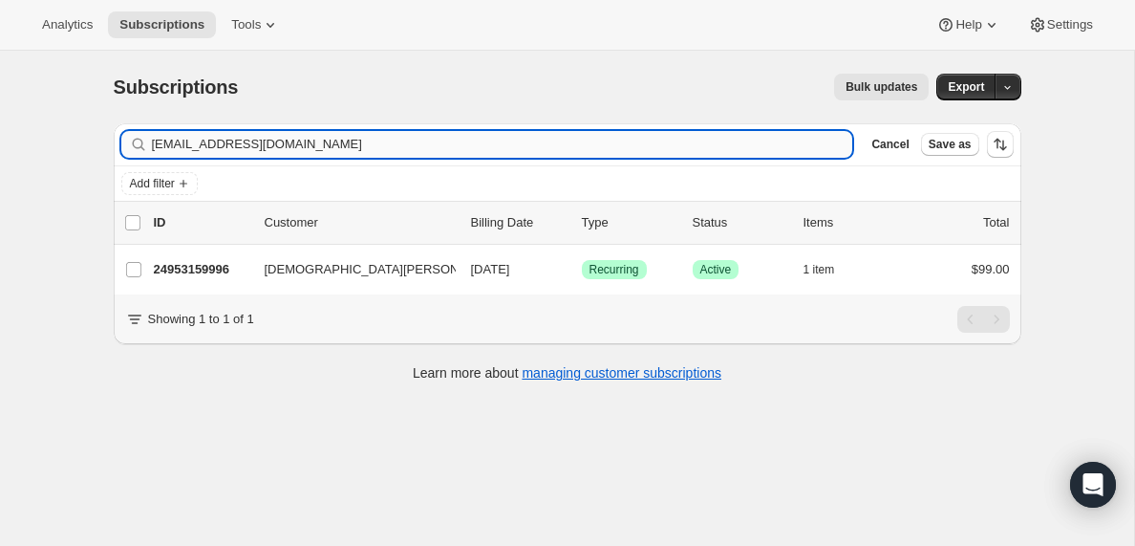
click at [294, 143] on input "[EMAIL_ADDRESS][DOMAIN_NAME]" at bounding box center [502, 144] width 701 height 27
type input "[EMAIL_ADDRESS][DOMAIN_NAME]"
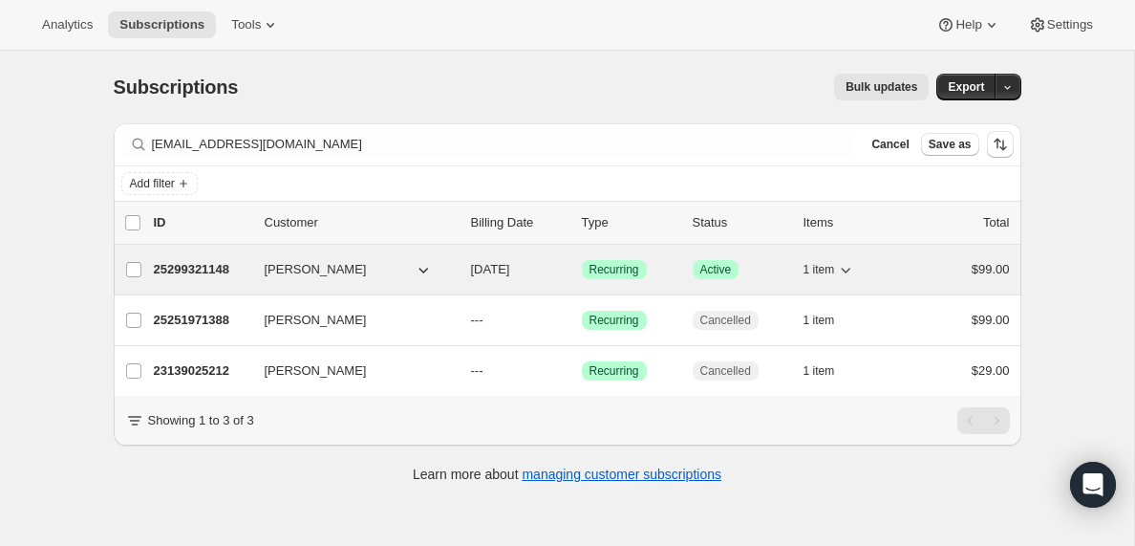
click at [219, 269] on p "25299321148" at bounding box center [202, 269] width 96 height 19
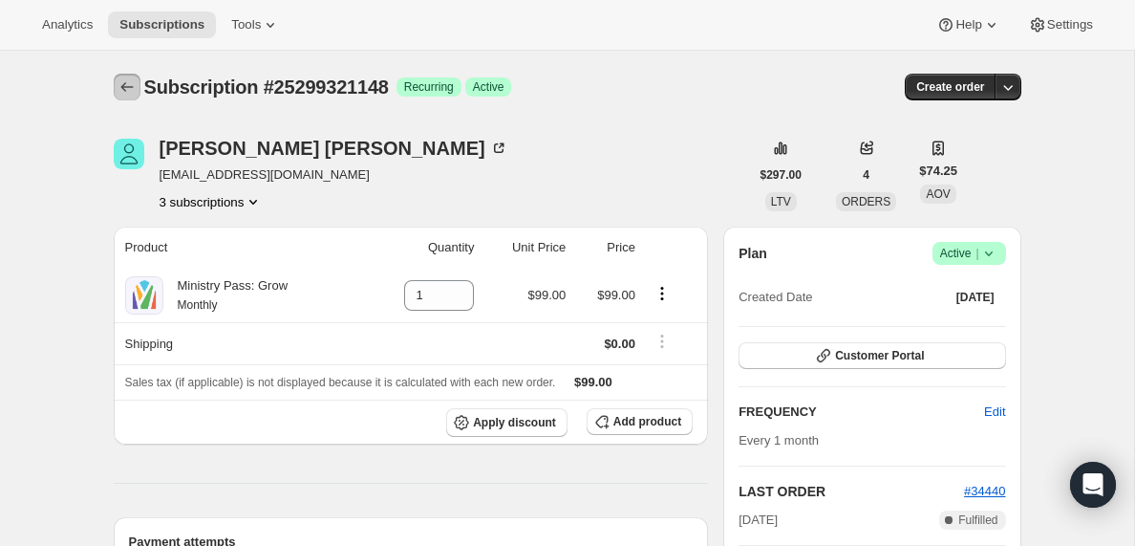
click at [123, 83] on icon "Subscriptions" at bounding box center [127, 86] width 19 height 19
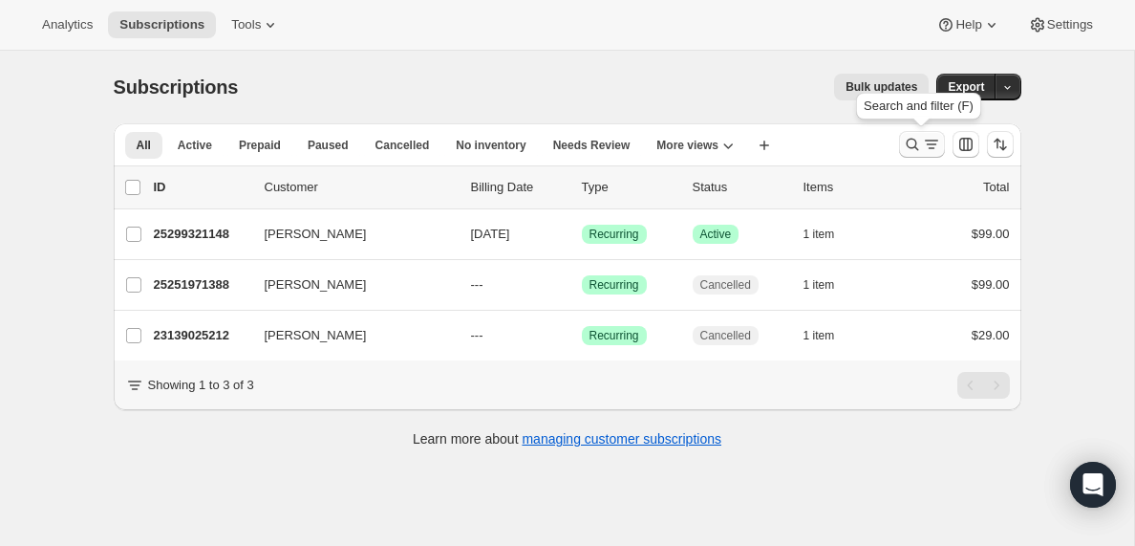
click at [932, 141] on icon "Search and filter results" at bounding box center [931, 144] width 19 height 19
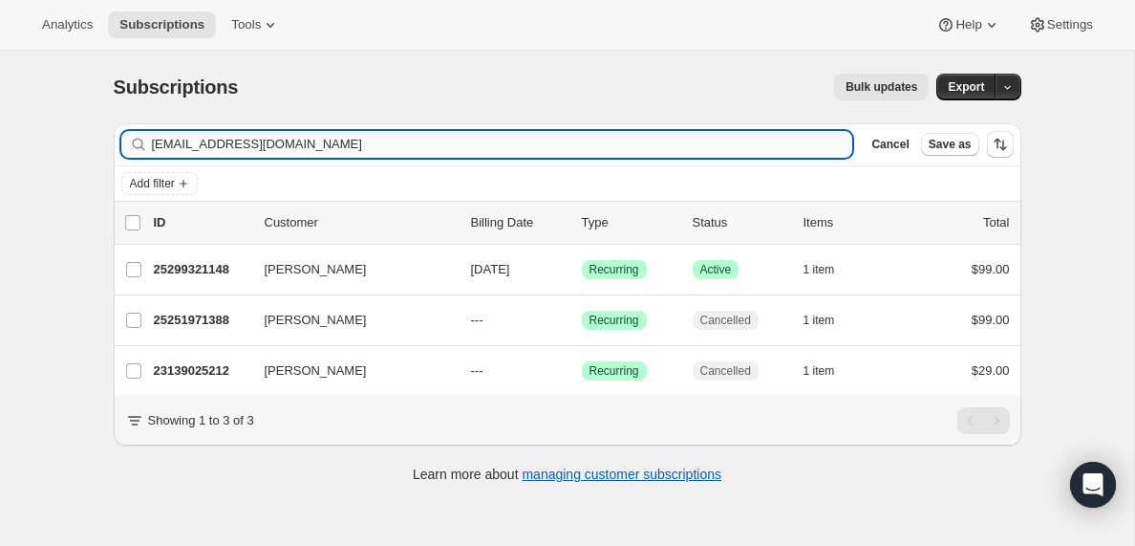
click at [244, 135] on input "[EMAIL_ADDRESS][DOMAIN_NAME]" at bounding box center [502, 144] width 701 height 27
type input "[EMAIL_ADDRESS][DOMAIN_NAME]"
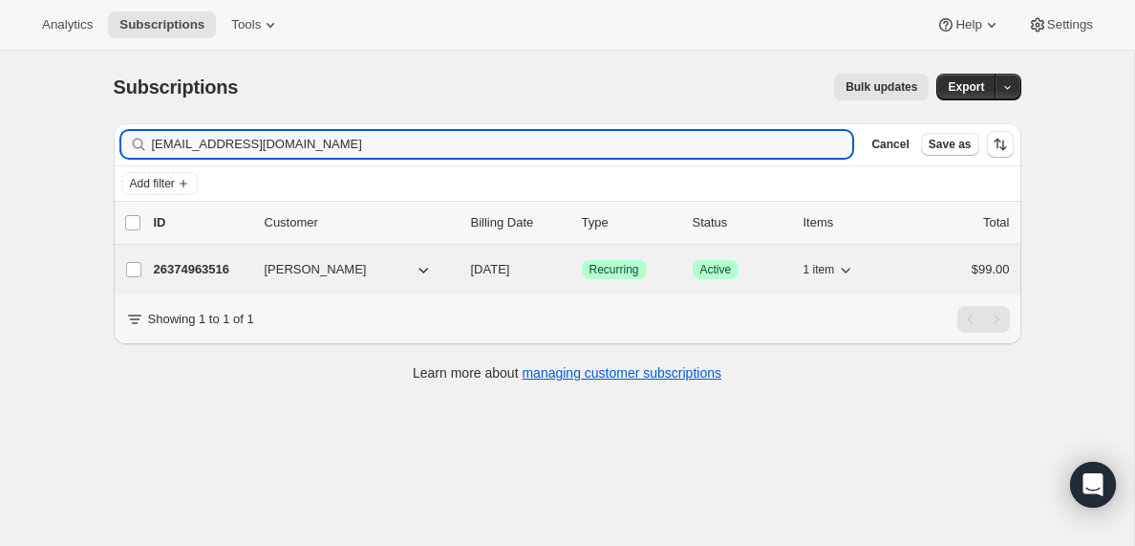
click at [204, 267] on p "26374963516" at bounding box center [202, 269] width 96 height 19
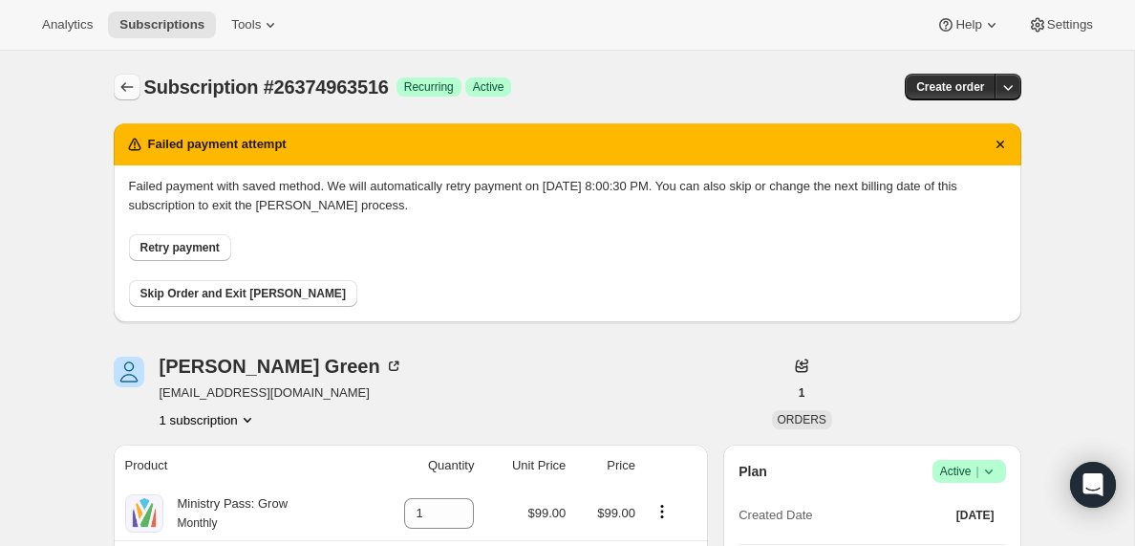
click at [127, 85] on icon "Subscriptions" at bounding box center [127, 86] width 19 height 19
